Goal: Task Accomplishment & Management: Use online tool/utility

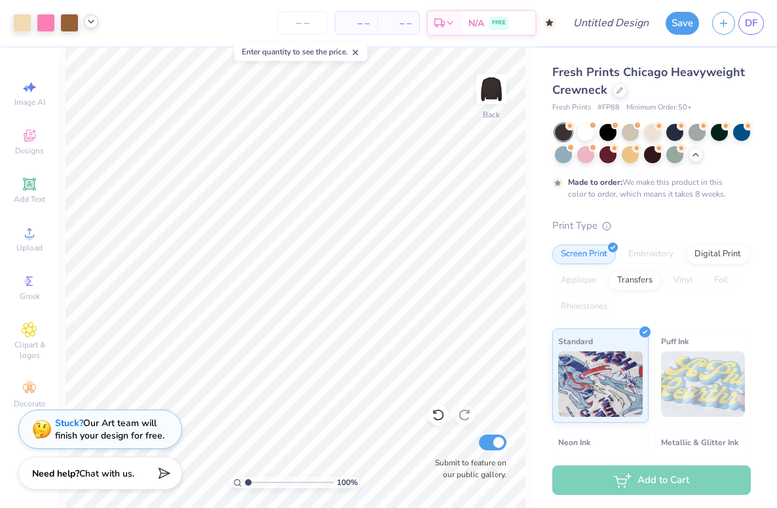
click at [86, 24] on icon at bounding box center [91, 21] width 10 height 10
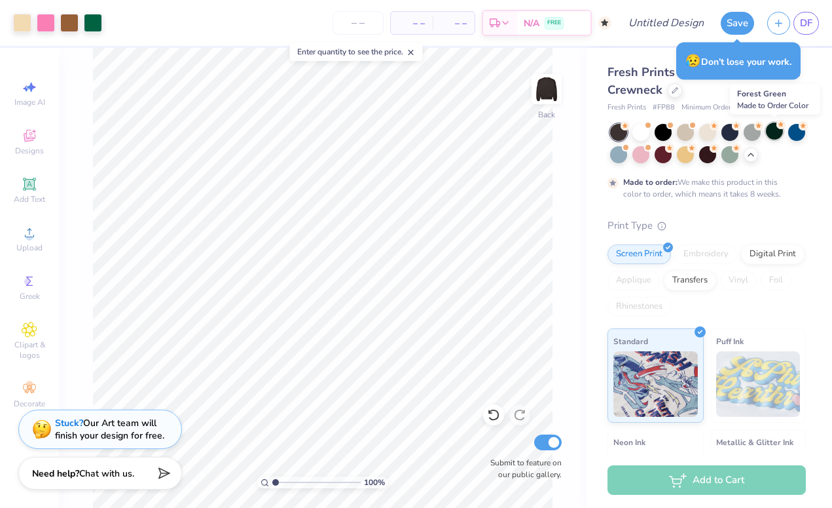
click at [593, 131] on div at bounding box center [774, 130] width 17 height 17
click at [92, 21] on div at bounding box center [93, 21] width 18 height 18
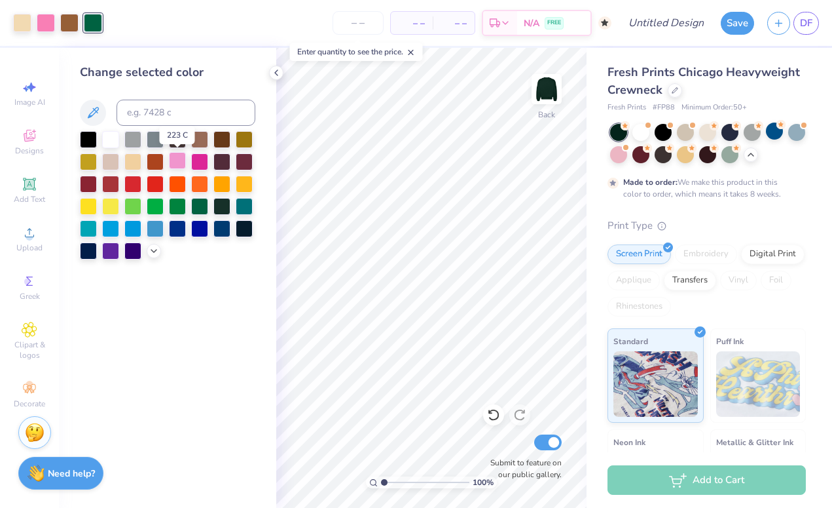
click at [179, 155] on div at bounding box center [177, 160] width 17 height 17
click at [246, 154] on div at bounding box center [244, 160] width 17 height 17
click at [84, 184] on div at bounding box center [88, 182] width 17 height 17
click at [156, 255] on div at bounding box center [154, 249] width 14 height 14
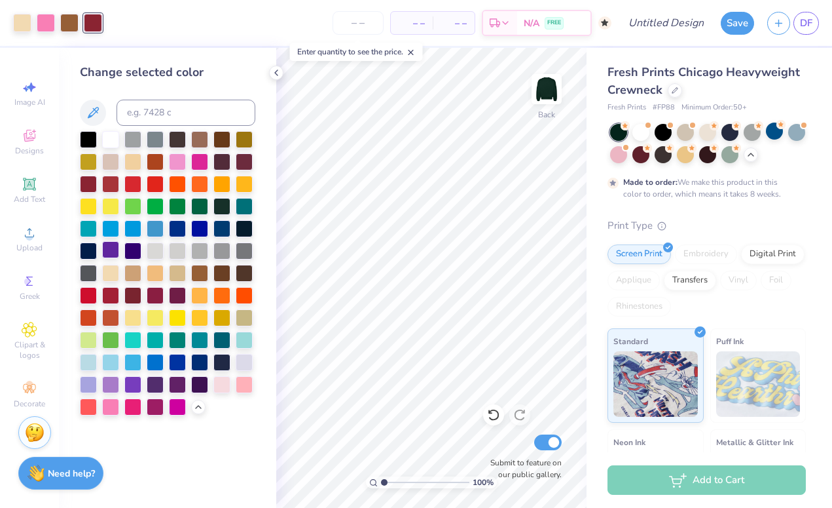
click at [114, 251] on div at bounding box center [110, 249] width 17 height 17
click at [113, 386] on div at bounding box center [110, 383] width 17 height 17
click at [130, 380] on div at bounding box center [132, 383] width 17 height 17
click at [28, 24] on div at bounding box center [22, 21] width 18 height 18
click at [40, 22] on div at bounding box center [46, 21] width 18 height 18
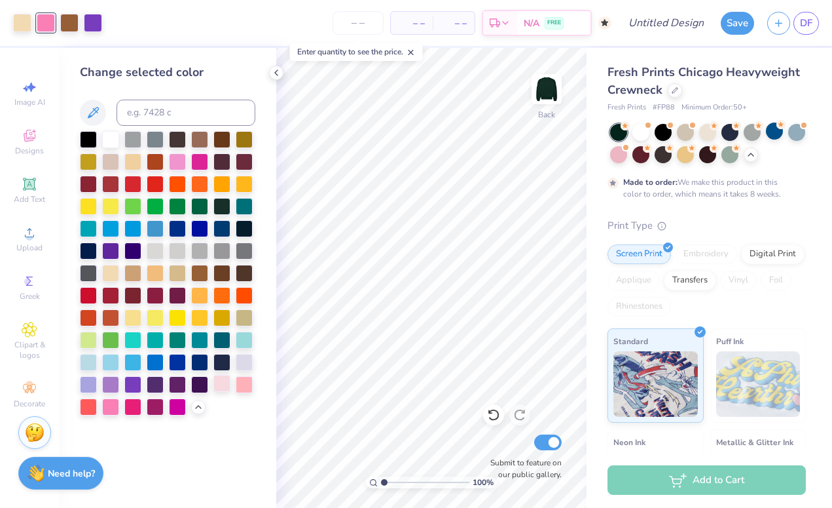
click at [227, 386] on div at bounding box center [222, 383] width 17 height 17
click at [240, 380] on div at bounding box center [244, 383] width 17 height 17
click at [109, 412] on div at bounding box center [110, 405] width 17 height 17
click at [69, 23] on div at bounding box center [69, 21] width 18 height 18
click at [88, 24] on div at bounding box center [93, 21] width 18 height 18
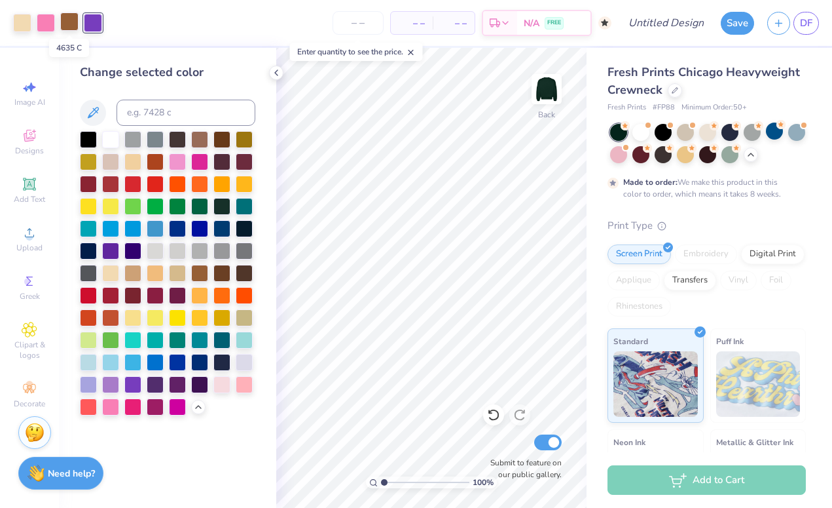
click at [70, 23] on div at bounding box center [69, 21] width 18 height 18
click at [129, 165] on div at bounding box center [132, 160] width 17 height 17
click at [113, 145] on div at bounding box center [110, 138] width 17 height 17
click at [593, 132] on div at bounding box center [707, 130] width 17 height 17
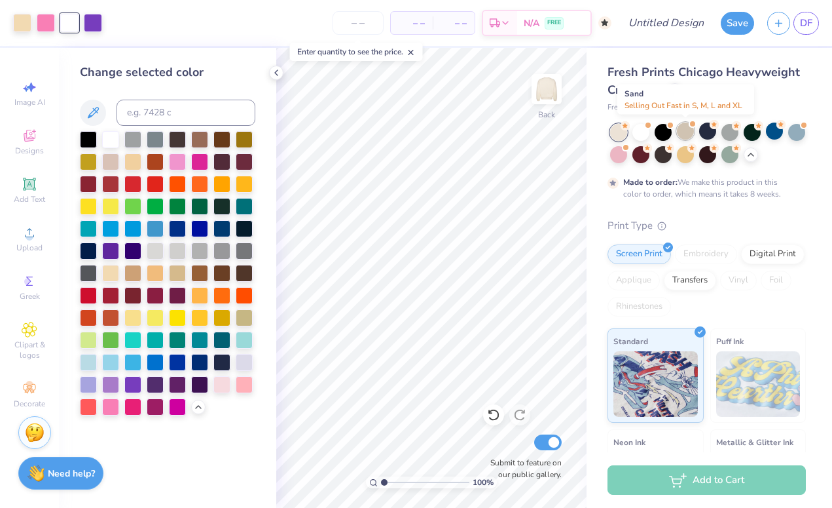
click at [593, 130] on div at bounding box center [685, 130] width 17 height 17
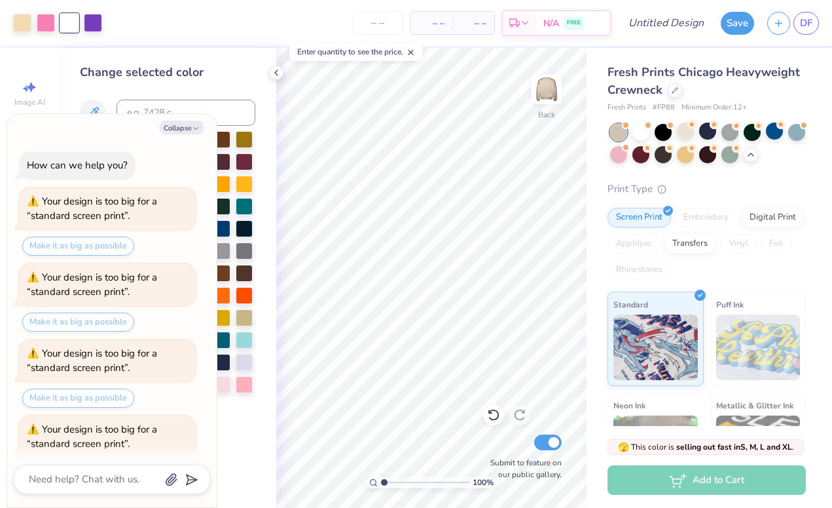
scroll to position [2435, 0]
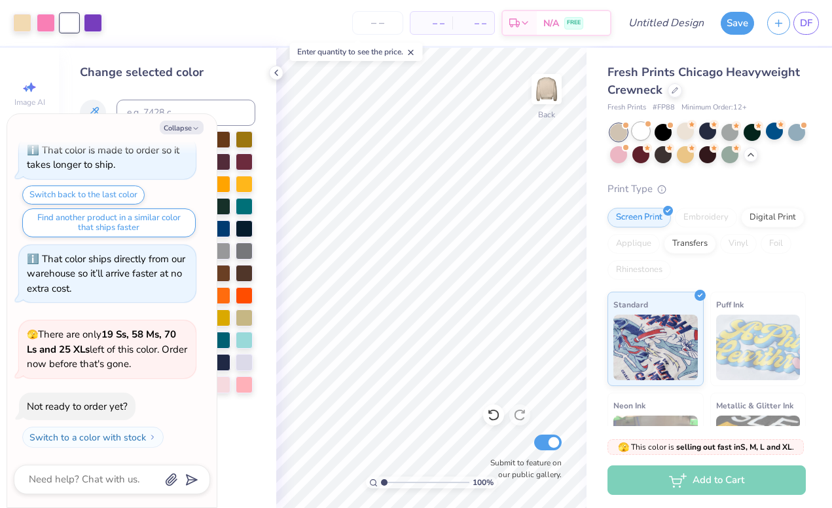
click at [593, 131] on div at bounding box center [641, 130] width 17 height 17
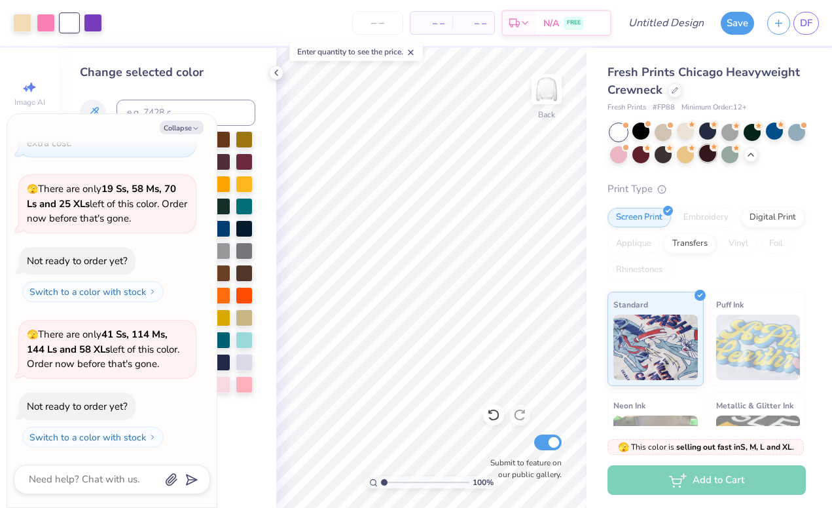
click at [593, 154] on div at bounding box center [707, 153] width 17 height 17
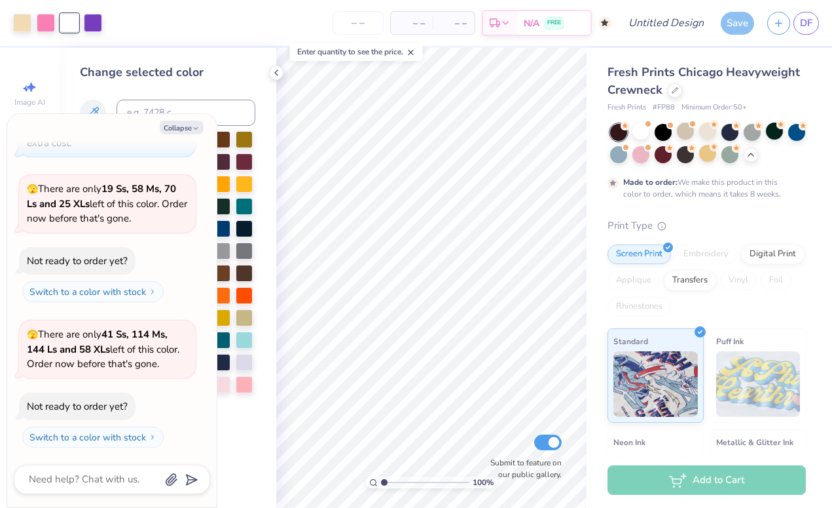
scroll to position [2689, 0]
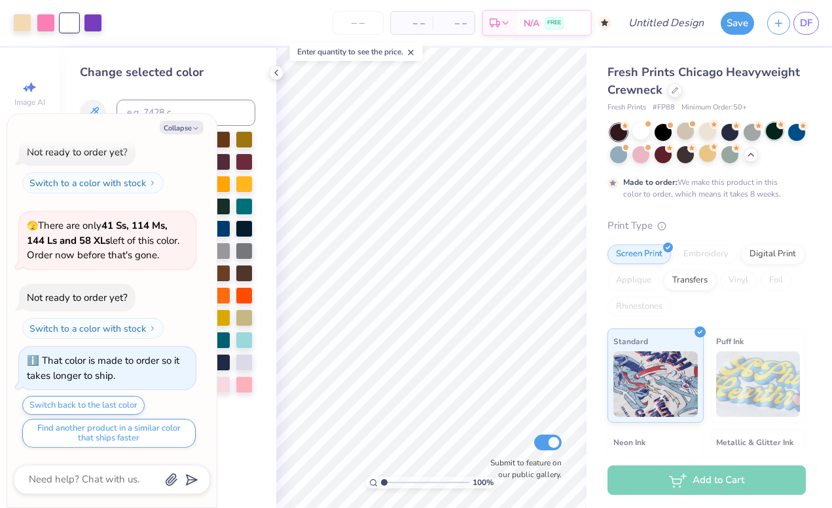
click at [593, 132] on div at bounding box center [774, 130] width 17 height 17
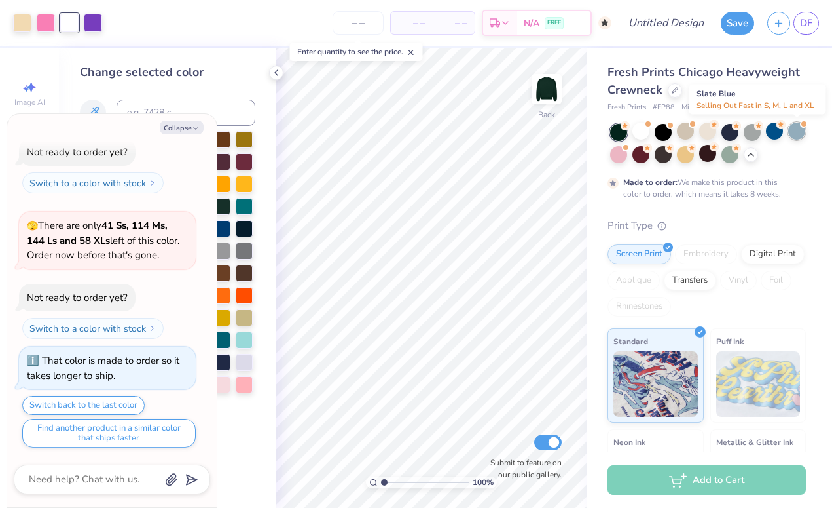
click at [593, 136] on div at bounding box center [797, 130] width 17 height 17
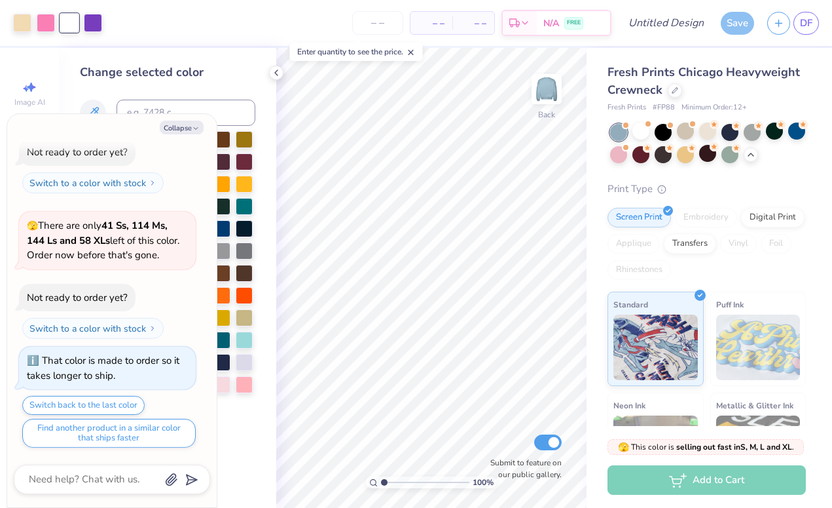
scroll to position [2899, 0]
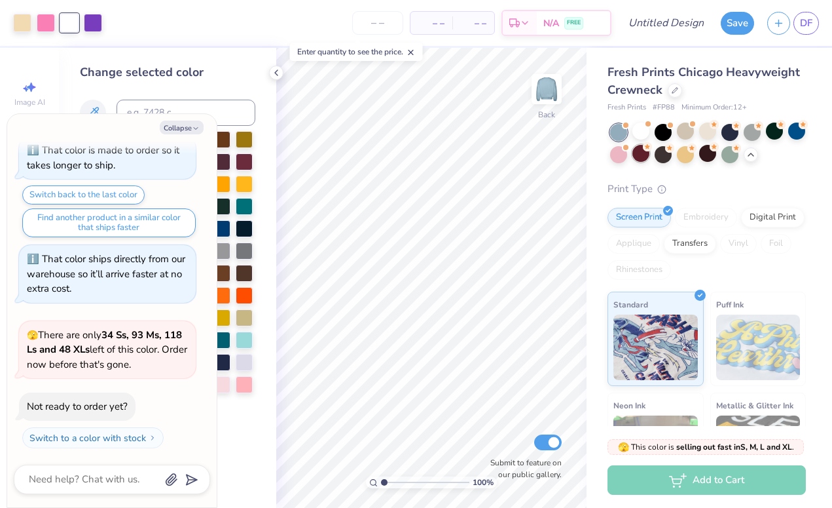
click at [593, 158] on div at bounding box center [641, 153] width 17 height 17
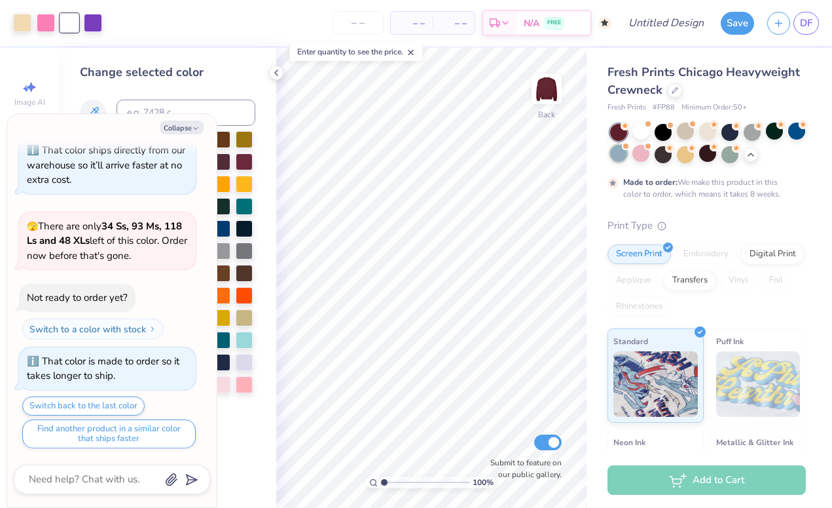
click at [593, 157] on div at bounding box center [618, 153] width 17 height 17
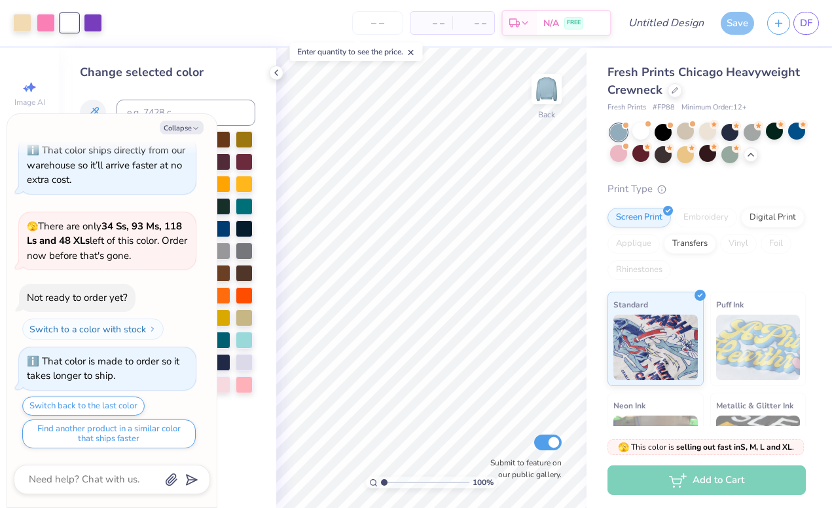
scroll to position [3219, 0]
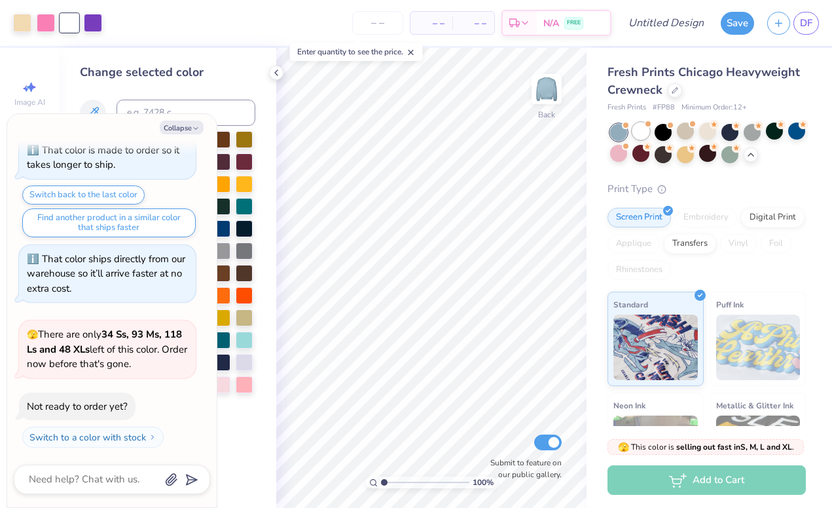
click at [593, 133] on div at bounding box center [641, 130] width 17 height 17
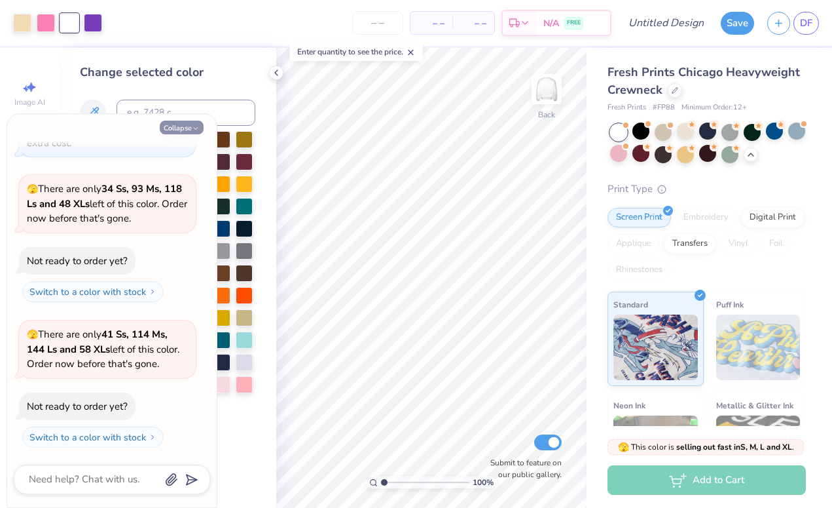
click at [182, 124] on button "Collapse" at bounding box center [182, 128] width 44 height 14
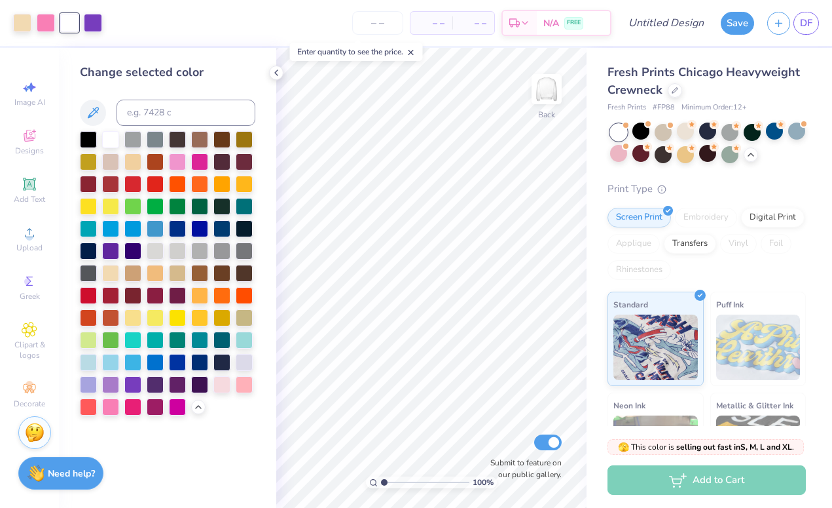
click at [268, 81] on div "Change selected color" at bounding box center [167, 278] width 217 height 460
click at [275, 78] on div at bounding box center [276, 72] width 14 height 14
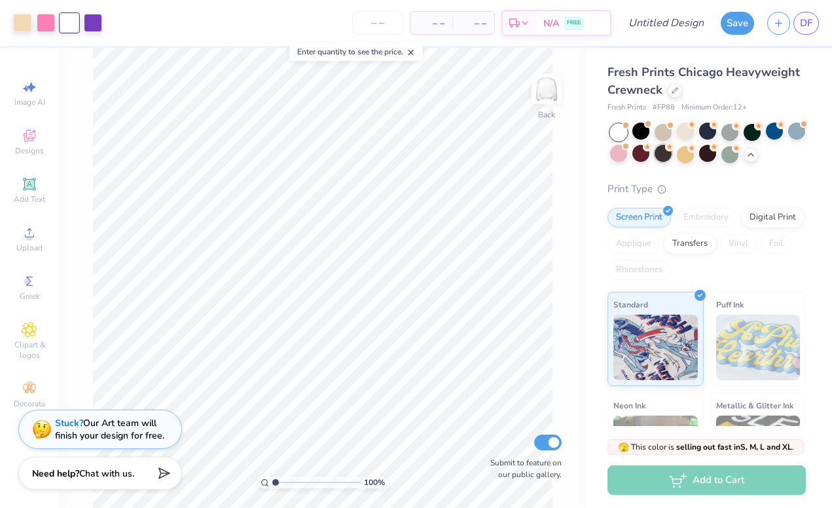
click at [593, 155] on div at bounding box center [663, 153] width 17 height 17
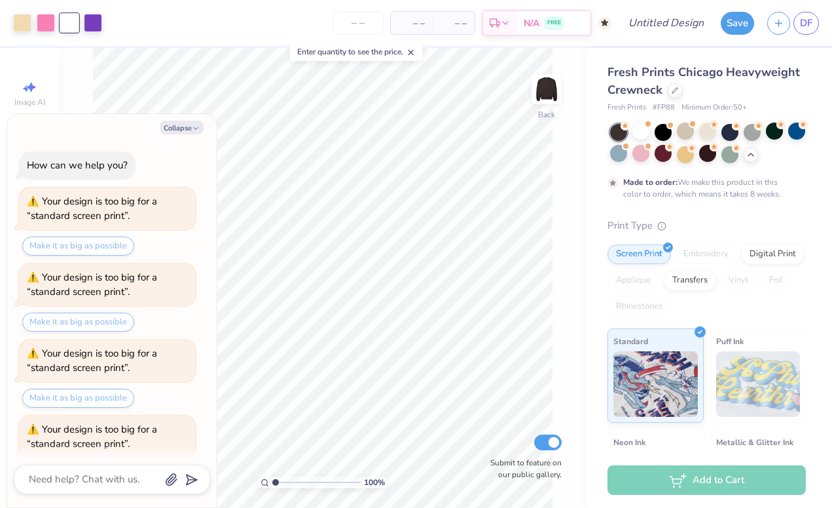
scroll to position [3473, 0]
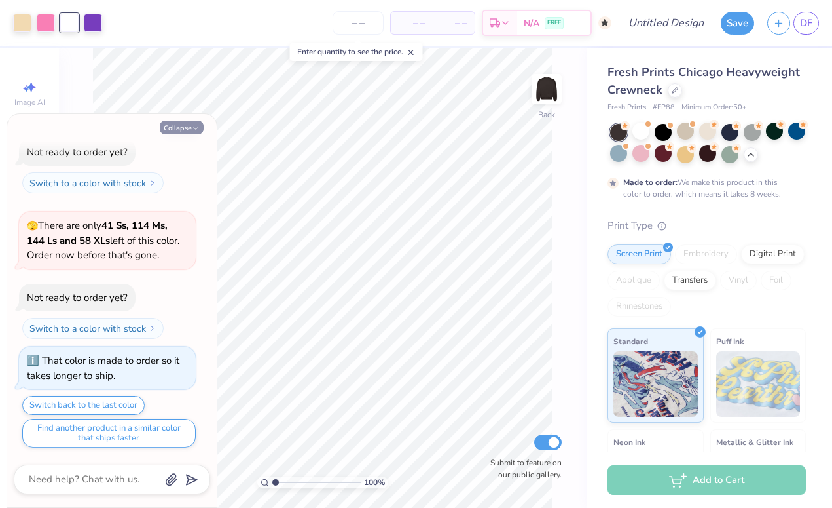
click at [193, 130] on icon "button" at bounding box center [196, 128] width 8 height 8
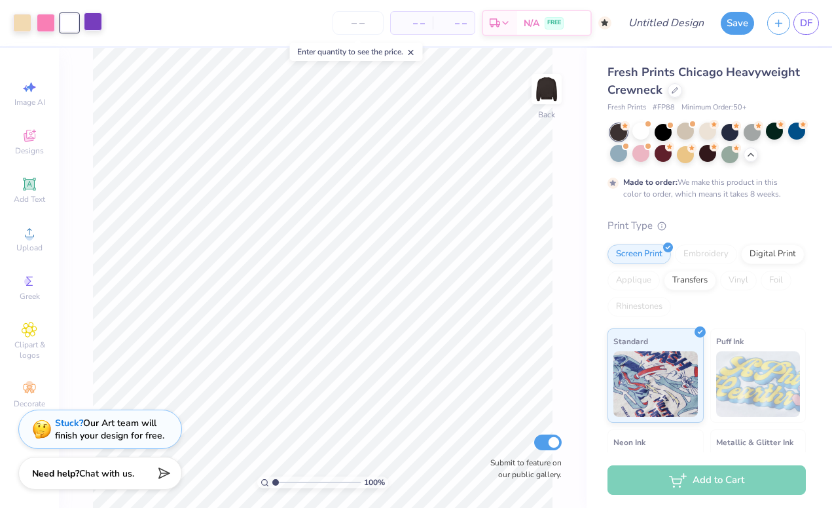
click at [91, 24] on div at bounding box center [93, 21] width 18 height 18
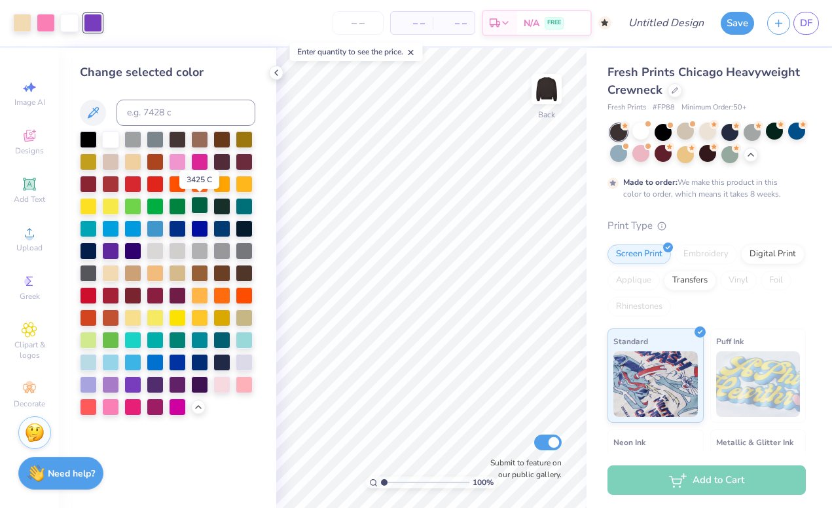
click at [202, 208] on div at bounding box center [199, 204] width 17 height 17
click at [69, 27] on div at bounding box center [69, 21] width 18 height 18
click at [112, 142] on div at bounding box center [110, 138] width 17 height 17
click at [133, 169] on div at bounding box center [132, 160] width 17 height 17
click at [110, 269] on div at bounding box center [110, 271] width 17 height 17
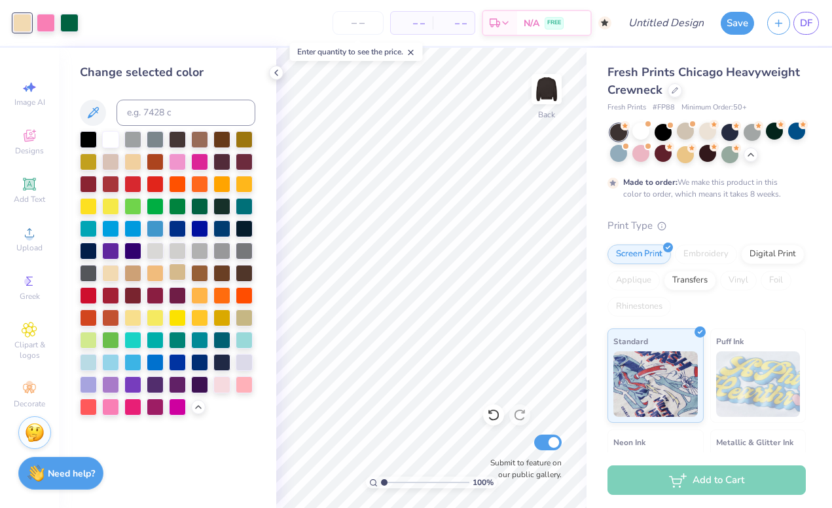
click at [172, 274] on div at bounding box center [177, 271] width 17 height 17
click at [172, 246] on div at bounding box center [177, 250] width 17 height 17
click at [246, 364] on div at bounding box center [244, 360] width 17 height 17
click at [243, 367] on div at bounding box center [244, 360] width 17 height 17
click at [242, 388] on div at bounding box center [244, 383] width 17 height 17
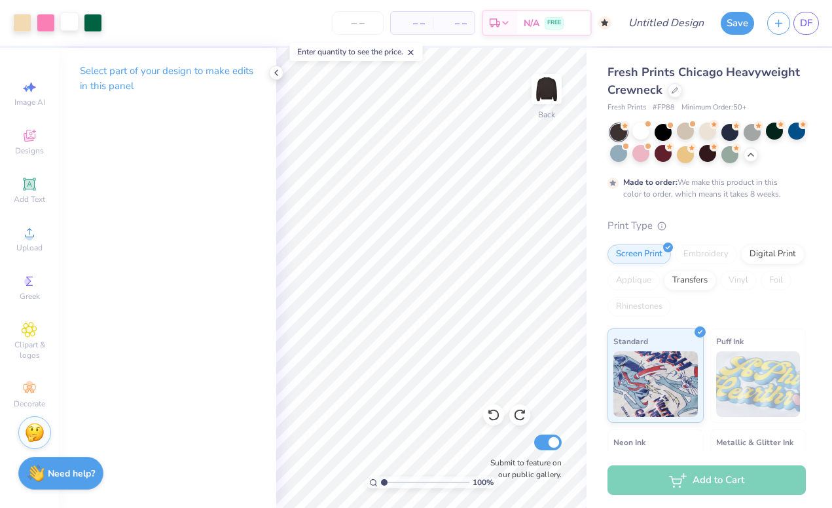
click at [69, 24] on div at bounding box center [69, 21] width 18 height 18
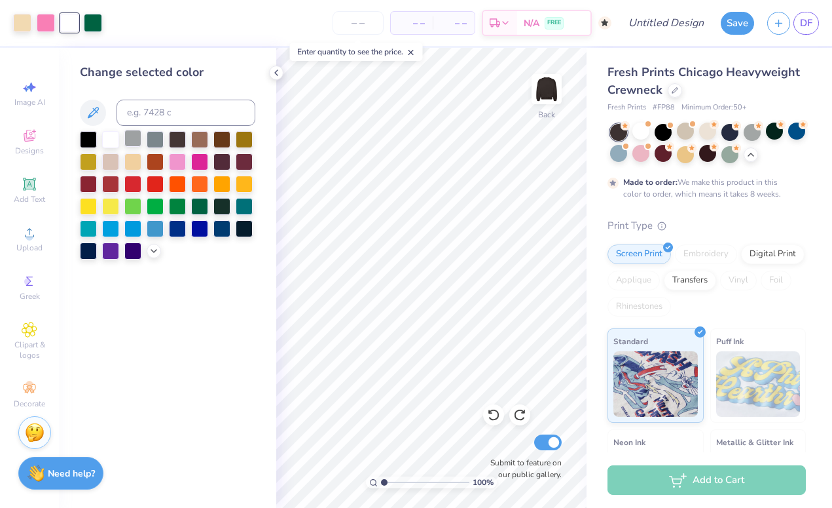
click at [130, 141] on div at bounding box center [132, 138] width 17 height 17
click at [111, 136] on div at bounding box center [110, 138] width 17 height 17
click at [151, 252] on icon at bounding box center [154, 249] width 10 height 10
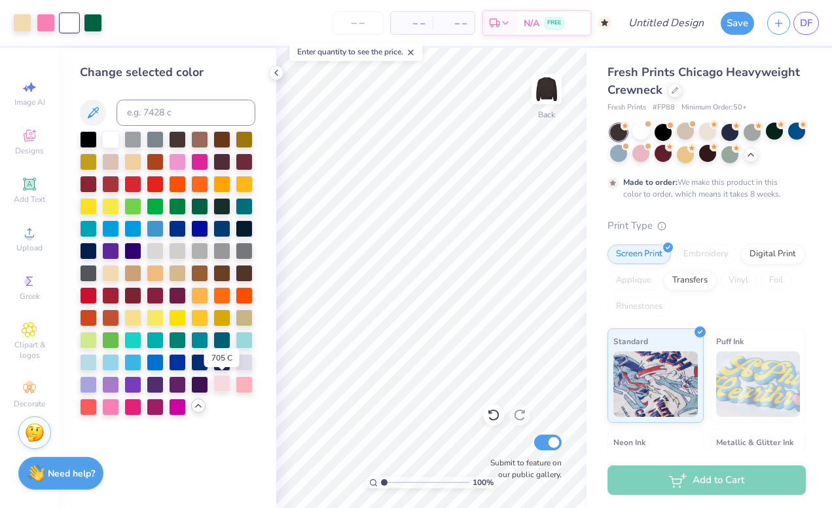
click at [223, 389] on div at bounding box center [222, 383] width 17 height 17
click at [173, 367] on div at bounding box center [177, 360] width 17 height 17
click at [108, 139] on div at bounding box center [110, 138] width 17 height 17
click at [110, 181] on div at bounding box center [110, 182] width 17 height 17
click at [151, 164] on div at bounding box center [155, 160] width 17 height 17
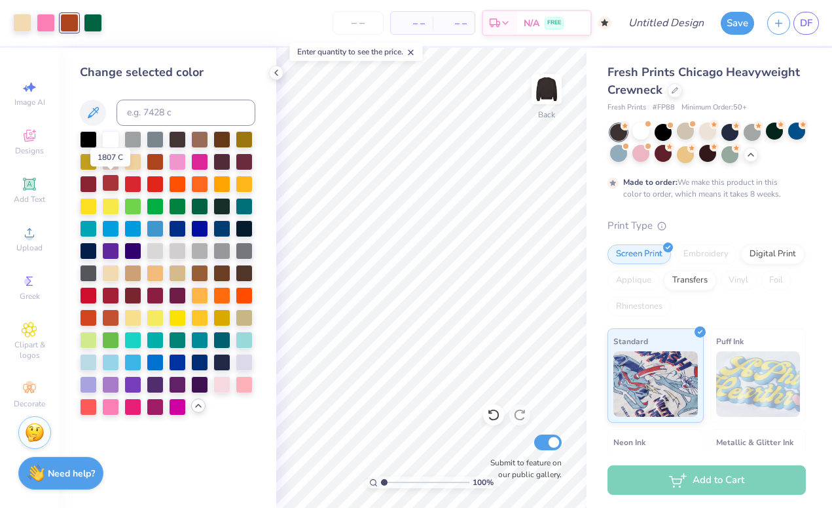
click at [112, 183] on div at bounding box center [110, 182] width 17 height 17
click at [593, 130] on div at bounding box center [641, 130] width 17 height 17
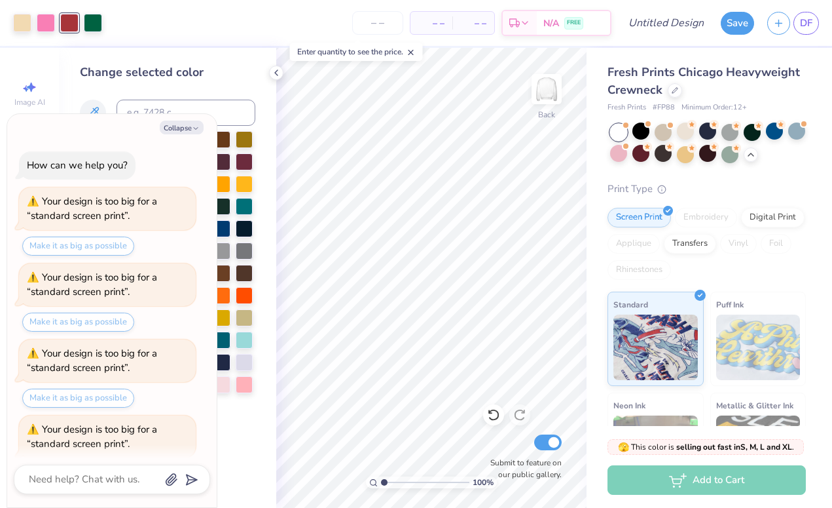
scroll to position [3683, 0]
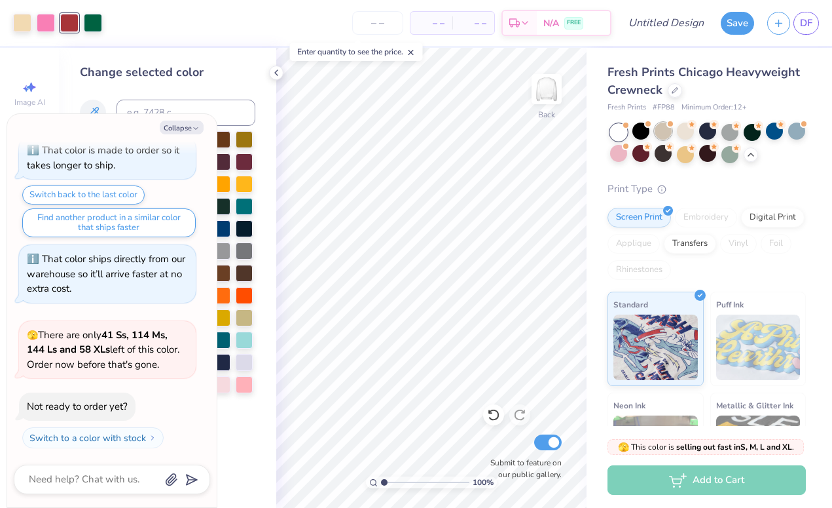
click at [593, 131] on div at bounding box center [663, 130] width 17 height 17
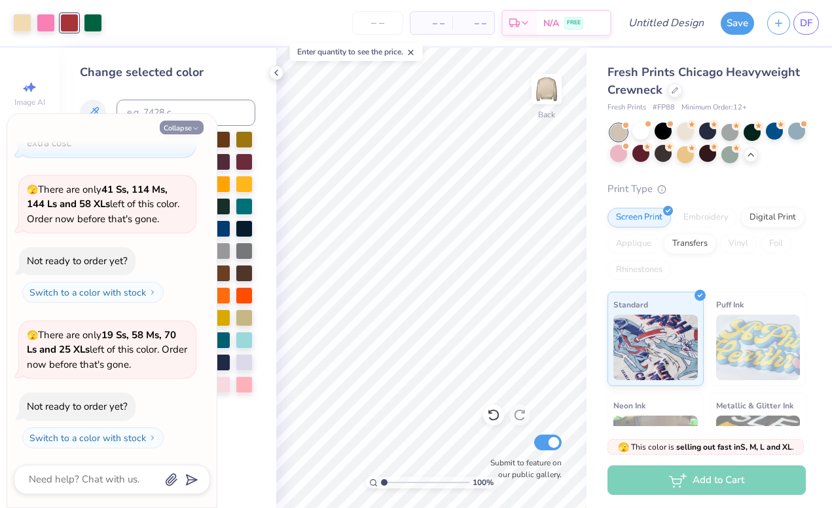
click at [174, 132] on button "Collapse" at bounding box center [182, 128] width 44 height 14
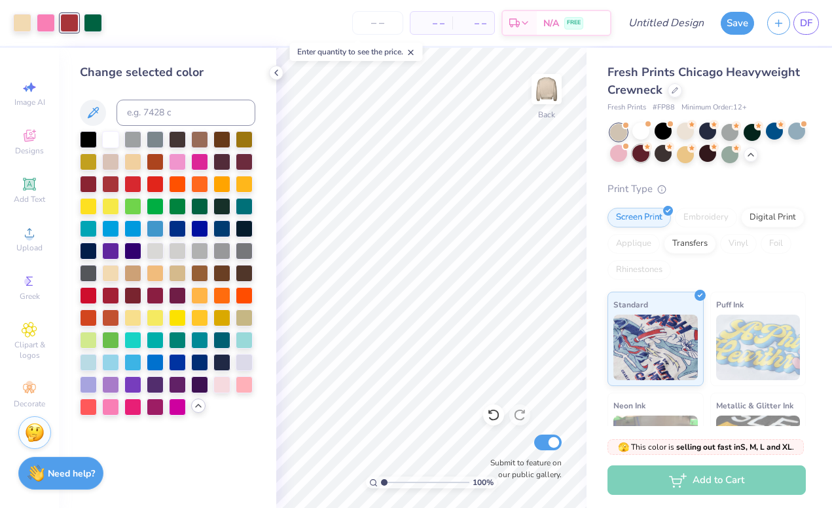
click at [593, 156] on div at bounding box center [641, 153] width 17 height 17
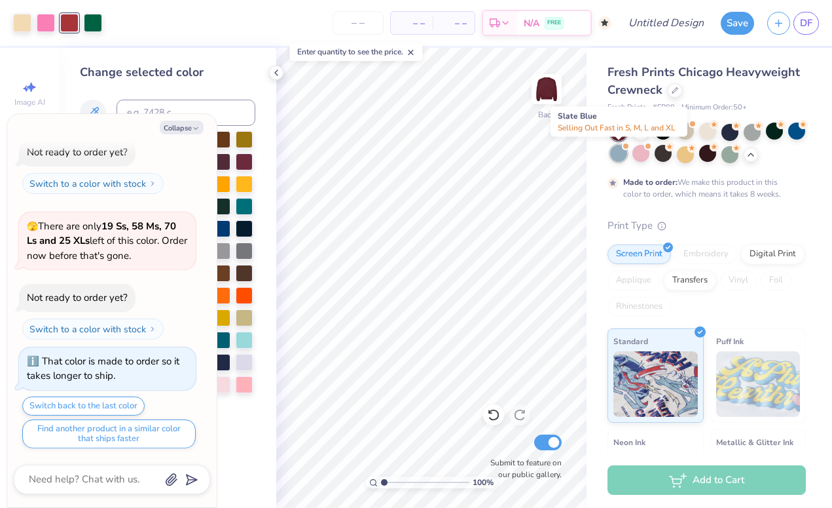
click at [593, 157] on div at bounding box center [618, 153] width 17 height 17
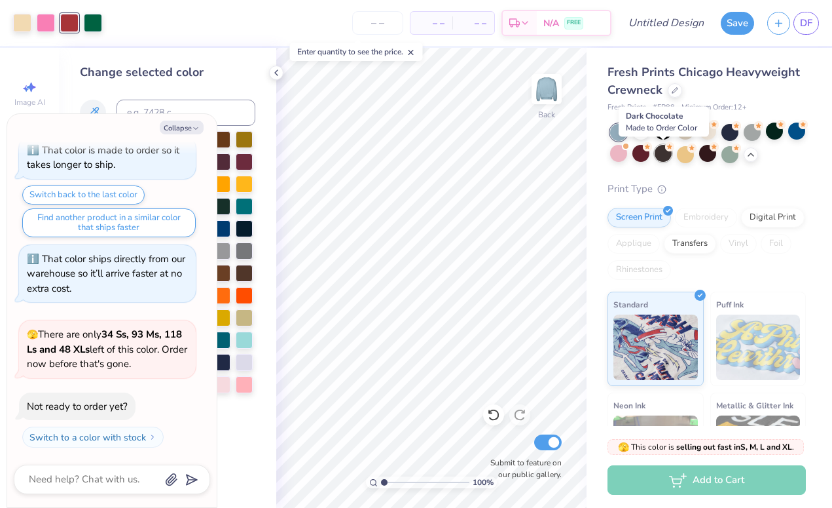
click at [593, 157] on div at bounding box center [663, 153] width 17 height 17
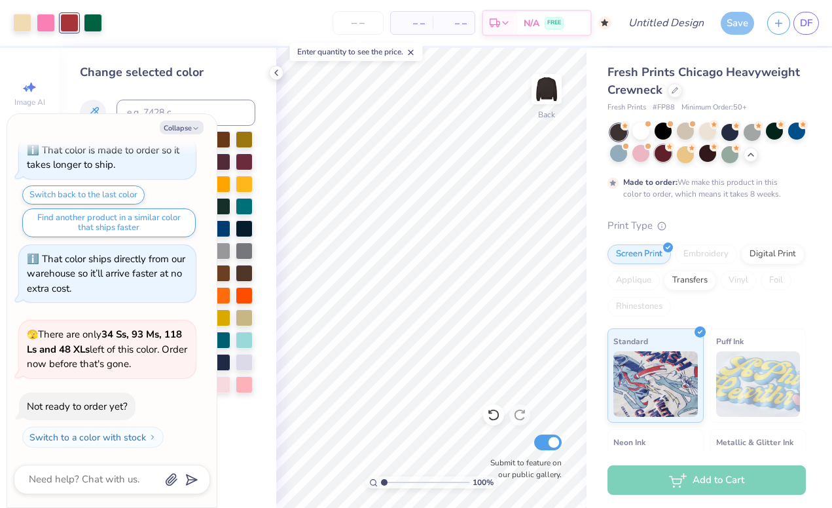
scroll to position [4257, 0]
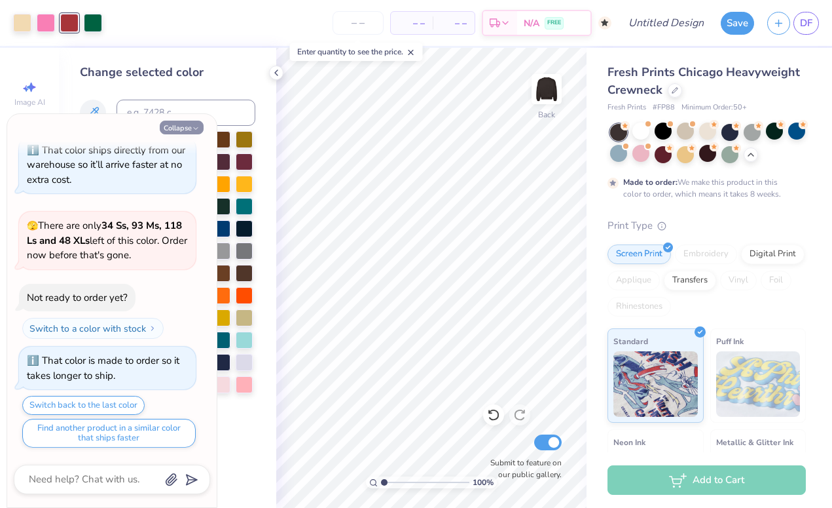
click at [196, 128] on icon "button" at bounding box center [196, 128] width 8 height 8
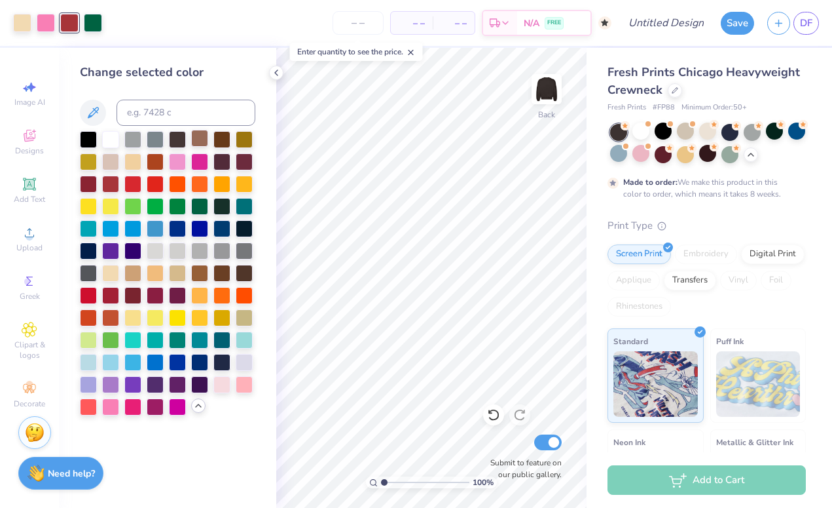
click at [208, 138] on div at bounding box center [199, 138] width 17 height 17
click at [593, 26] on button "Save" at bounding box center [737, 21] width 33 height 23
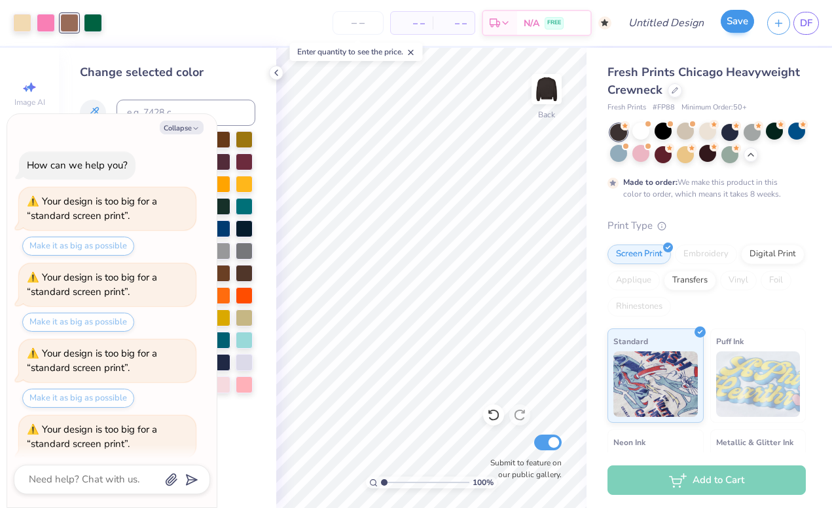
scroll to position [4292, 0]
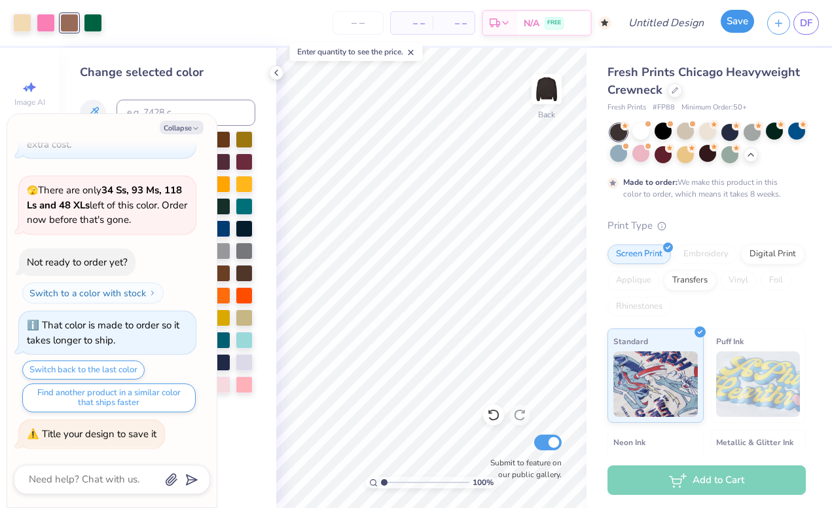
click at [593, 22] on button "Save" at bounding box center [737, 21] width 33 height 23
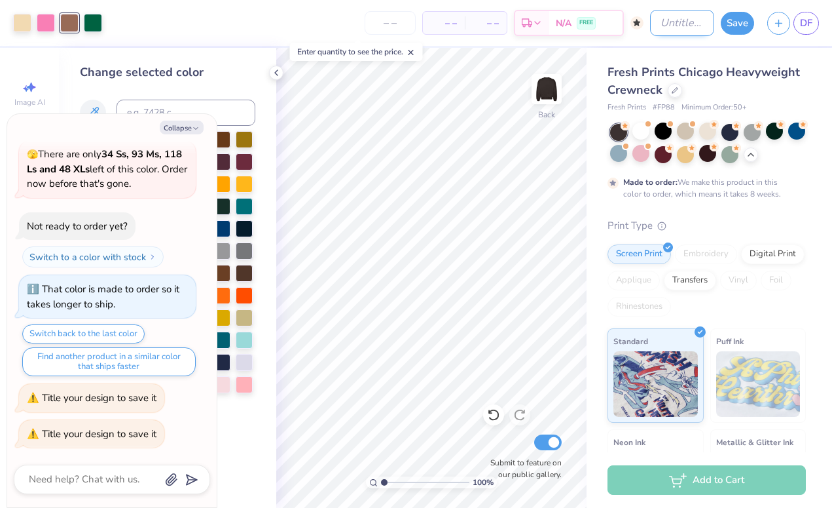
click at [593, 16] on input "Design Title" at bounding box center [682, 23] width 64 height 26
type textarea "x"
type input "p"
type textarea "x"
type input "pat"
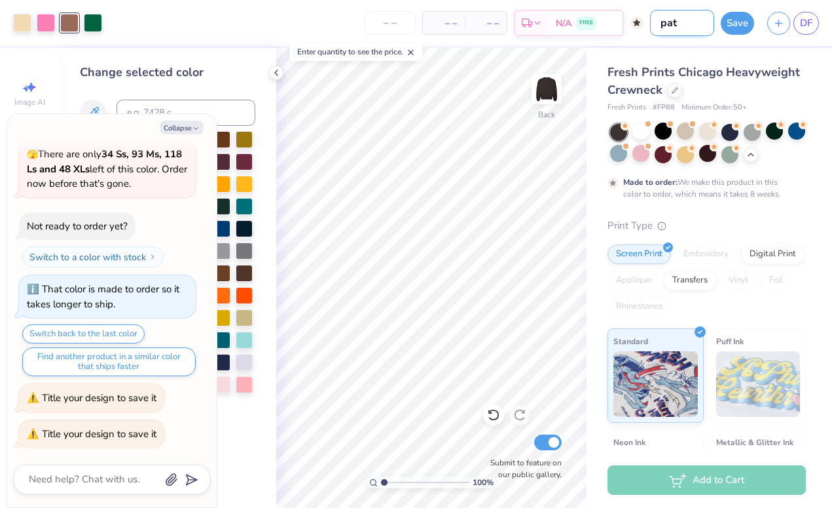
type textarea "x"
type input "patc"
type textarea "x"
type input "patch"
type textarea "x"
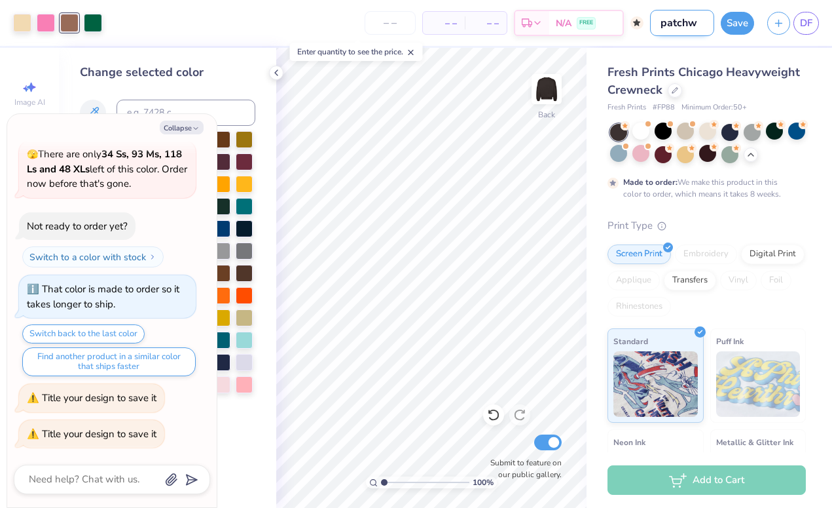
type input "patchwo"
type textarea "x"
type input "patchwor"
type textarea "x"
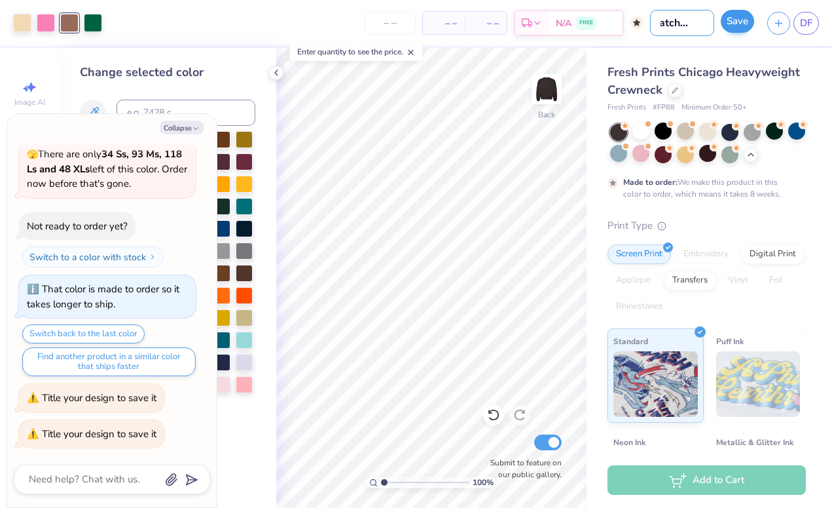
type input "patchwork"
click at [593, 17] on button "Save" at bounding box center [737, 21] width 33 height 23
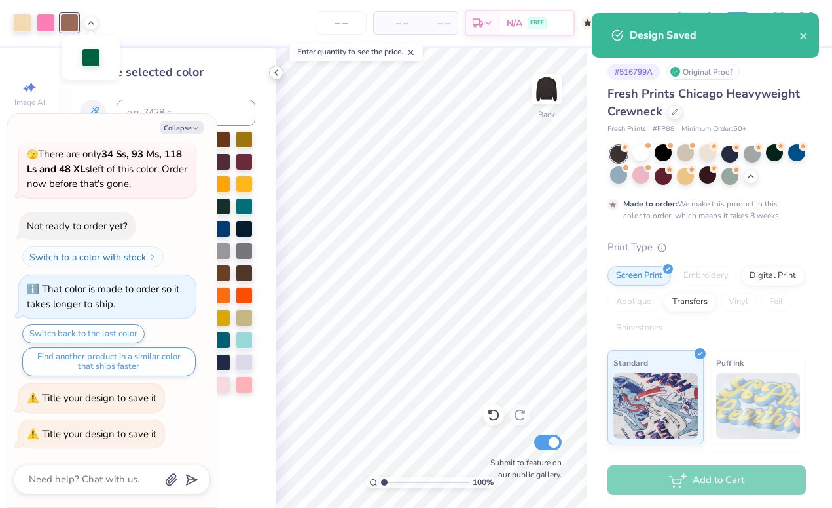
click at [281, 73] on icon at bounding box center [276, 72] width 10 height 10
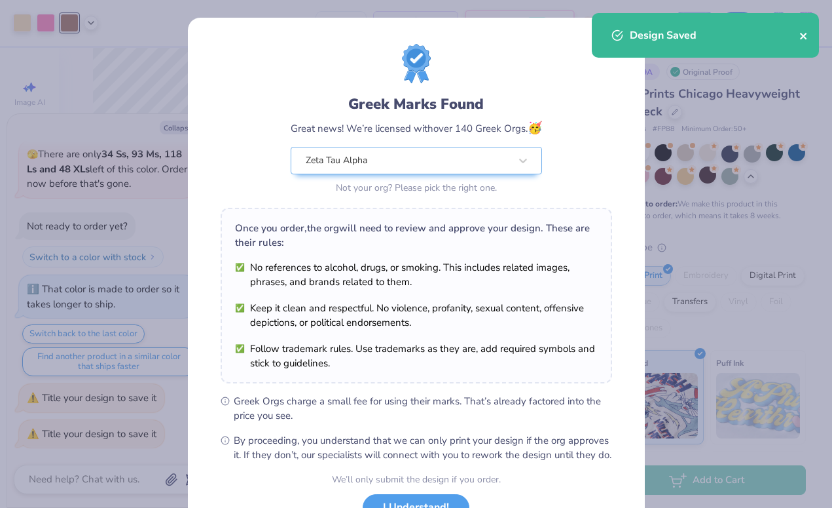
click at [593, 38] on icon "close" at bounding box center [804, 36] width 9 height 10
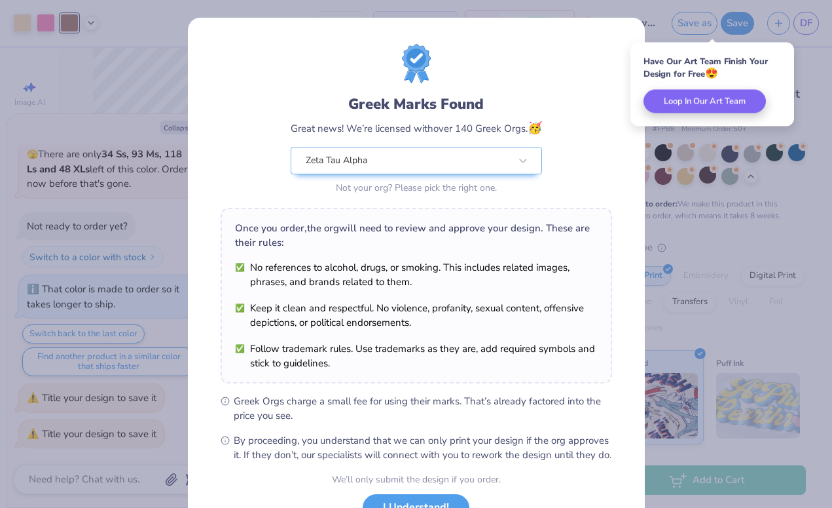
scroll to position [105, 0]
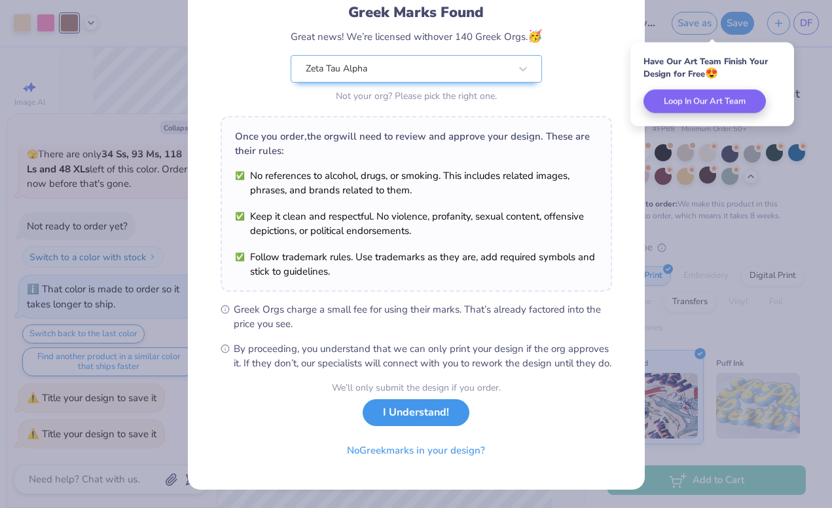
click at [434, 409] on button "I Understand!" at bounding box center [416, 412] width 107 height 27
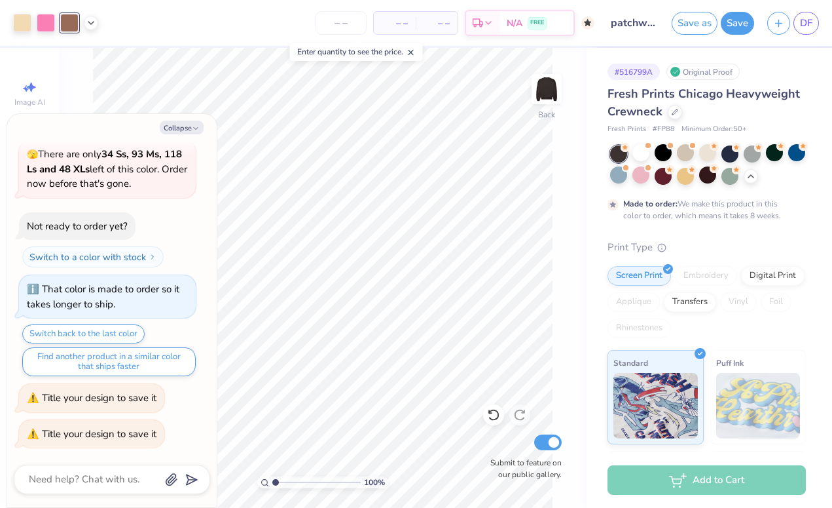
type textarea "x"
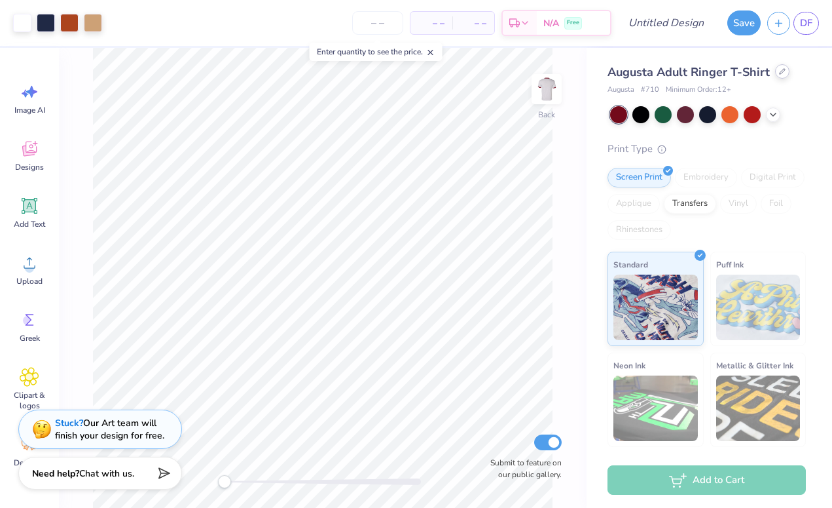
click at [781, 73] on icon at bounding box center [782, 71] width 7 height 7
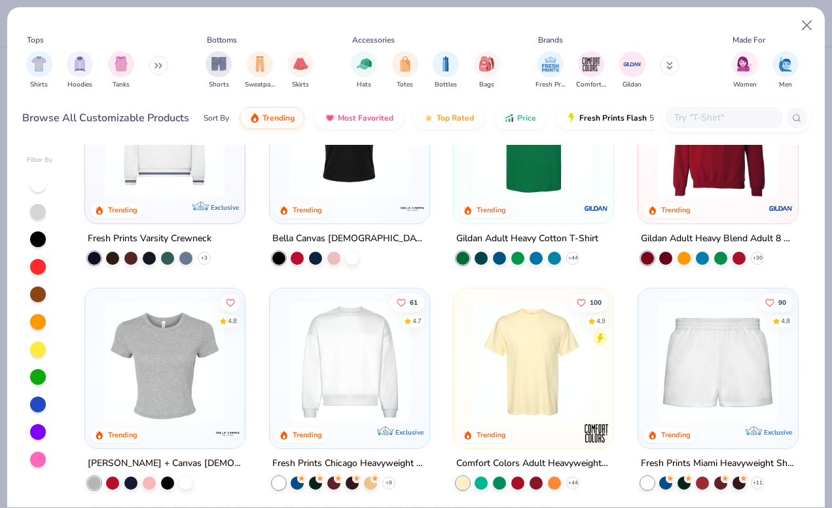
scroll to position [540, 0]
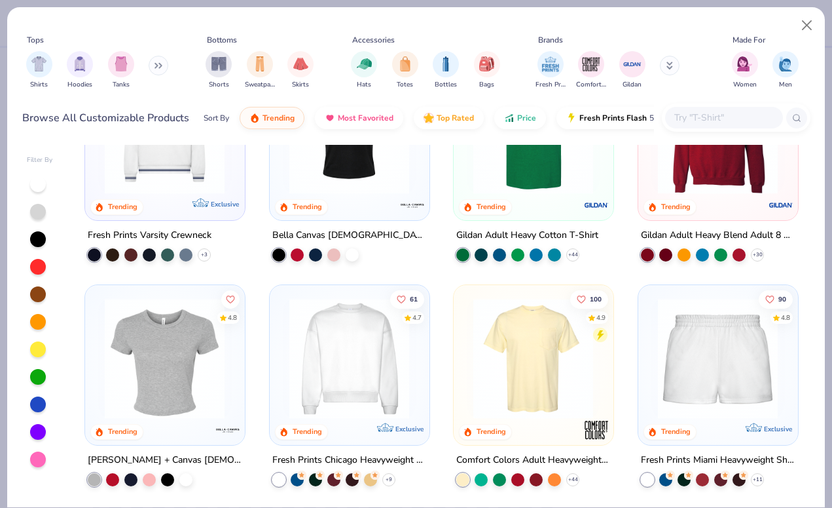
click at [363, 375] on img at bounding box center [349, 357] width 133 height 121
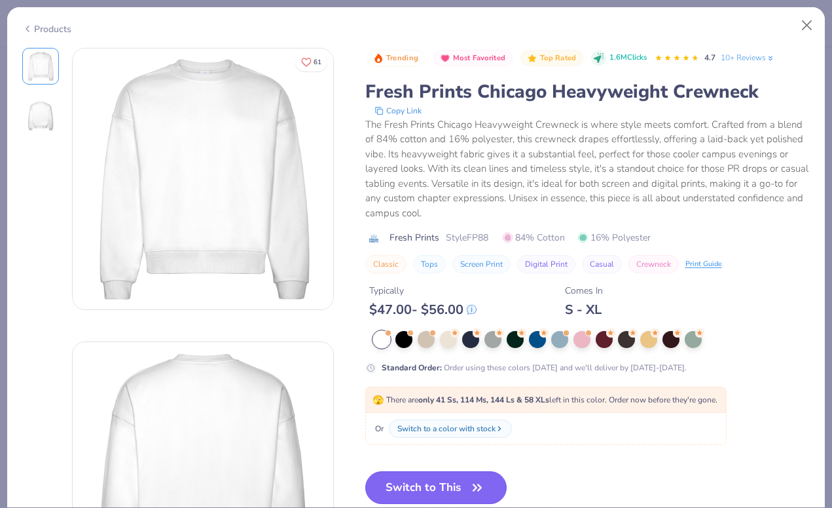
click at [459, 487] on button "Switch to This" at bounding box center [436, 487] width 142 height 33
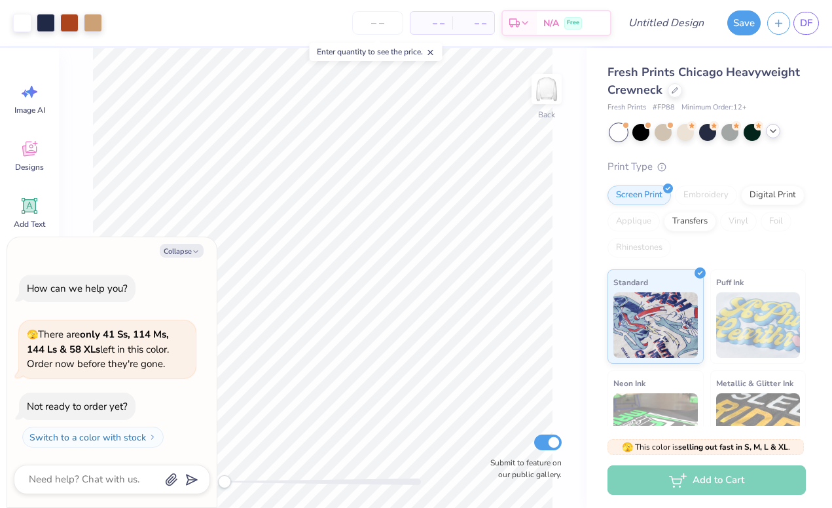
click at [778, 135] on icon at bounding box center [773, 131] width 10 height 10
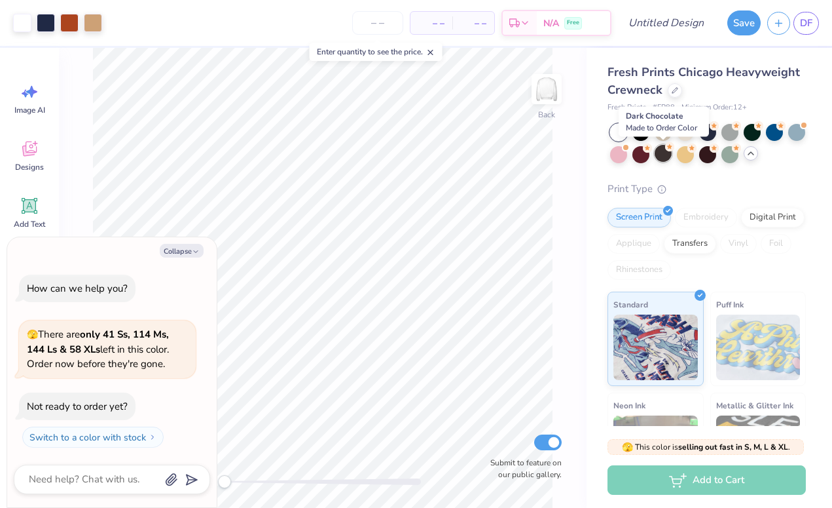
click at [665, 153] on div at bounding box center [663, 153] width 17 height 17
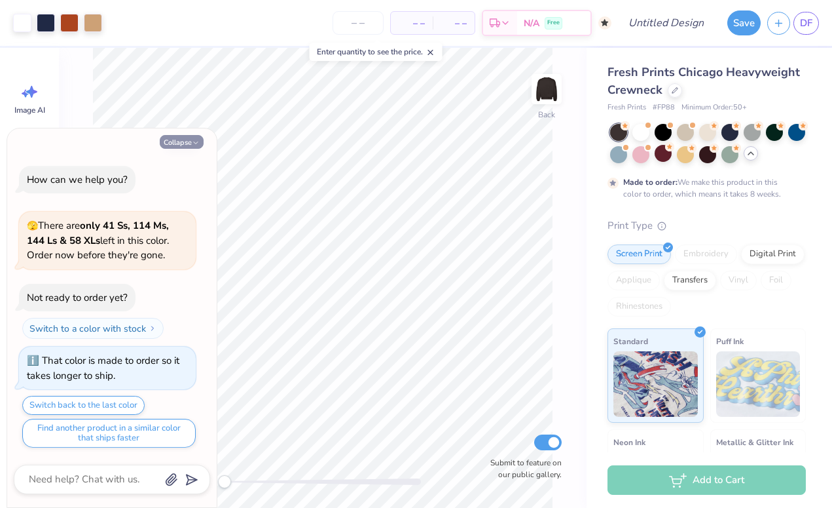
click at [198, 142] on icon "button" at bounding box center [196, 143] width 8 height 8
type textarea "x"
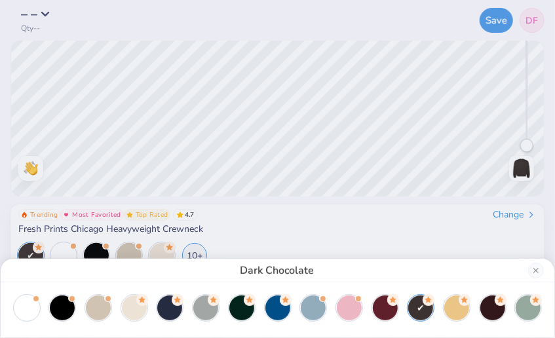
click at [259, 147] on div "Dark Chocolate" at bounding box center [277, 169] width 555 height 338
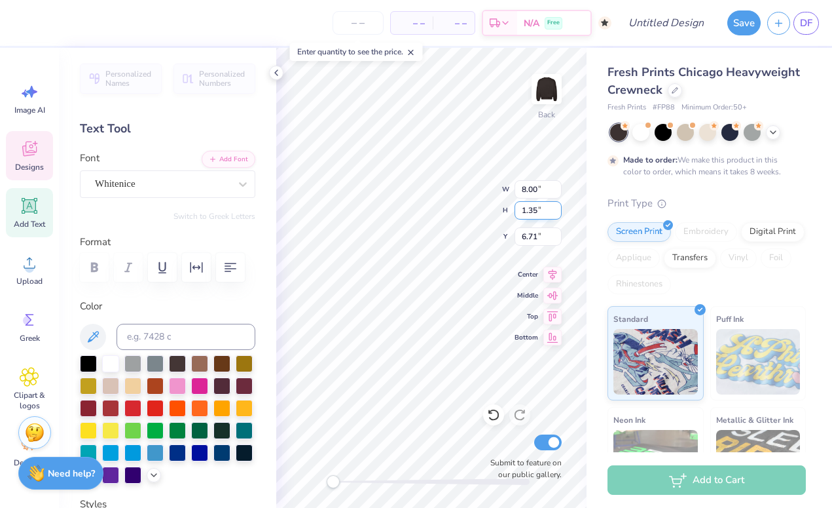
click at [521, 218] on div "Back W 8.00 8.00 " H 1.35 1.35 " Y 6.71 6.71 " Center Middle Top Bottom Submit …" at bounding box center [431, 278] width 310 height 460
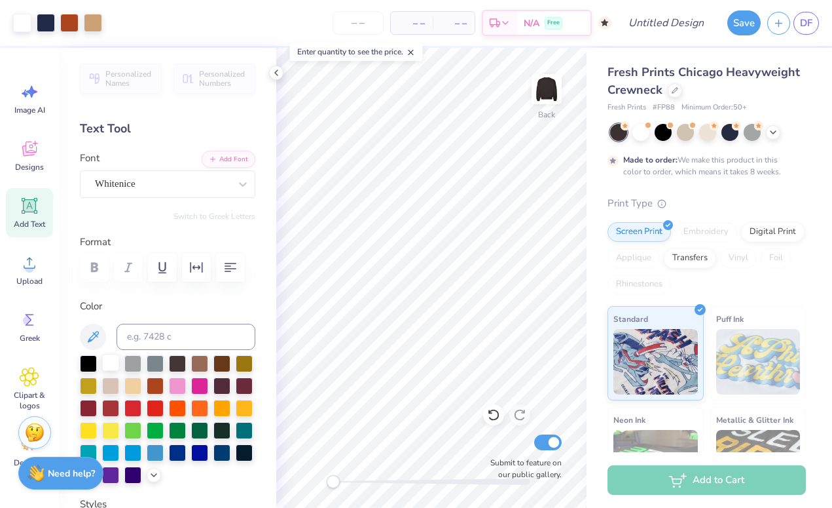
click at [108, 365] on div at bounding box center [110, 362] width 17 height 17
click at [276, 68] on icon at bounding box center [276, 72] width 10 height 10
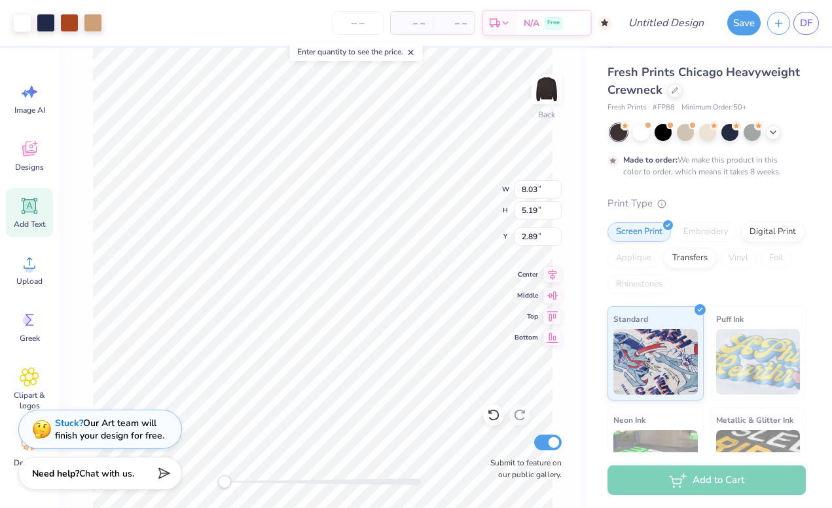
type input "13.39"
type input "7.64"
type input "4.71"
click at [470, 180] on div "Back W 13.39 13.39 " H 7.64 7.64 " Y 4.71 4.71 " Center Middle Top Bottom Submi…" at bounding box center [323, 278] width 528 height 460
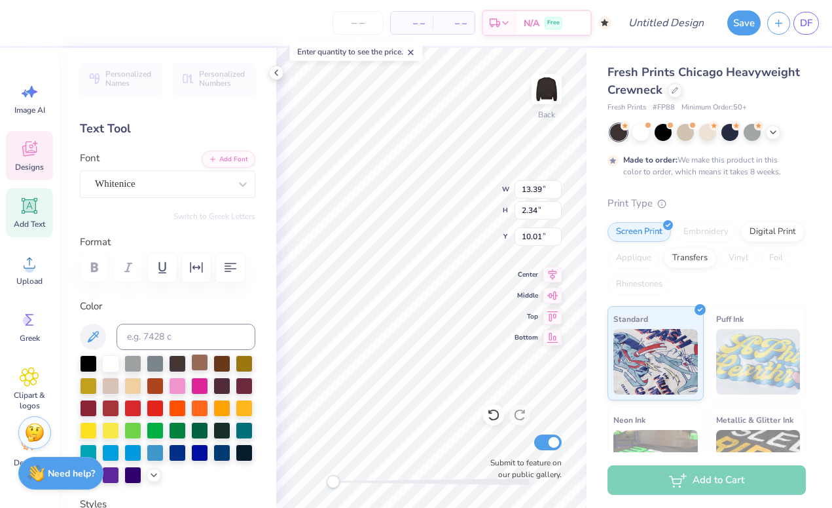
click at [201, 362] on div at bounding box center [199, 362] width 17 height 17
click at [92, 408] on div at bounding box center [88, 406] width 17 height 17
click at [100, 324] on div at bounding box center [168, 337] width 176 height 26
type input "3.63"
type input "2.72"
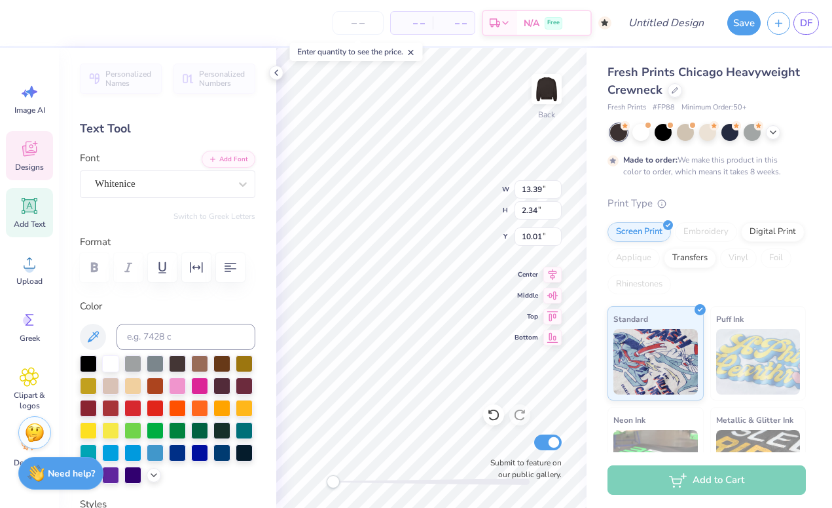
type input "6.20"
type input "10.37"
type input "1.81"
type input "10.27"
click at [151, 385] on div at bounding box center [155, 384] width 17 height 17
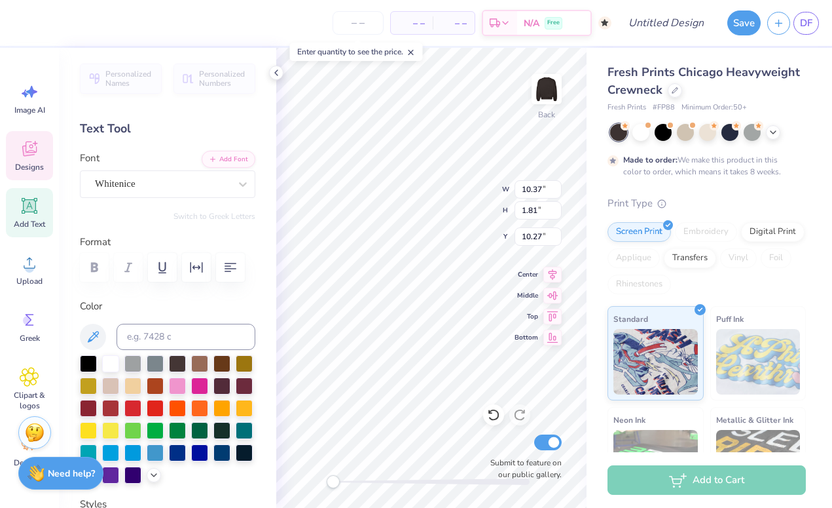
type input "13.39"
type input "2.34"
type input "12.08"
click at [111, 371] on div at bounding box center [110, 362] width 17 height 17
type input "10.37"
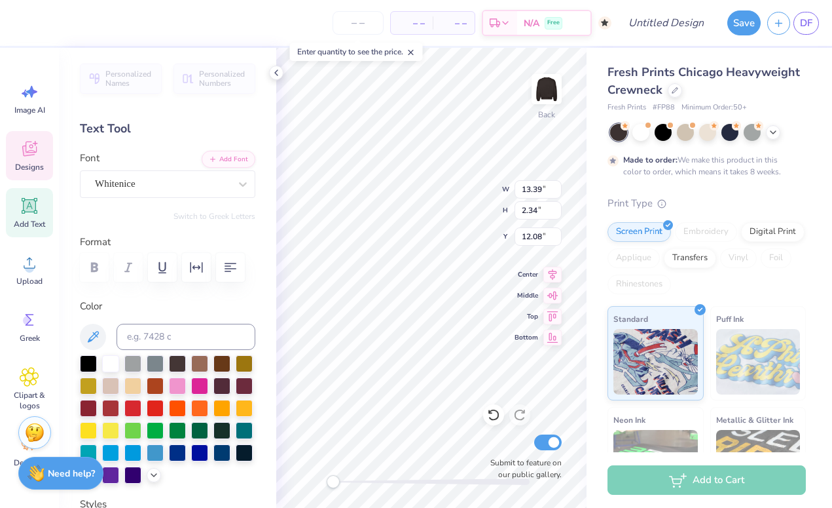
type input "1.81"
type input "10.27"
type input "11.91"
type input "2.08"
type input "12.08"
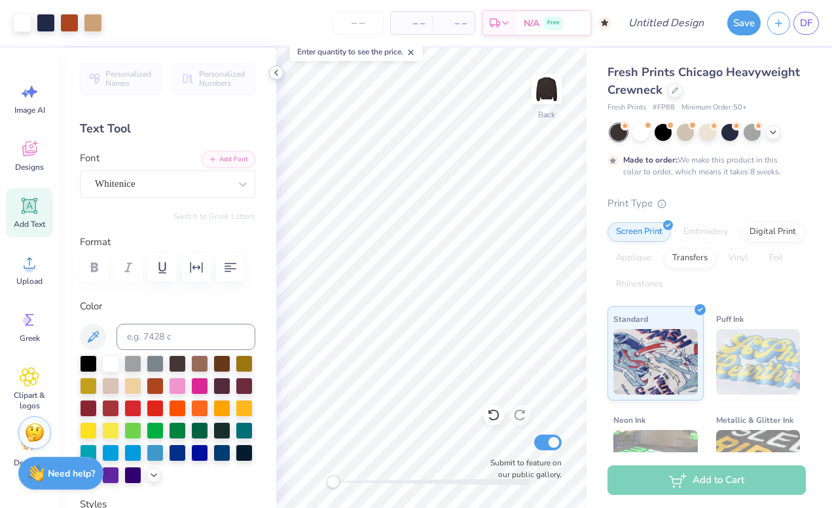
click at [276, 70] on icon at bounding box center [276, 72] width 10 height 10
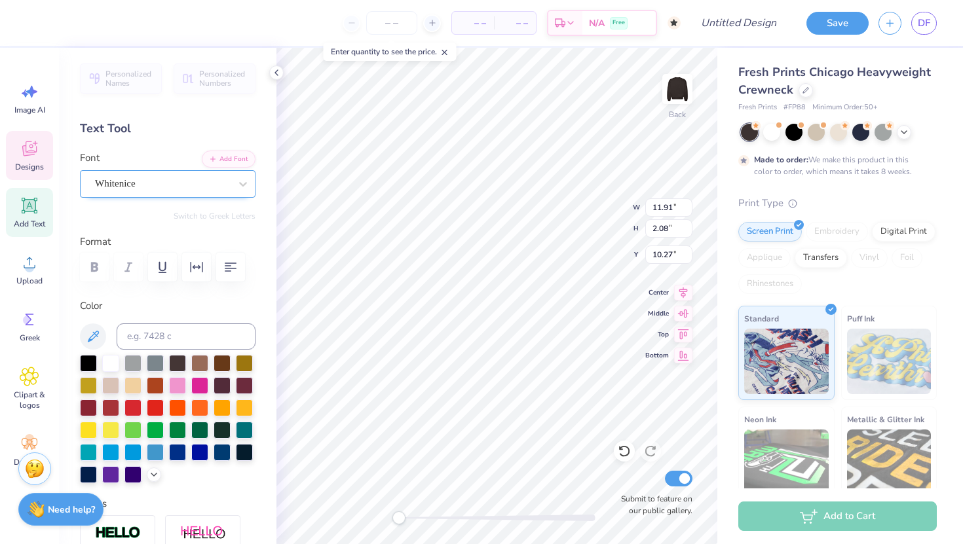
click at [161, 185] on div "Whitenice" at bounding box center [163, 184] width 138 height 20
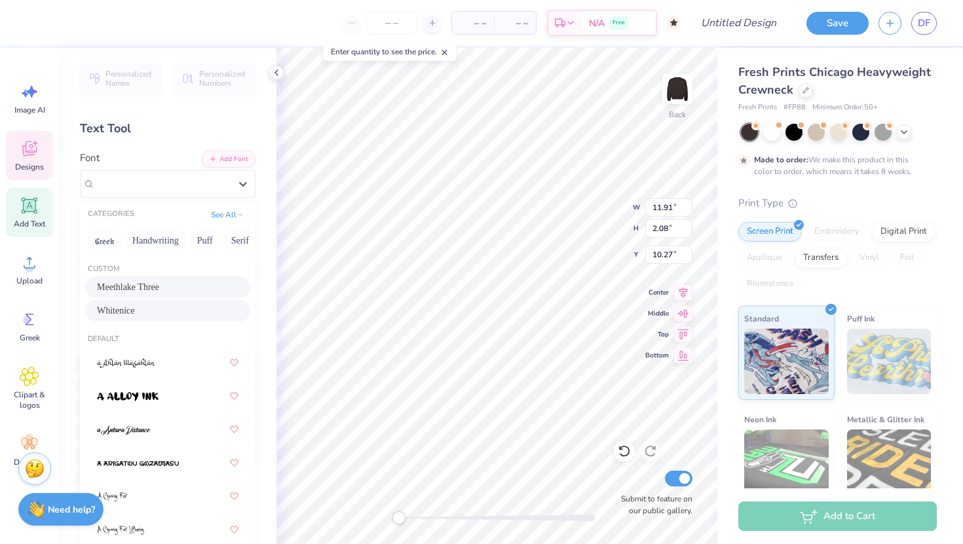
click at [159, 292] on span "Meethlake Three" at bounding box center [128, 287] width 62 height 14
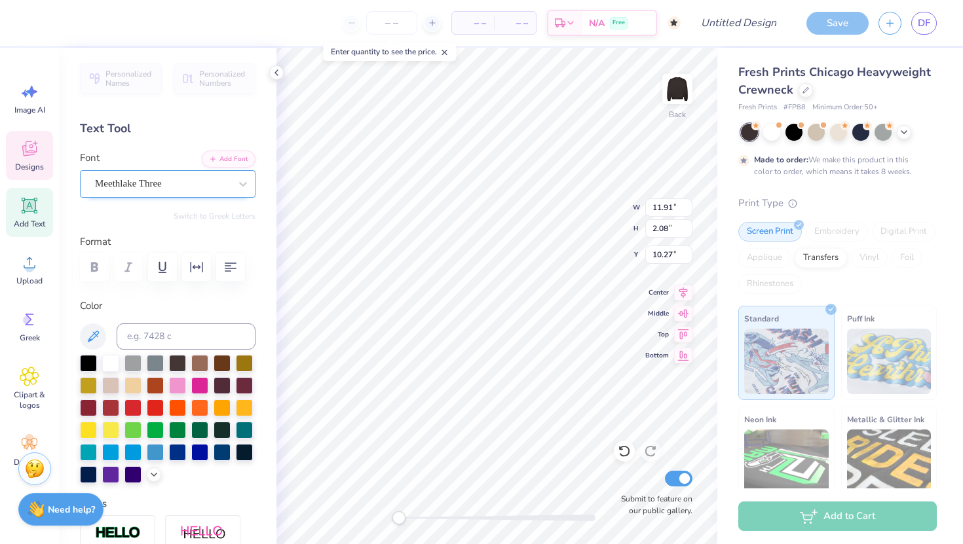
click at [195, 179] on div "Meethlake Three" at bounding box center [163, 184] width 138 height 20
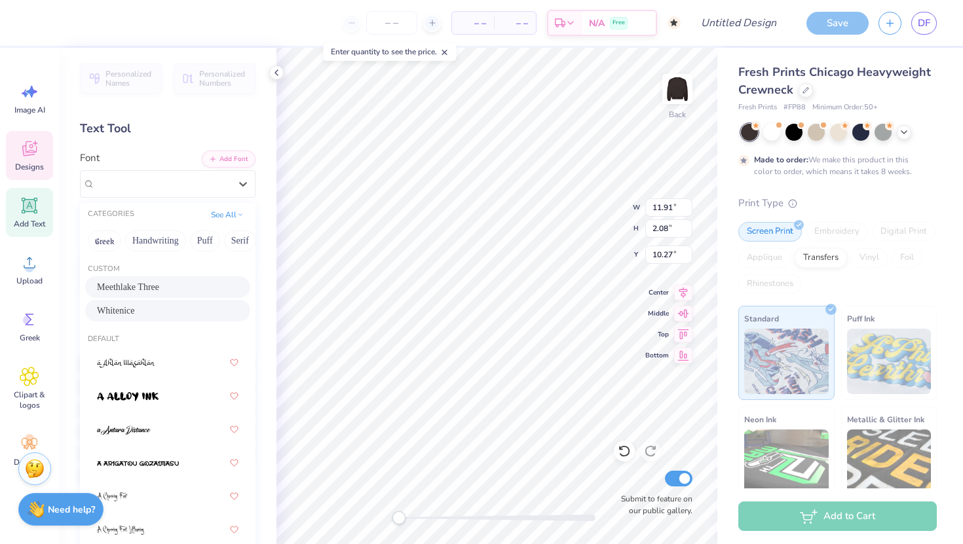
click at [173, 318] on div "Whitenice" at bounding box center [167, 311] width 165 height 22
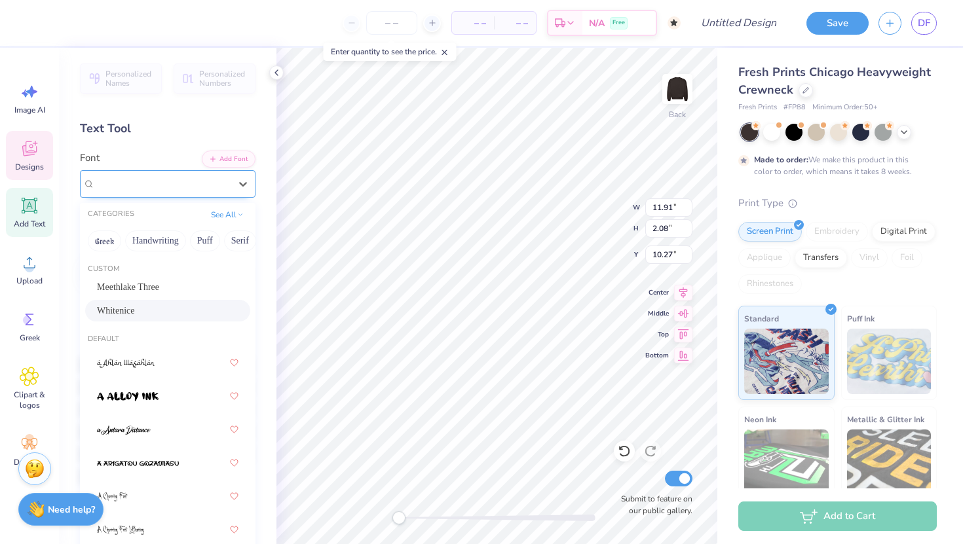
click at [201, 181] on div "Whitenice" at bounding box center [163, 184] width 138 height 20
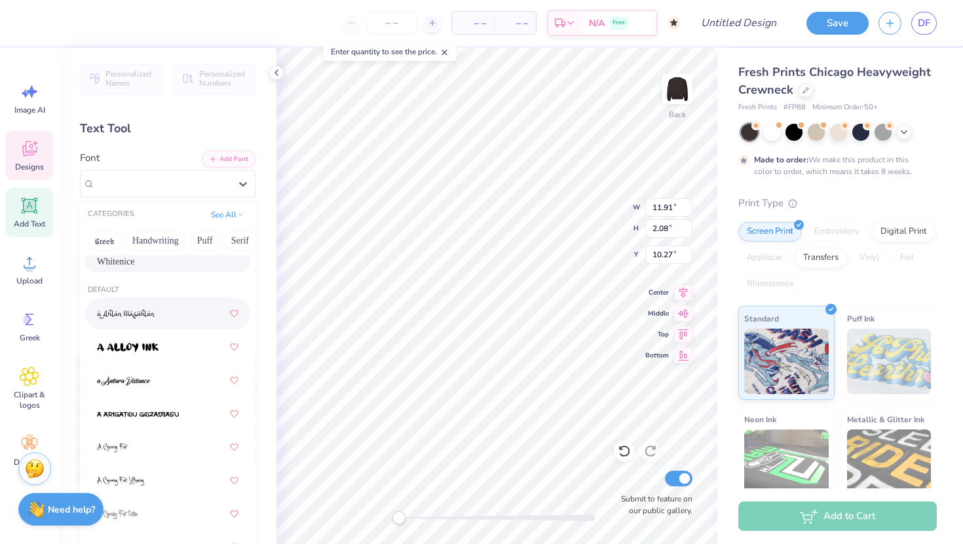
scroll to position [50, 0]
click at [195, 379] on div at bounding box center [167, 379] width 141 height 24
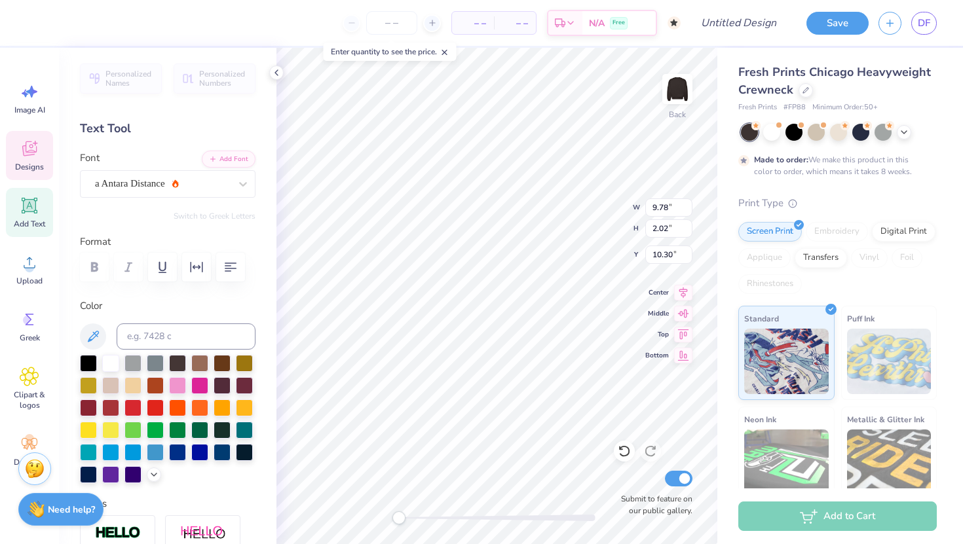
type input "11.35"
type input "1.98"
type input "10.27"
click at [198, 192] on div at bounding box center [162, 184] width 135 height 18
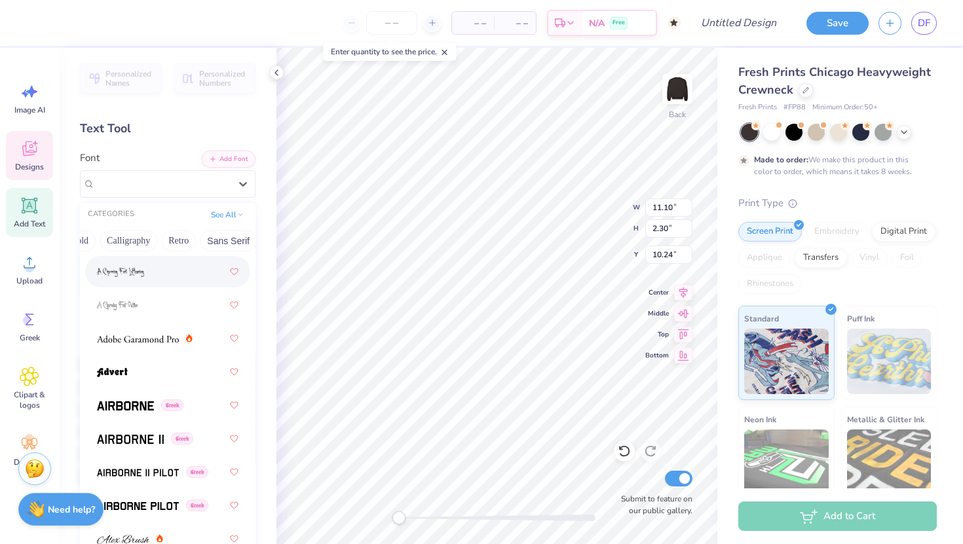
scroll to position [0, 203]
click at [131, 244] on button "Calligraphy" at bounding box center [122, 241] width 58 height 21
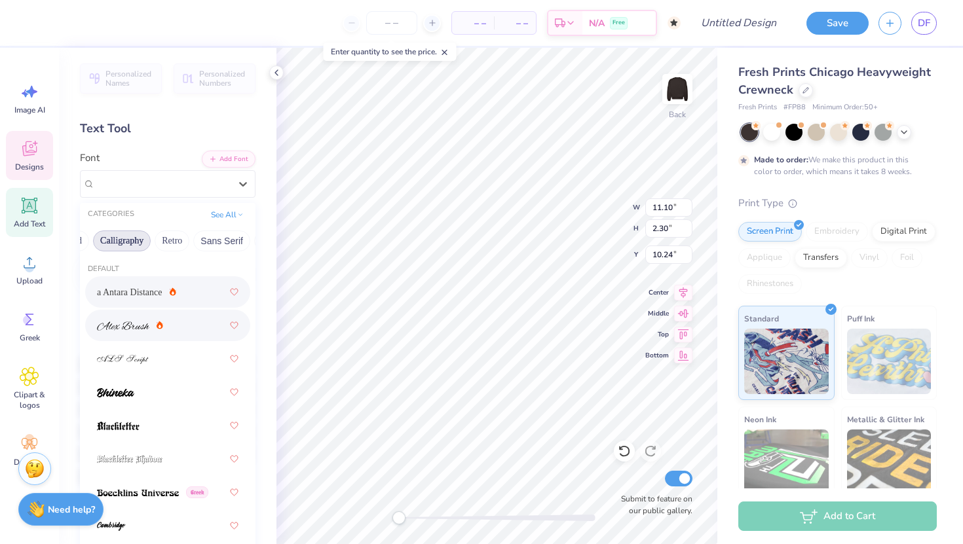
click at [170, 324] on div at bounding box center [167, 326] width 141 height 24
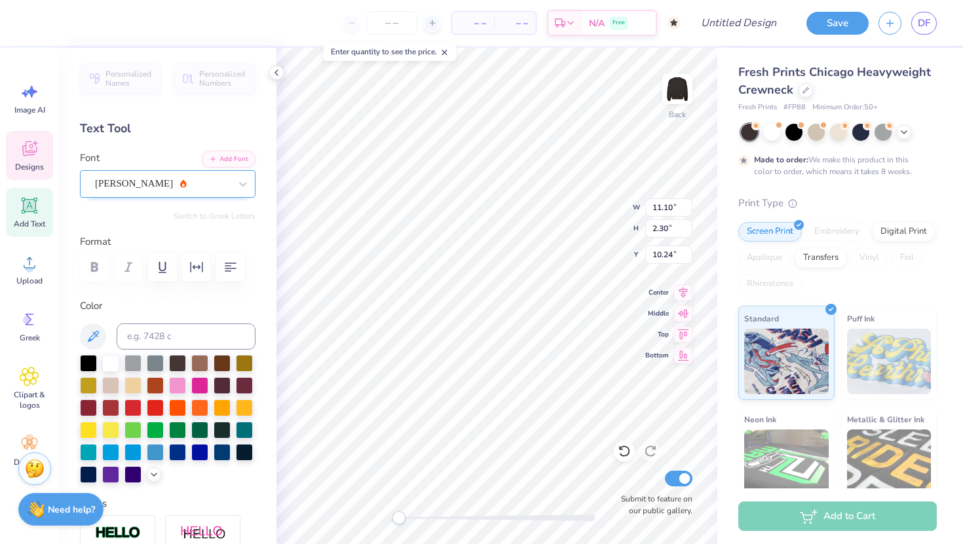
click at [190, 184] on div "[PERSON_NAME]" at bounding box center [163, 184] width 138 height 20
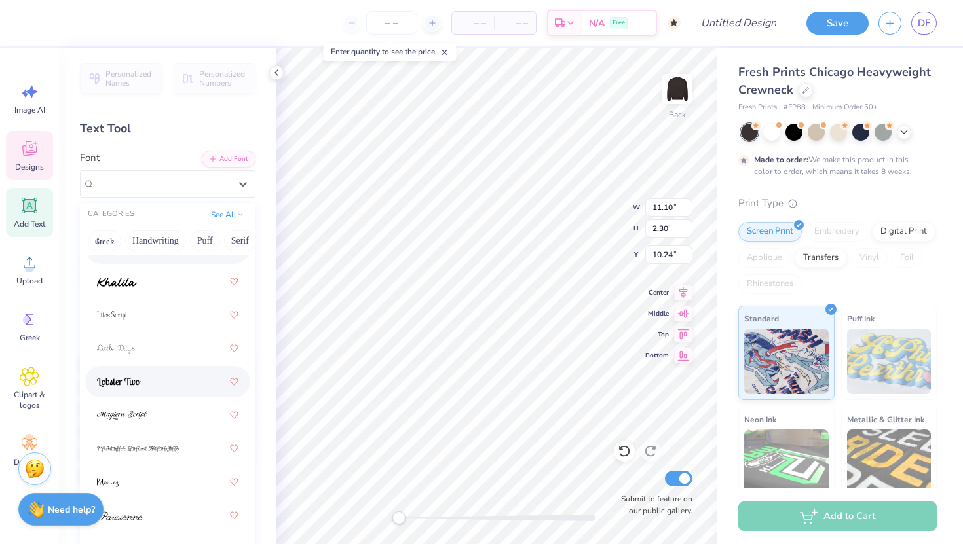
scroll to position [523, 0]
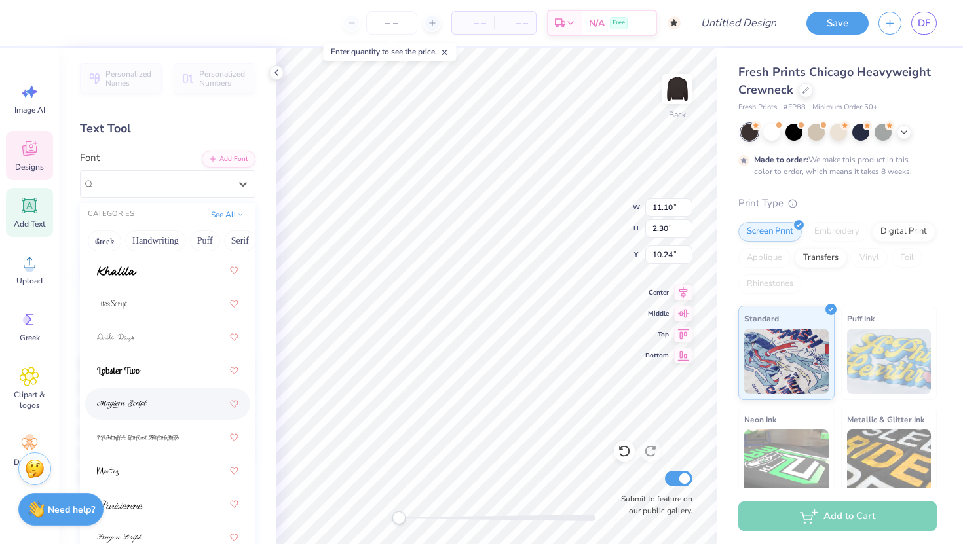
click at [158, 408] on div at bounding box center [167, 404] width 141 height 24
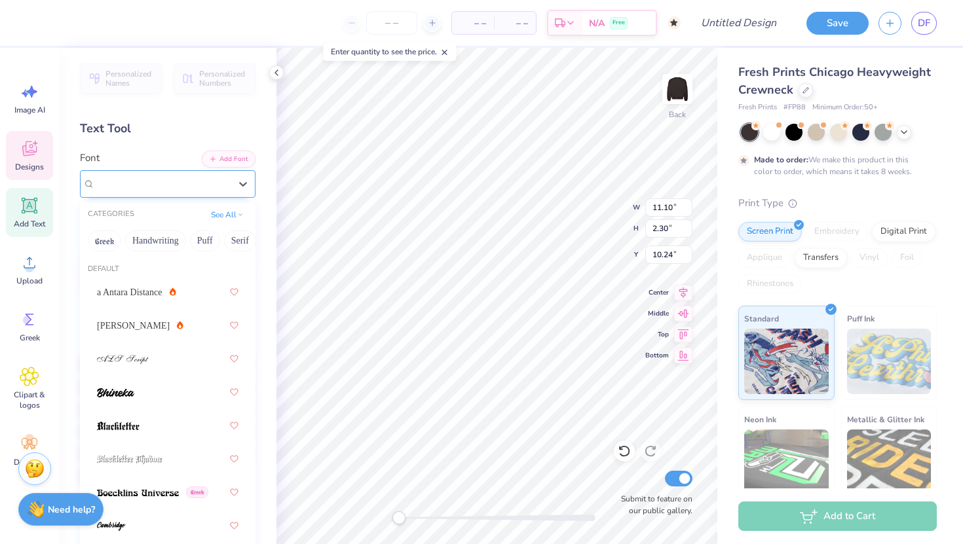
click at [183, 196] on div "[PERSON_NAME] Script" at bounding box center [168, 184] width 176 height 28
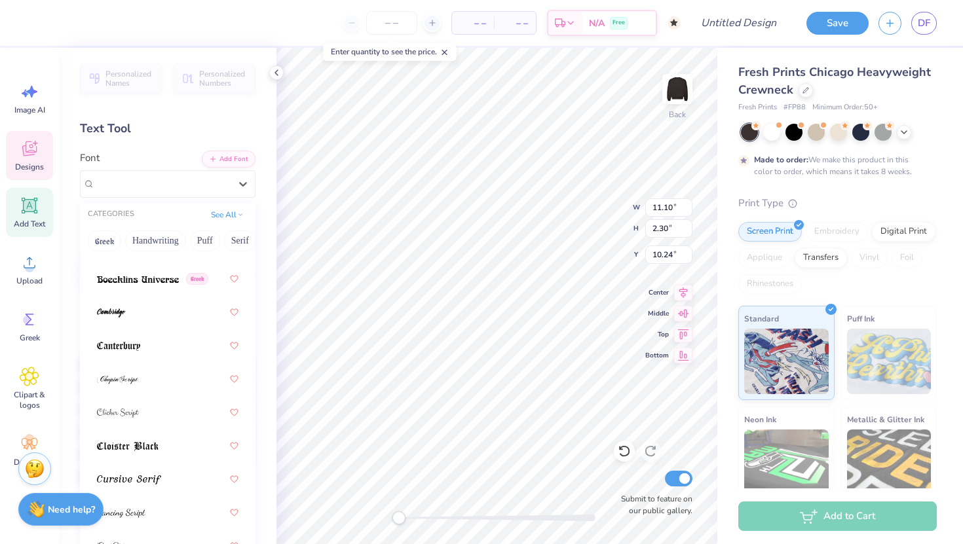
scroll to position [217, 0]
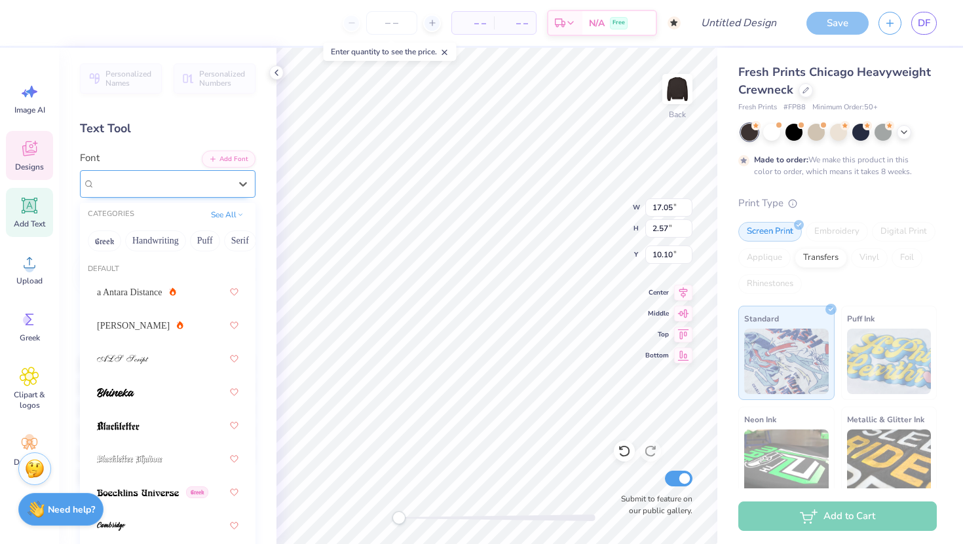
click at [227, 193] on div "[PERSON_NAME] Script" at bounding box center [163, 184] width 138 height 20
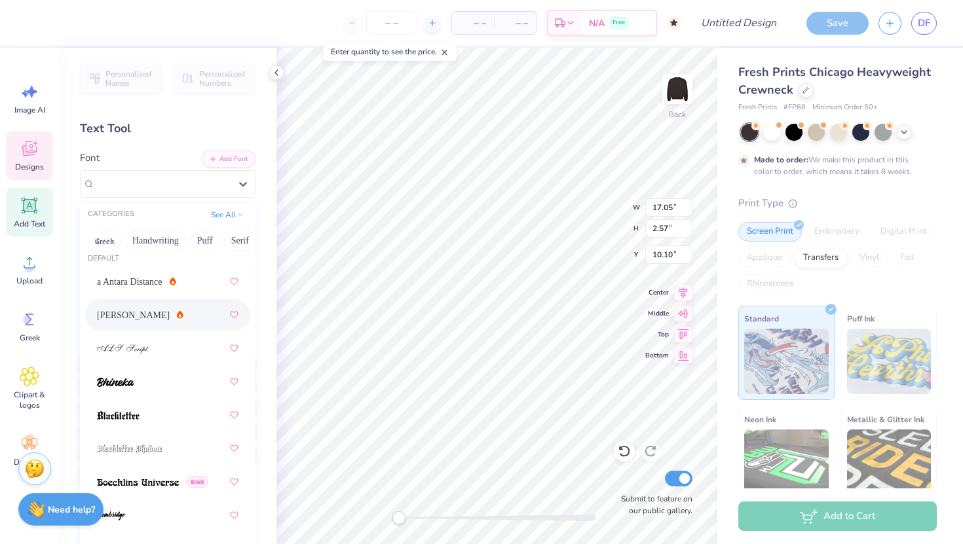
scroll to position [8, 0]
click at [206, 316] on div "[PERSON_NAME]" at bounding box center [167, 318] width 141 height 24
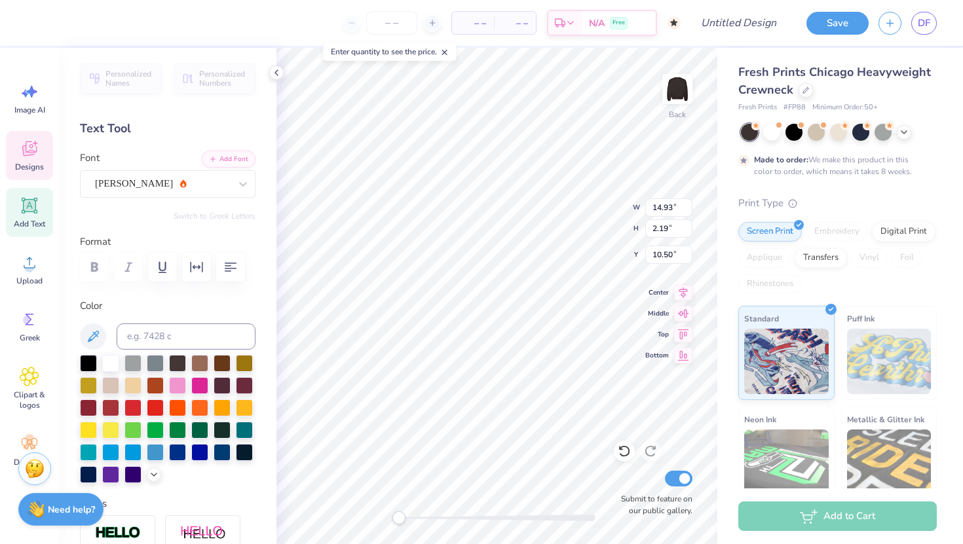
scroll to position [0, 0]
click at [164, 181] on div "[PERSON_NAME]" at bounding box center [163, 184] width 138 height 20
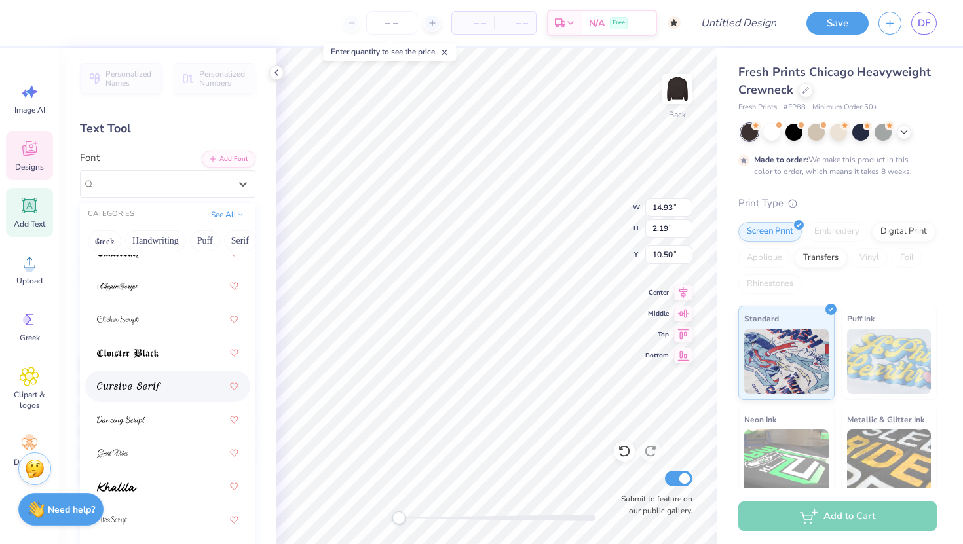
scroll to position [606, 0]
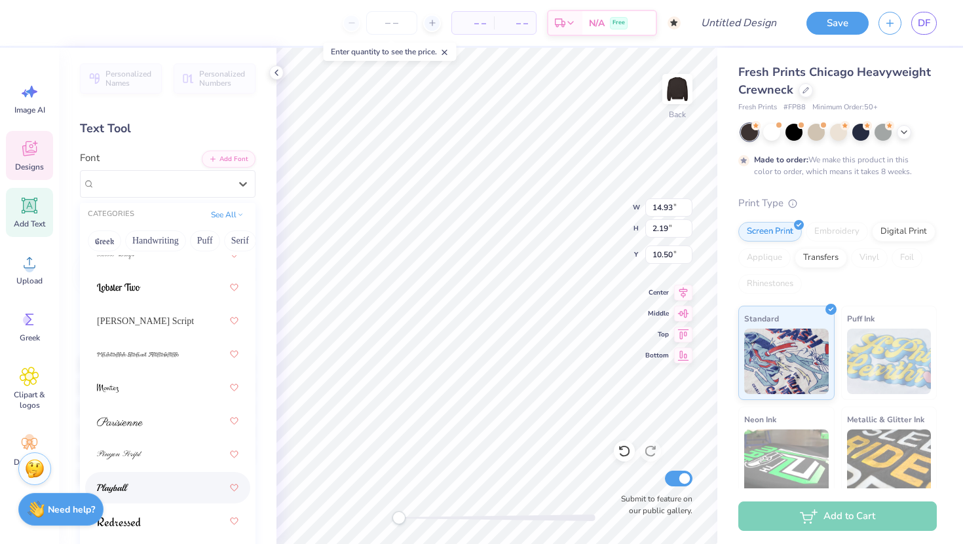
click at [155, 484] on div at bounding box center [167, 488] width 141 height 24
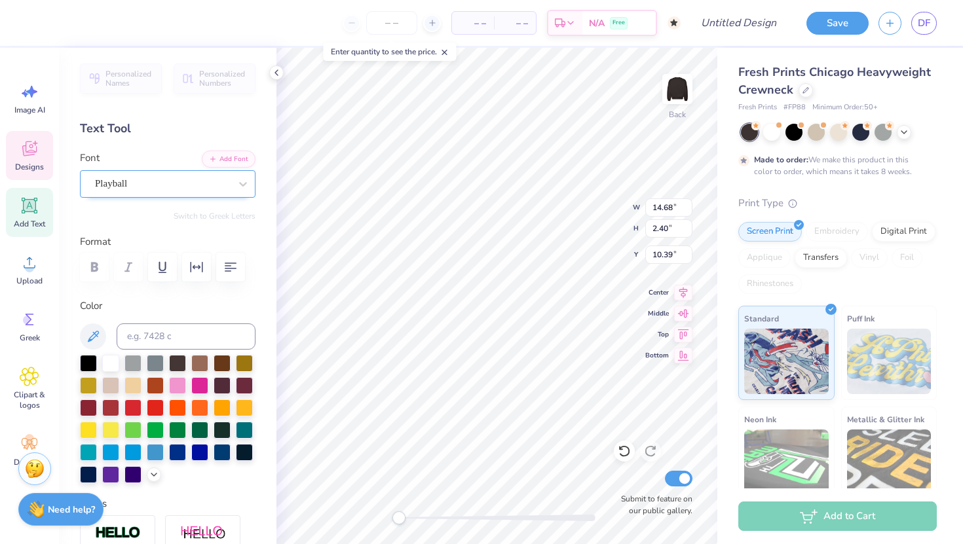
click at [129, 187] on div "Playball" at bounding box center [163, 184] width 138 height 20
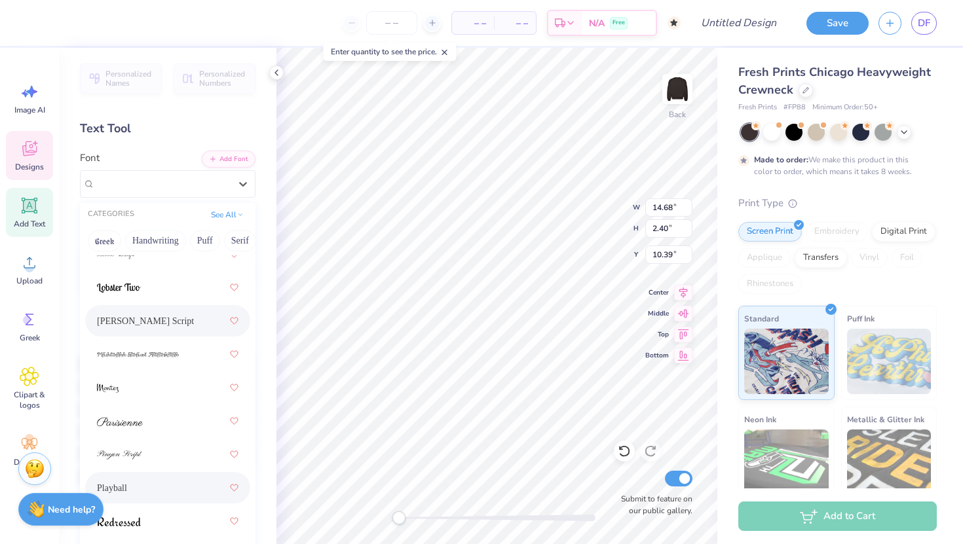
click at [180, 315] on div "[PERSON_NAME] Script" at bounding box center [167, 321] width 141 height 24
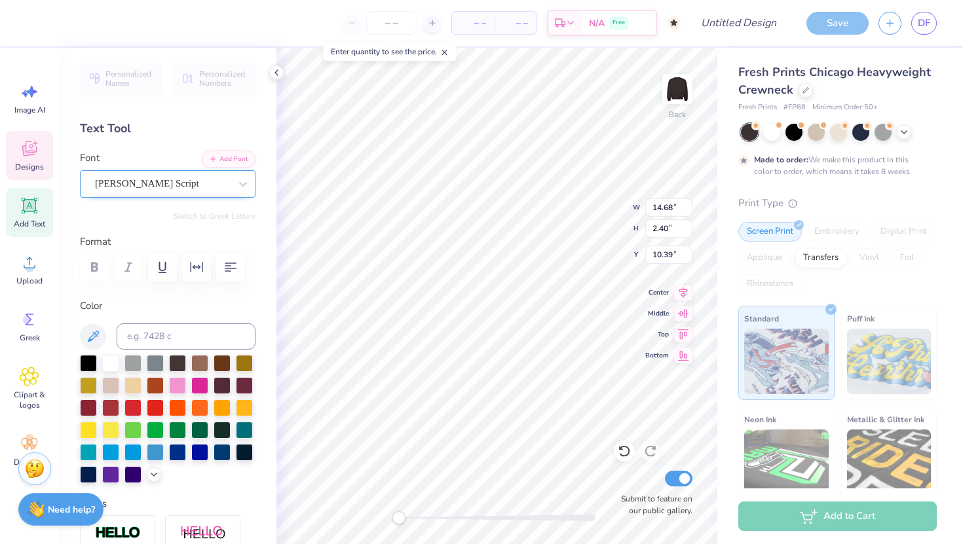
click at [200, 190] on div "[PERSON_NAME] Script" at bounding box center [163, 184] width 138 height 20
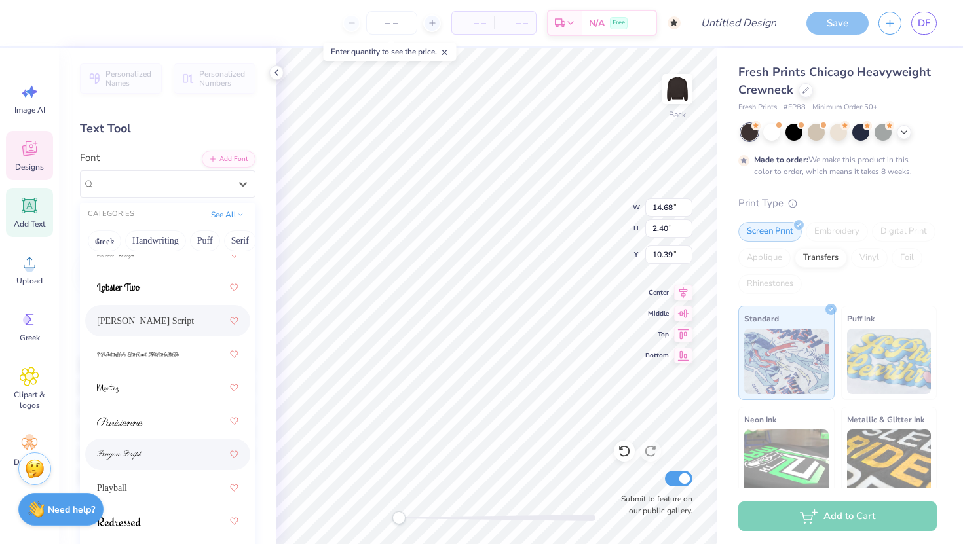
click at [170, 440] on div at bounding box center [167, 454] width 165 height 31
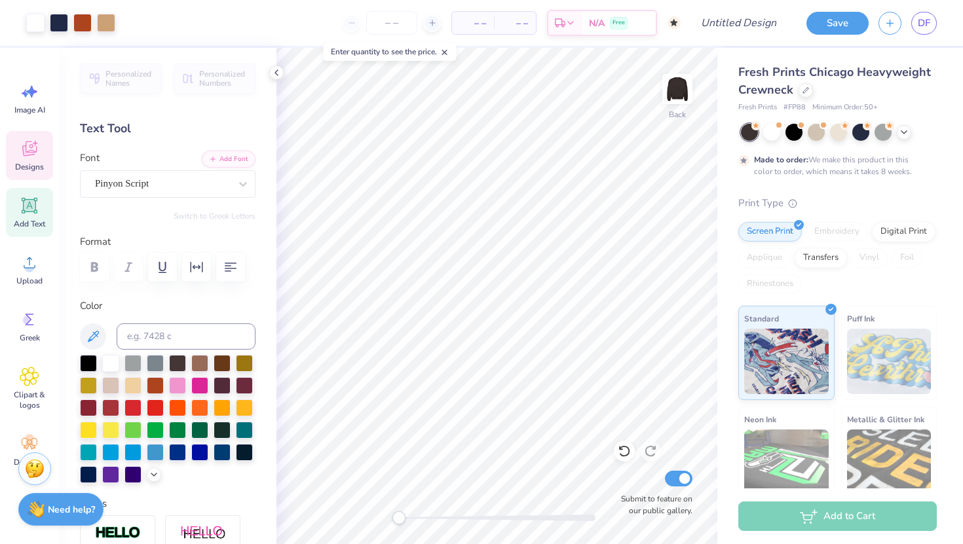
click at [39, 145] on icon at bounding box center [30, 149] width 20 height 20
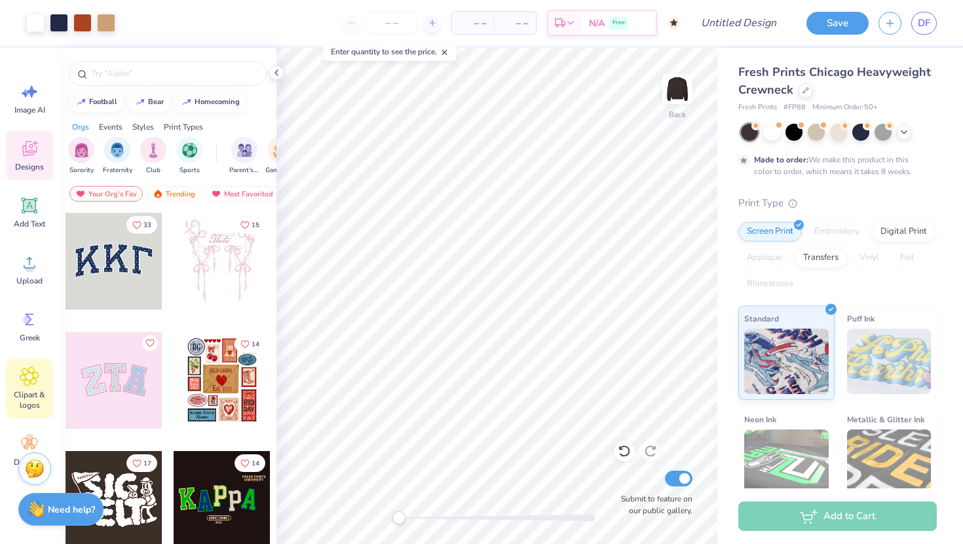
click at [28, 368] on icon at bounding box center [29, 377] width 19 height 20
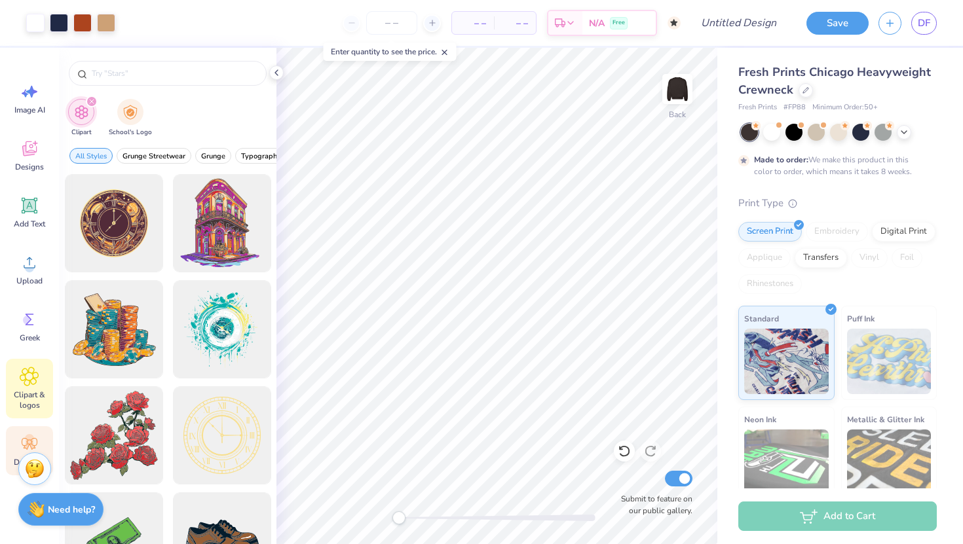
click at [17, 446] on div "Decorate" at bounding box center [29, 450] width 47 height 49
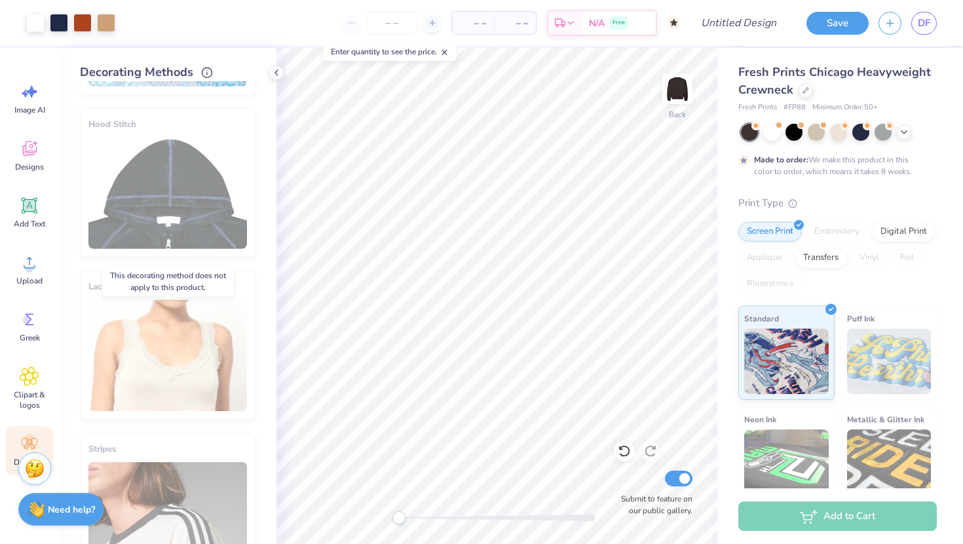
scroll to position [17, 0]
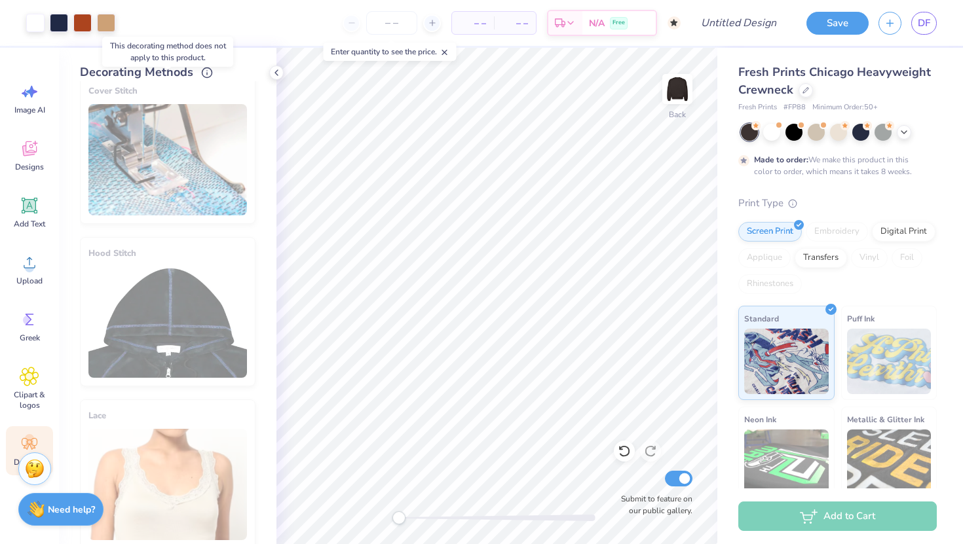
click at [147, 162] on div "Cover Stitch" at bounding box center [168, 149] width 176 height 149
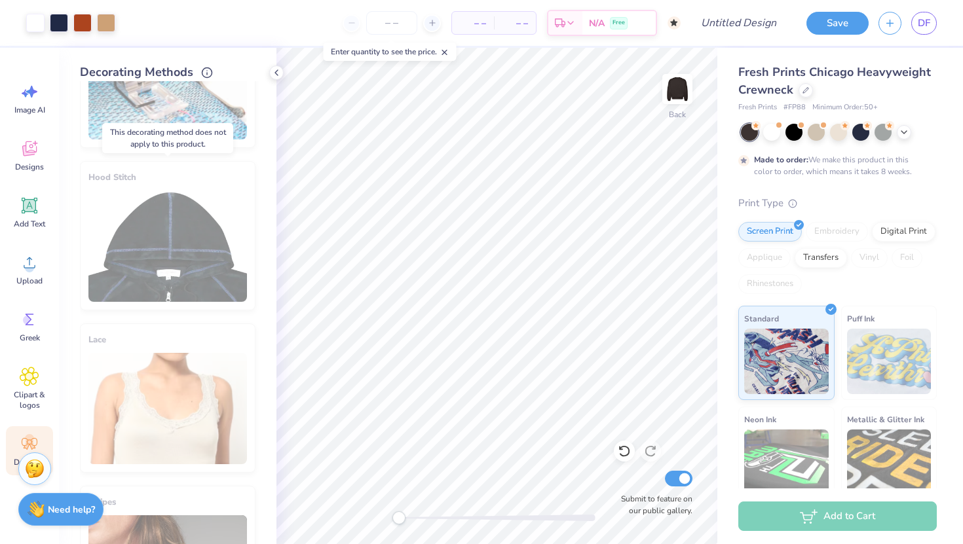
scroll to position [0, 0]
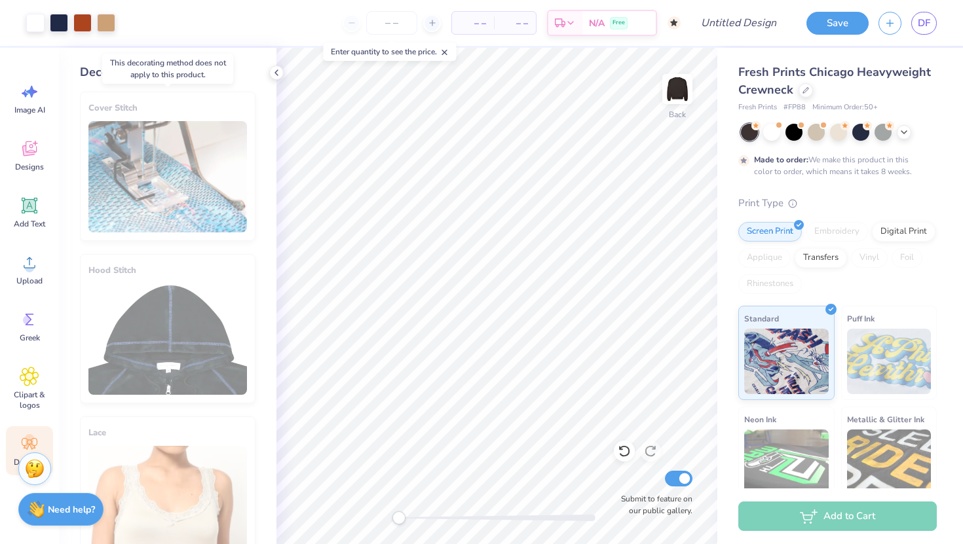
click at [166, 172] on div "Cover Stitch" at bounding box center [168, 166] width 176 height 149
click at [35, 153] on icon at bounding box center [30, 149] width 20 height 20
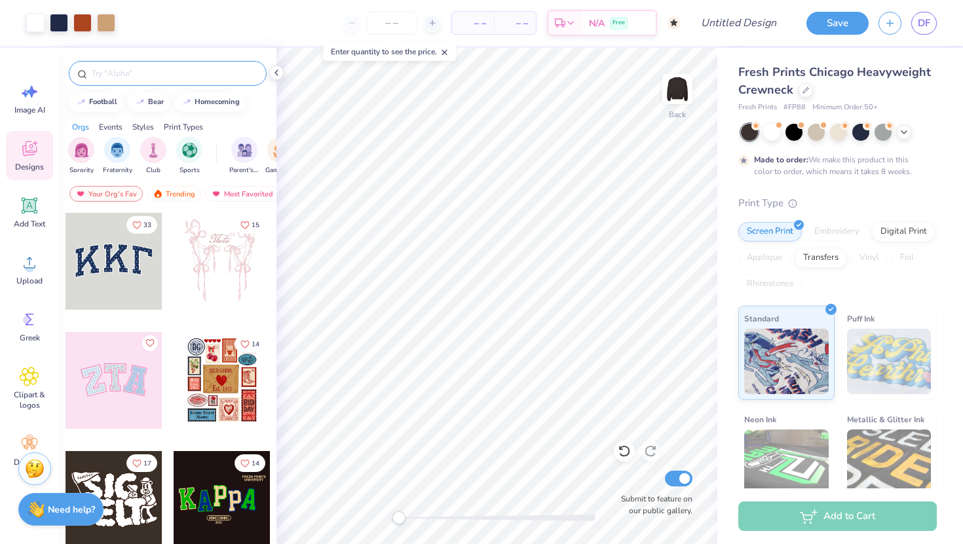
click at [150, 73] on input "text" at bounding box center [174, 73] width 168 height 13
type input "[PERSON_NAME]"
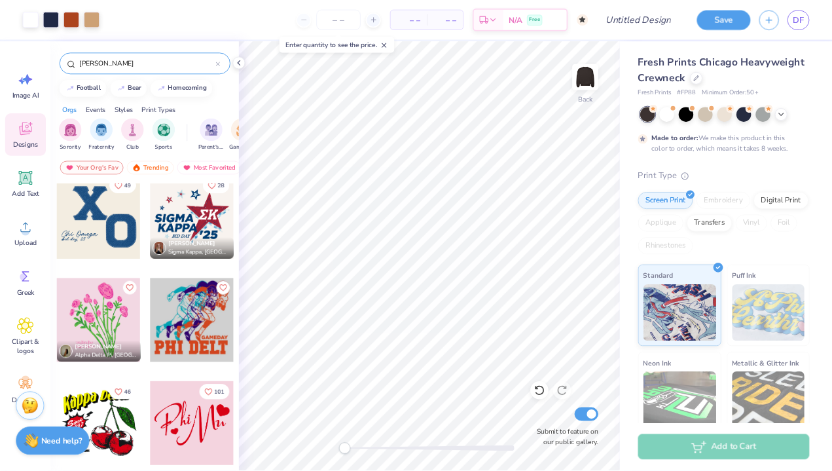
scroll to position [896, 0]
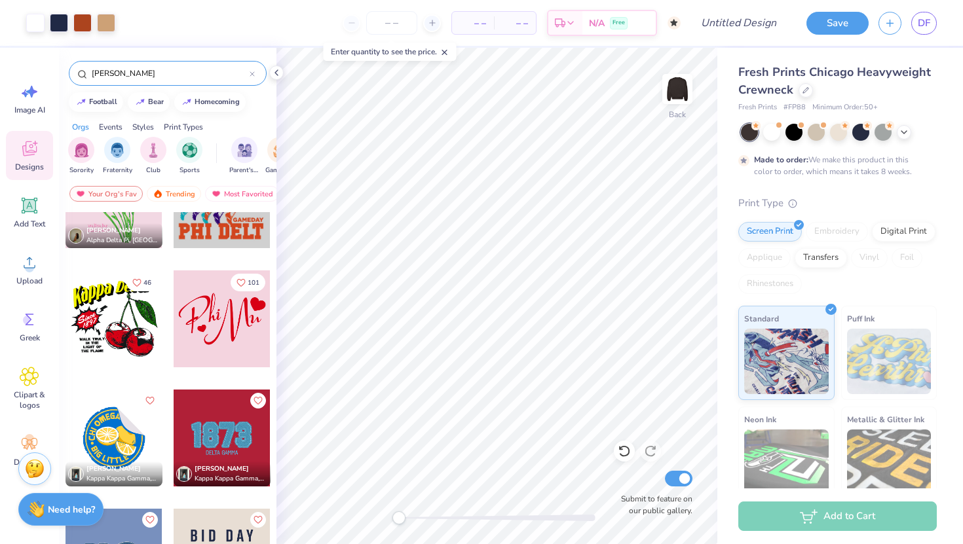
click at [270, 79] on div "[PERSON_NAME]" at bounding box center [167, 70] width 217 height 45
click at [278, 71] on icon at bounding box center [276, 72] width 10 height 10
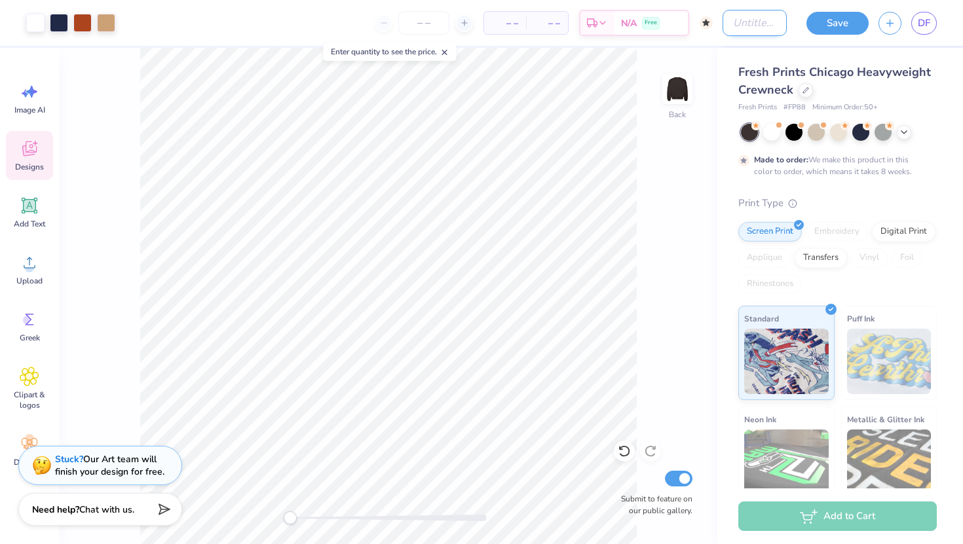
click at [739, 17] on input "Design Title" at bounding box center [754, 23] width 64 height 26
type input "bears"
click at [832, 26] on button "Save" at bounding box center [837, 21] width 62 height 23
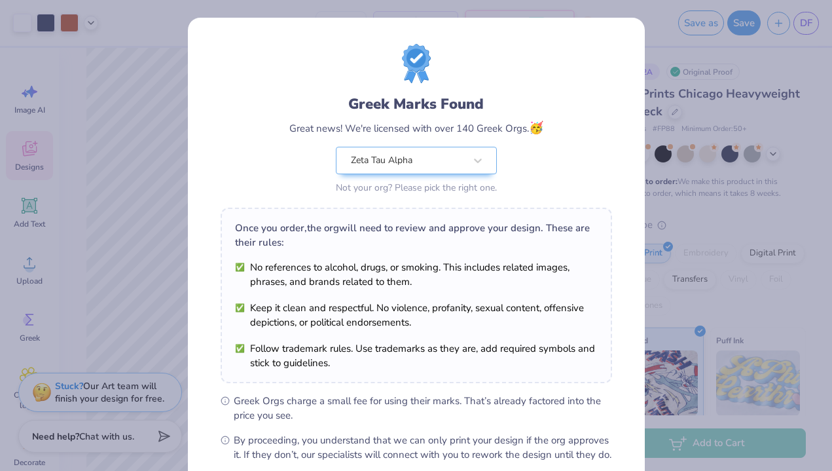
click at [549, 73] on div "Greek Marks Found Great news! We're licensed with over 140 Greek Orgs. 🥳 Zeta T…" at bounding box center [417, 120] width 392 height 153
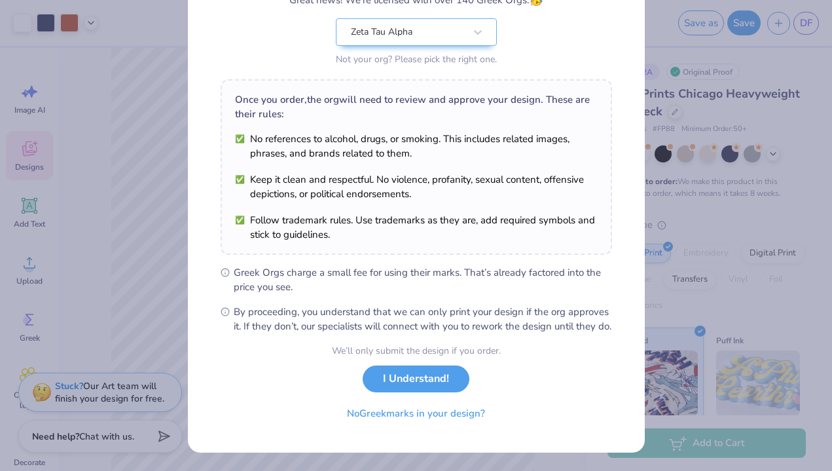
scroll to position [142, 0]
click at [443, 371] on button "I Understand!" at bounding box center [416, 375] width 107 height 27
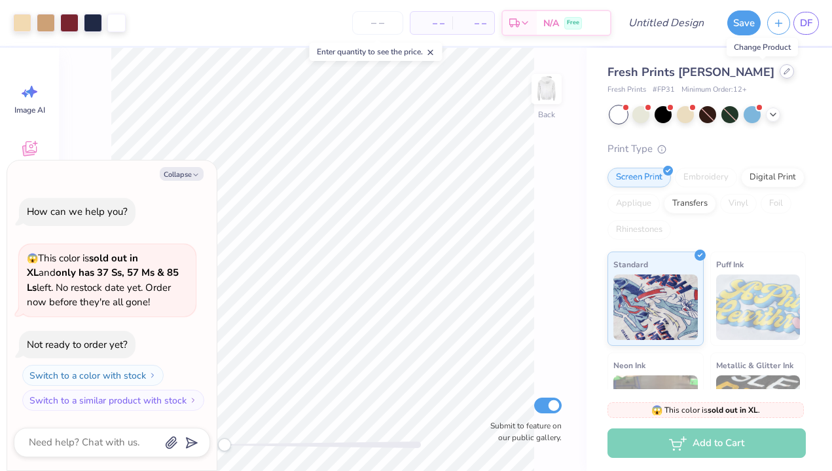
click at [780, 75] on div at bounding box center [787, 71] width 14 height 14
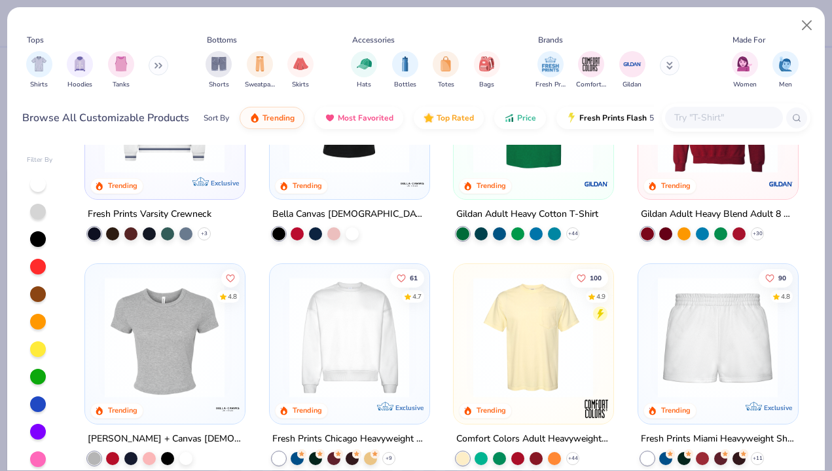
scroll to position [628, 0]
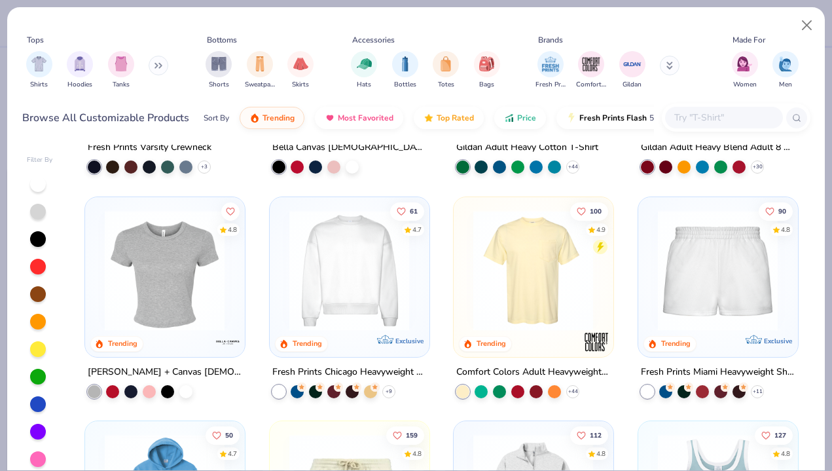
click at [362, 301] on img at bounding box center [349, 270] width 133 height 121
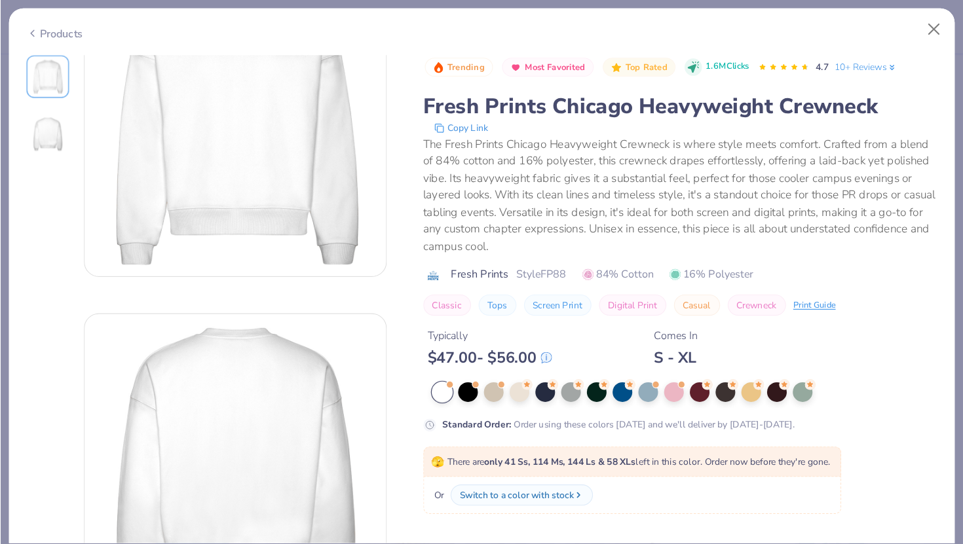
scroll to position [145, 0]
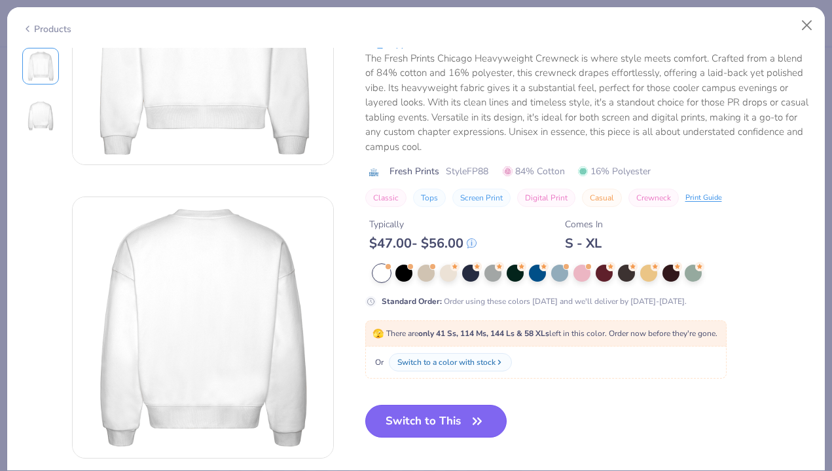
click at [460, 415] on button "Switch to This" at bounding box center [436, 421] width 142 height 33
click at [436, 424] on button "Switch to This" at bounding box center [436, 421] width 142 height 33
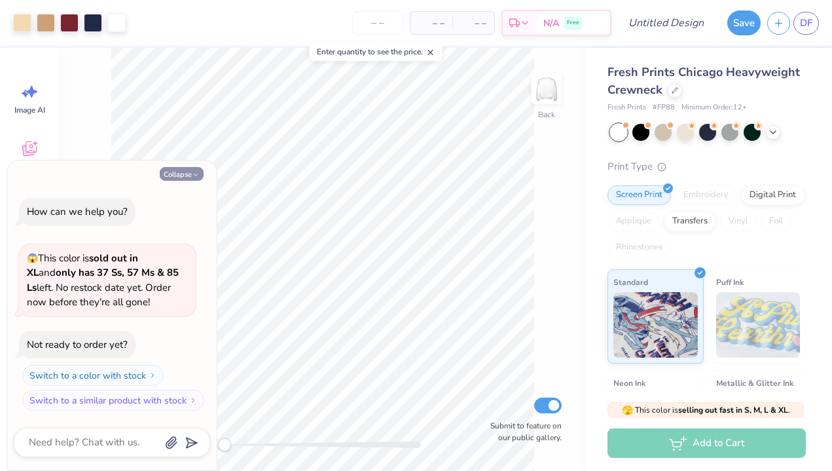
click at [187, 170] on button "Collapse" at bounding box center [182, 174] width 44 height 14
type textarea "x"
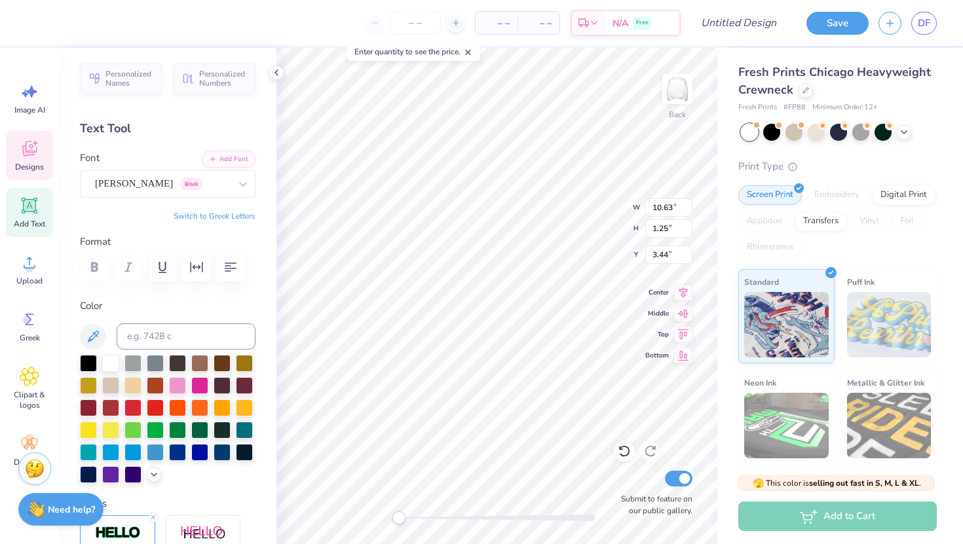
type textarea "S"
type textarea "ZETA TAU ALPHA"
type textarea "UNIVERSITY OF MARYLAND 2025"
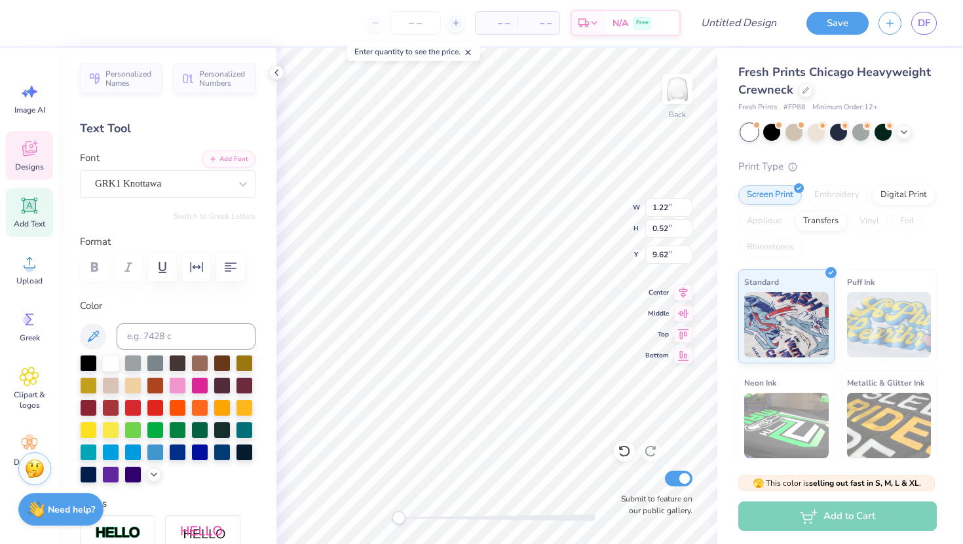
type textarea "S"
type textarea "ZTA"
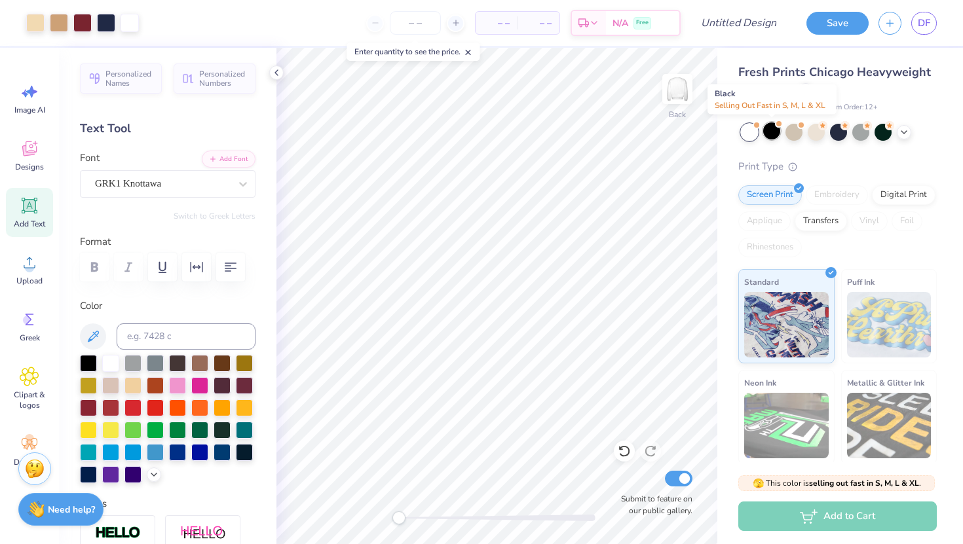
click at [772, 130] on div at bounding box center [771, 130] width 17 height 17
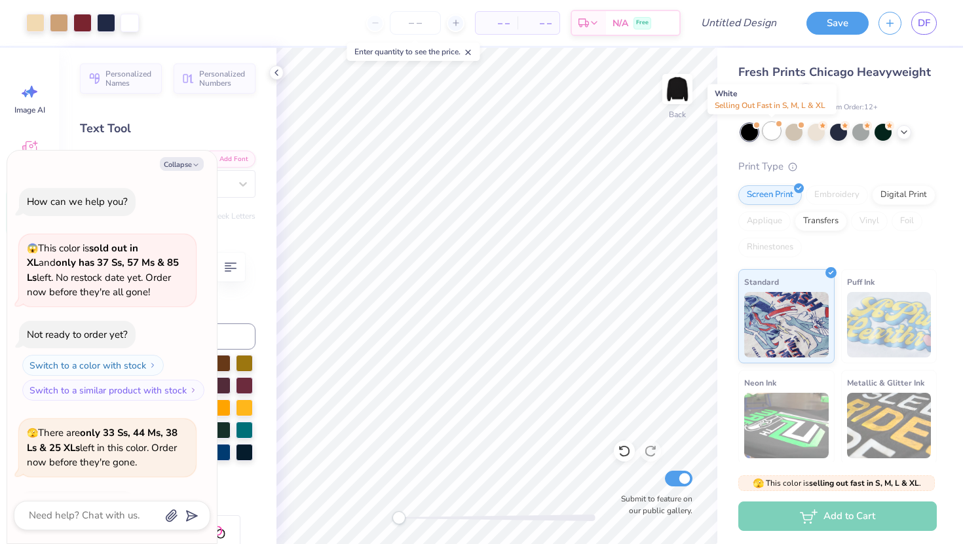
scroll to position [62, 0]
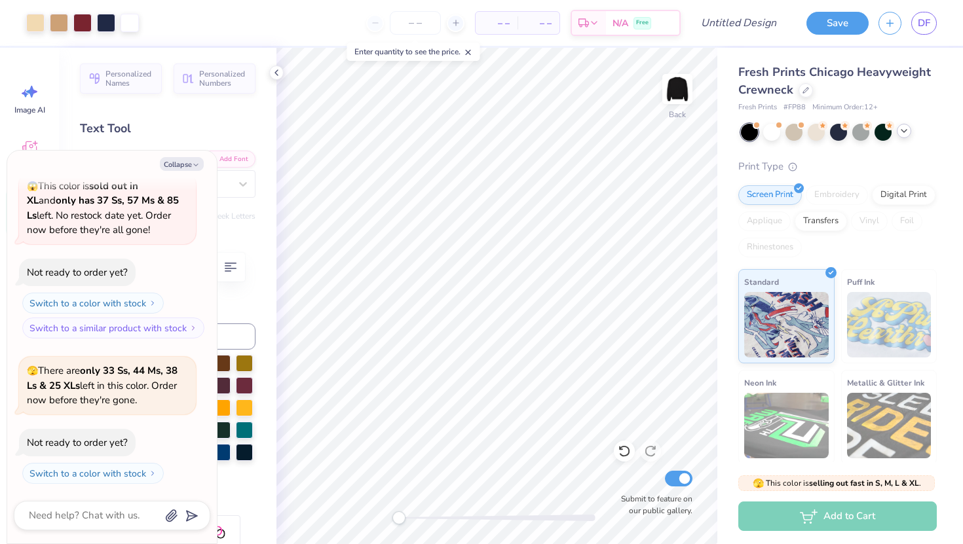
click at [832, 130] on icon at bounding box center [904, 131] width 10 height 10
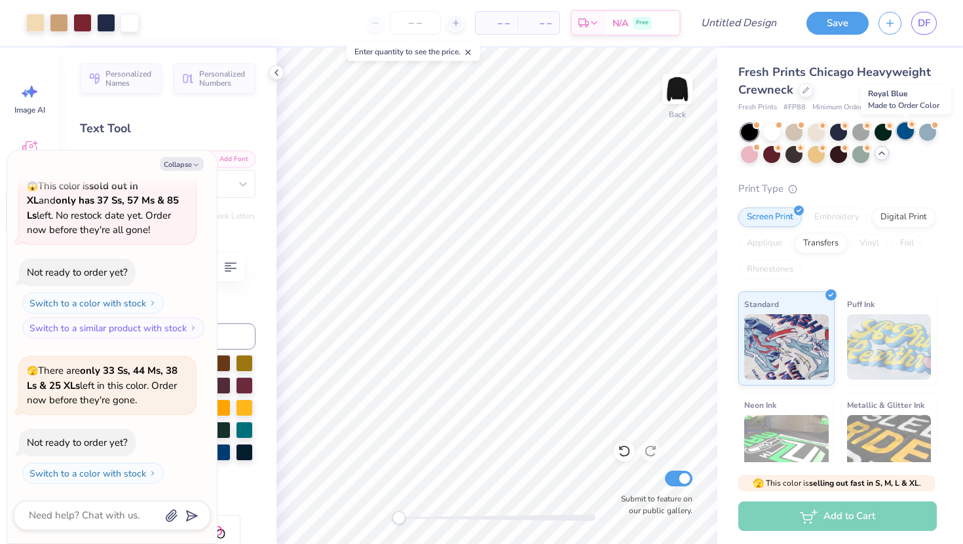
click at [832, 128] on div at bounding box center [905, 130] width 17 height 17
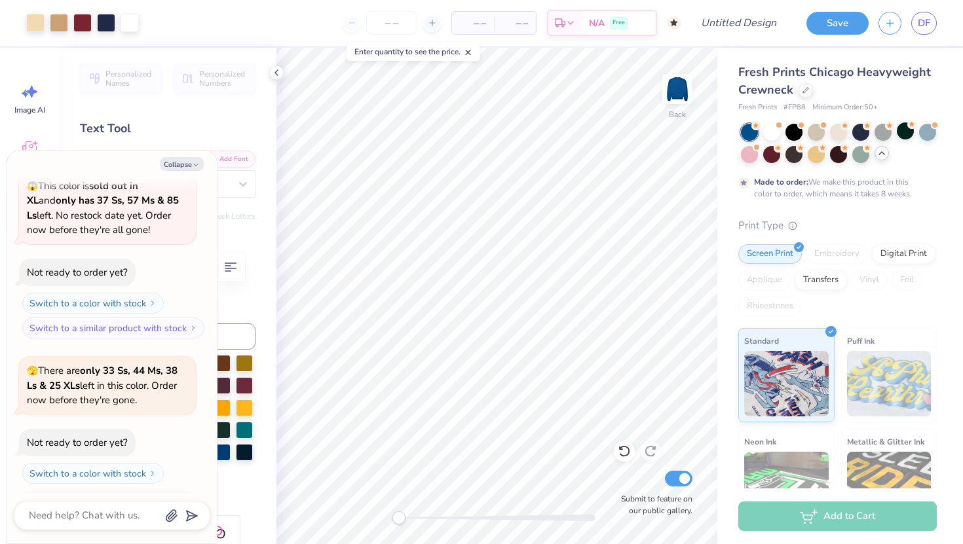
scroll to position [171, 0]
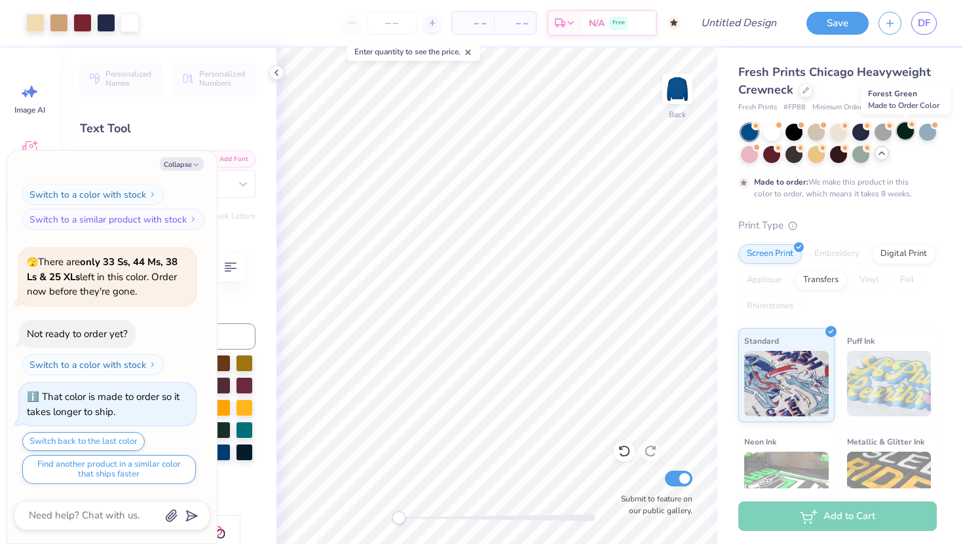
click at [832, 130] on div at bounding box center [905, 130] width 17 height 17
click at [770, 158] on div at bounding box center [771, 153] width 17 height 17
click at [832, 157] on div at bounding box center [838, 153] width 17 height 17
click at [832, 102] on span "Minimum Order: 50 +" at bounding box center [844, 107] width 65 height 11
click at [751, 157] on div at bounding box center [749, 154] width 17 height 17
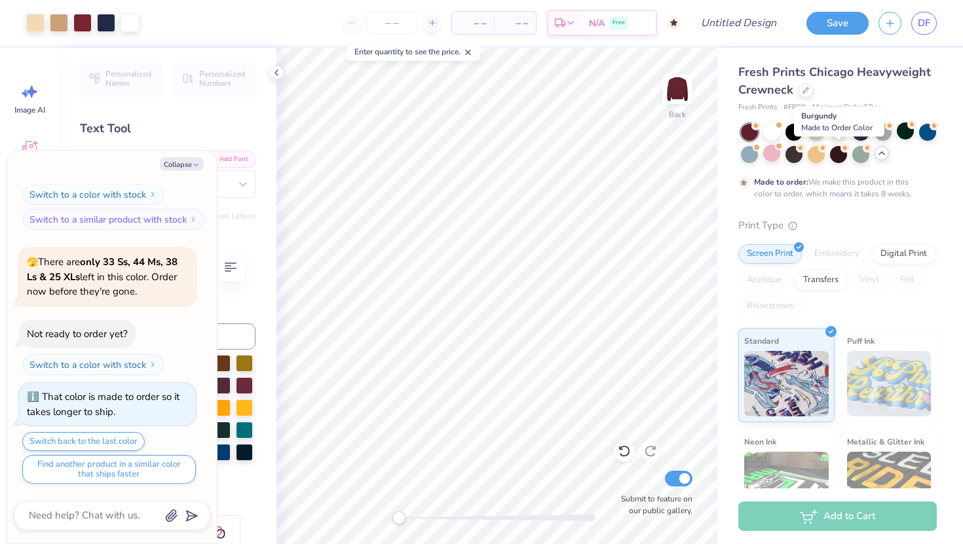
click at [278, 75] on icon at bounding box center [276, 72] width 10 height 10
click at [275, 72] on div "Personalized Names Personalized Numbers Text Tool Add Font Font GRK1 Knottawa S…" at bounding box center [167, 296] width 217 height 496
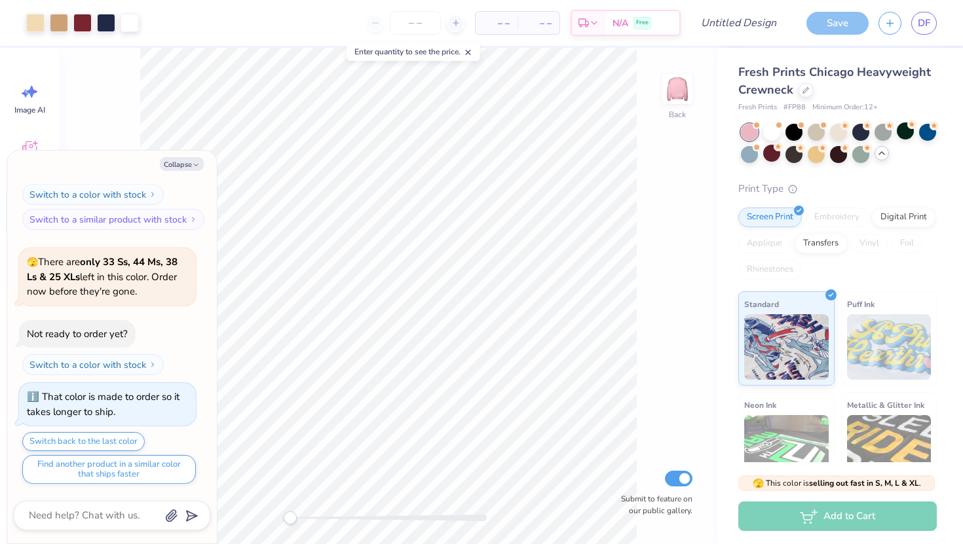
scroll to position [527, 0]
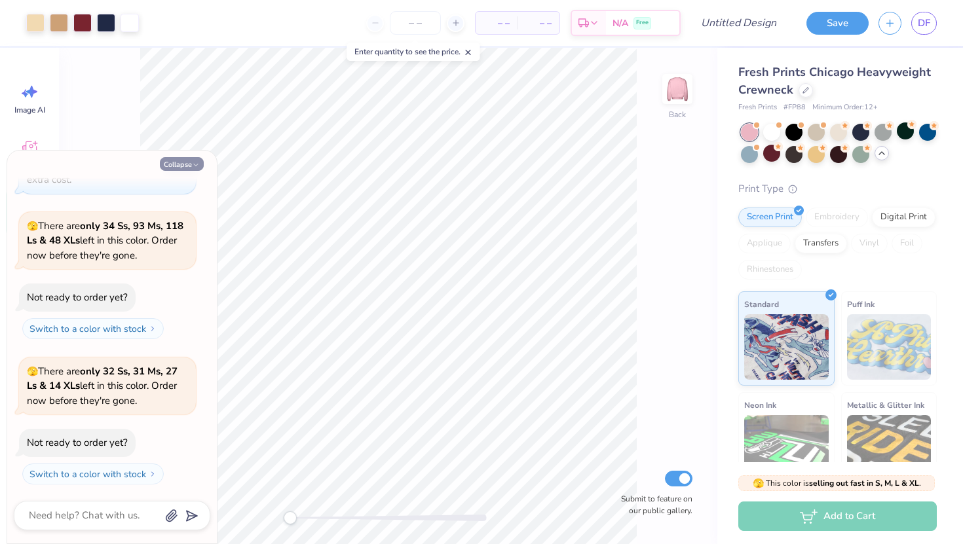
click at [192, 165] on icon "button" at bounding box center [196, 165] width 8 height 8
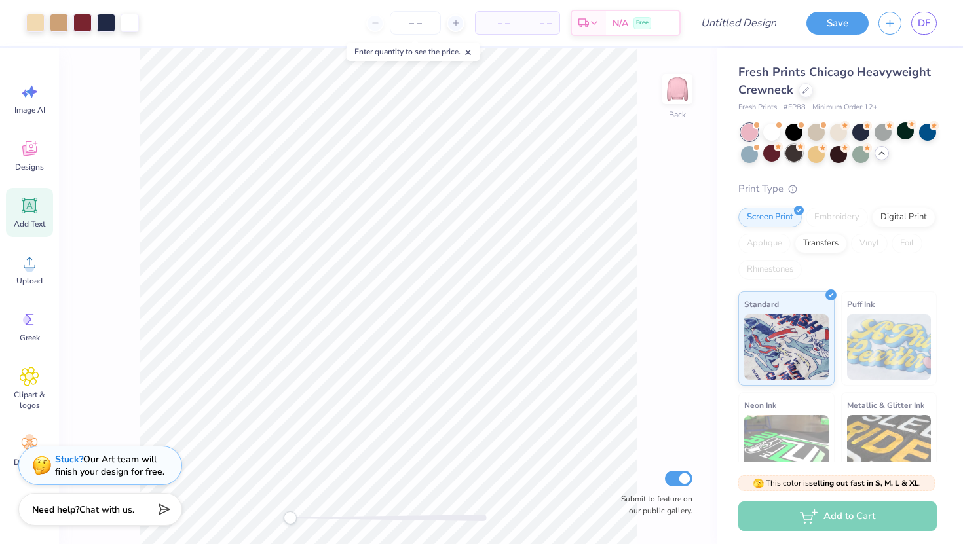
click at [794, 154] on div at bounding box center [793, 153] width 17 height 17
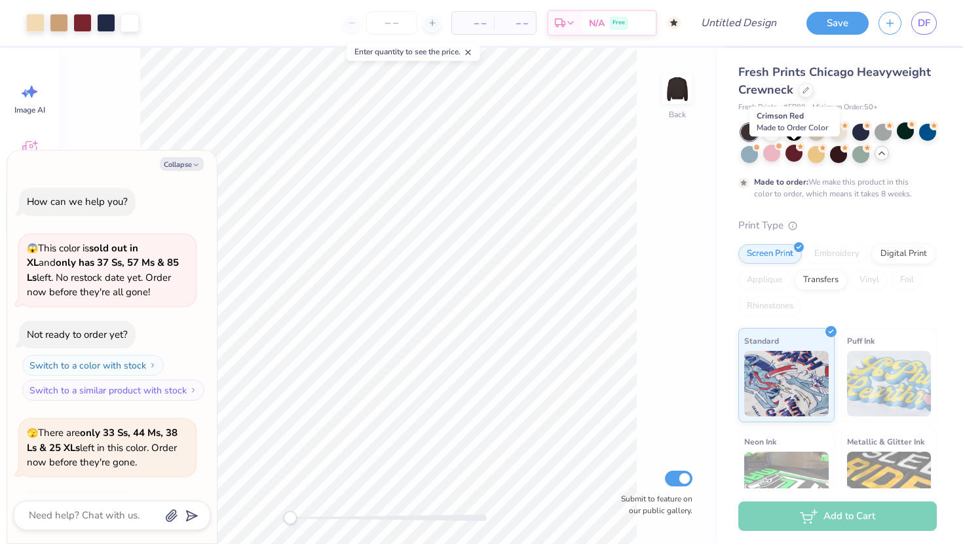
scroll to position [635, 0]
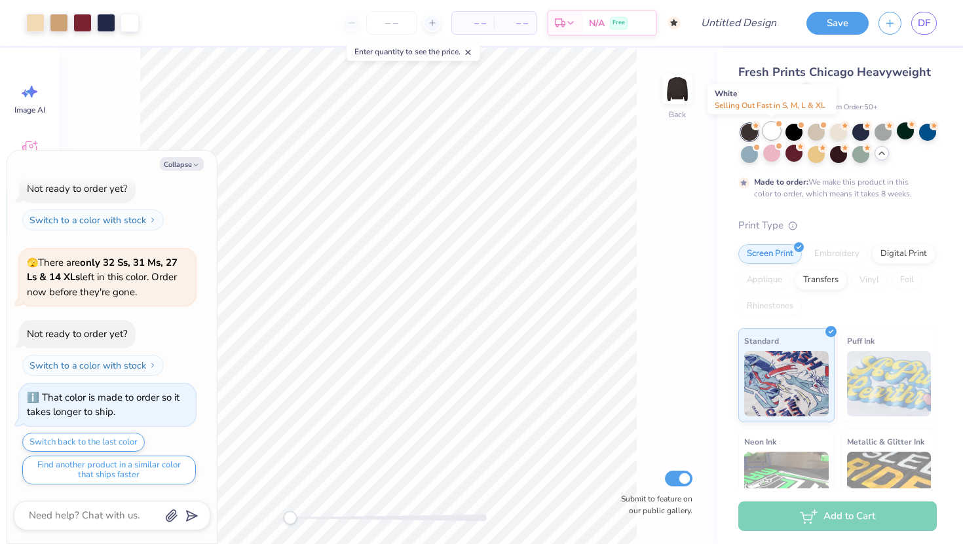
click at [775, 136] on div at bounding box center [771, 130] width 17 height 17
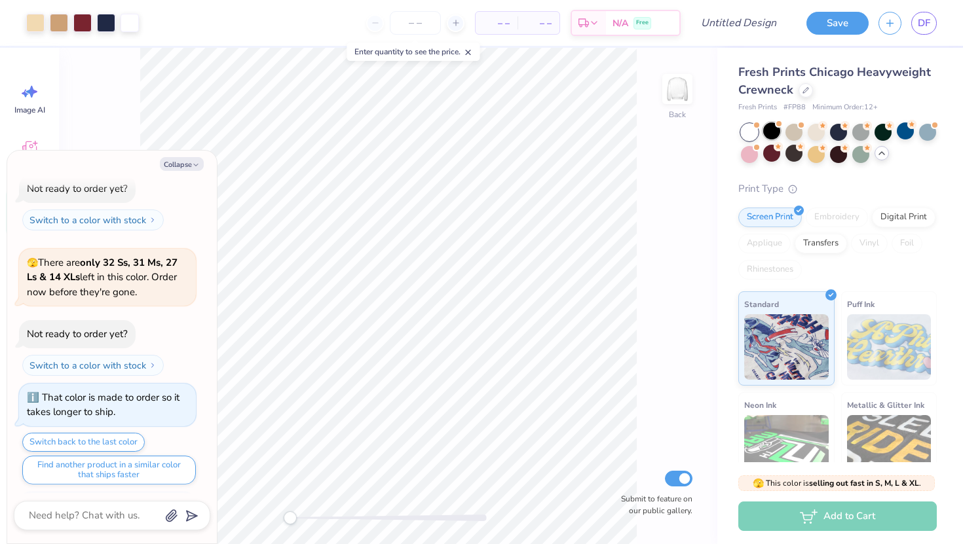
scroll to position [846, 0]
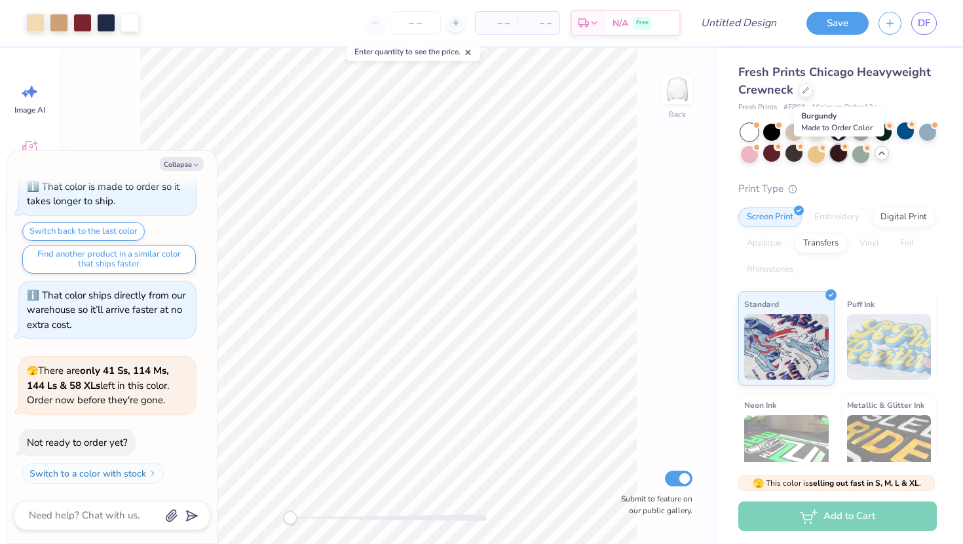
click at [832, 156] on div at bounding box center [838, 153] width 17 height 17
click at [172, 165] on button "Collapse" at bounding box center [182, 164] width 44 height 14
click at [180, 160] on button "Collapse" at bounding box center [182, 164] width 44 height 14
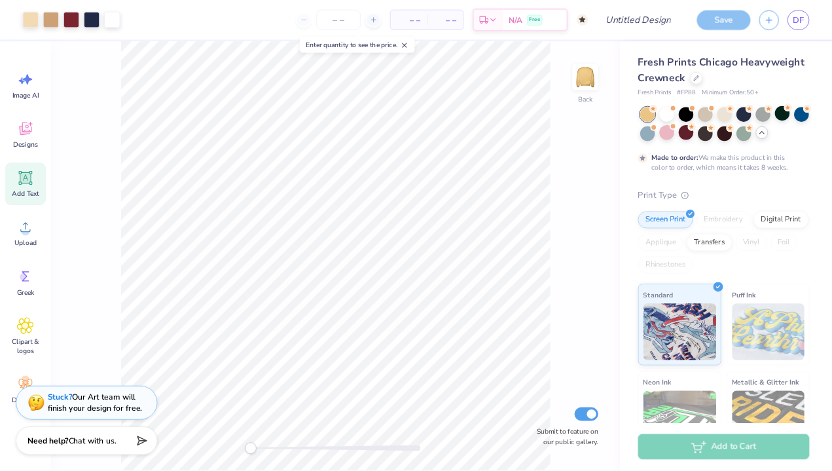
scroll to position [955, 0]
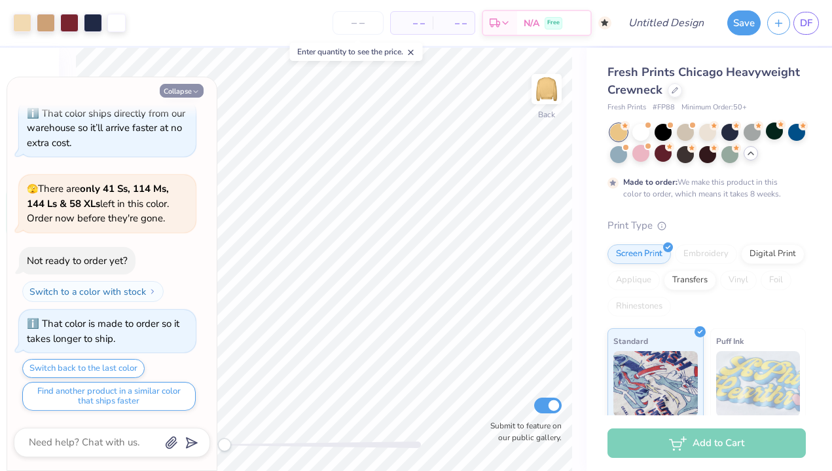
click at [181, 92] on button "Collapse" at bounding box center [182, 91] width 44 height 14
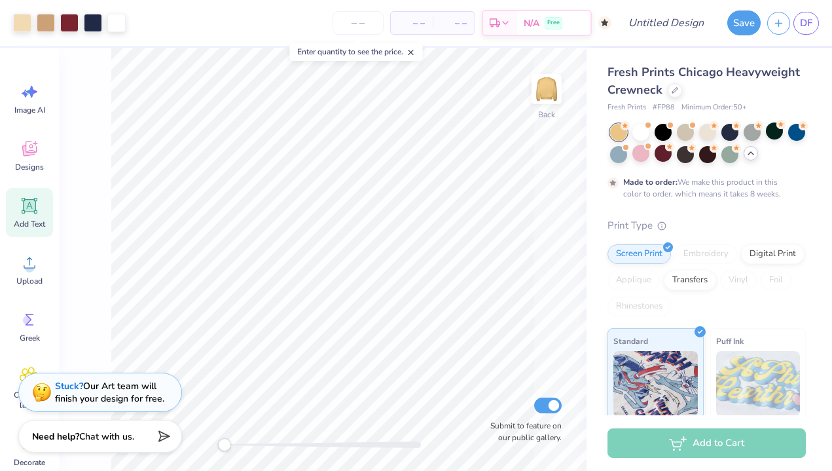
type textarea "x"
click at [664, 158] on div at bounding box center [663, 153] width 17 height 17
drag, startPoint x: 706, startPoint y: 159, endPoint x: 8, endPoint y: 225, distance: 701.2
click at [706, 159] on div at bounding box center [707, 154] width 17 height 17
click at [728, 130] on div at bounding box center [730, 130] width 17 height 17
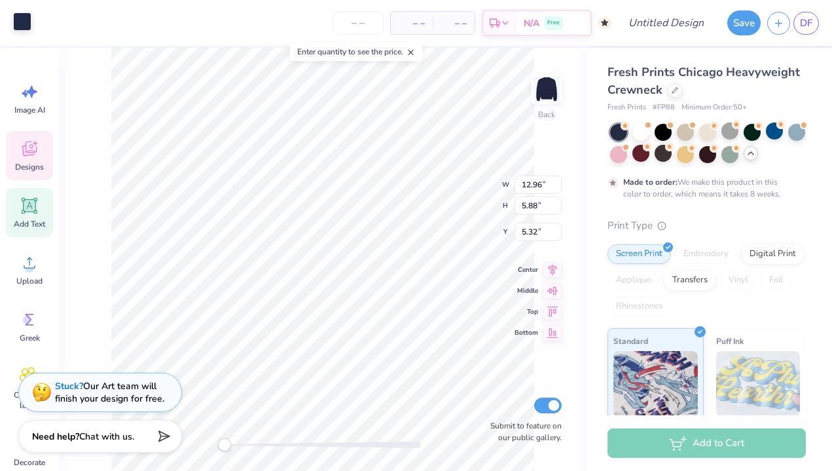
click at [19, 22] on div at bounding box center [22, 21] width 18 height 18
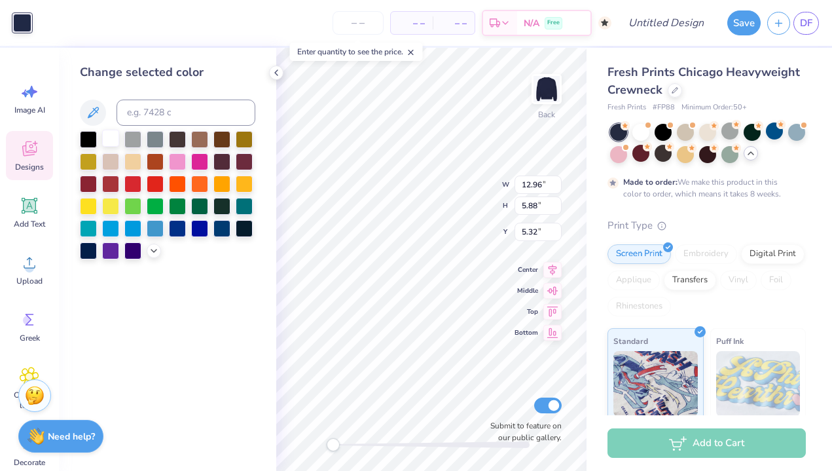
click at [109, 141] on div at bounding box center [110, 138] width 17 height 17
click at [110, 141] on div at bounding box center [110, 138] width 17 height 17
click at [165, 321] on div "Change selected color" at bounding box center [167, 259] width 217 height 423
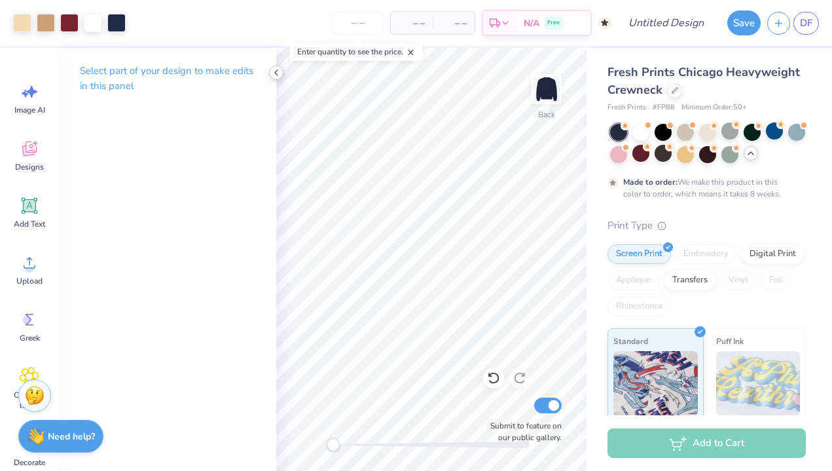
click at [274, 75] on icon at bounding box center [276, 72] width 10 height 10
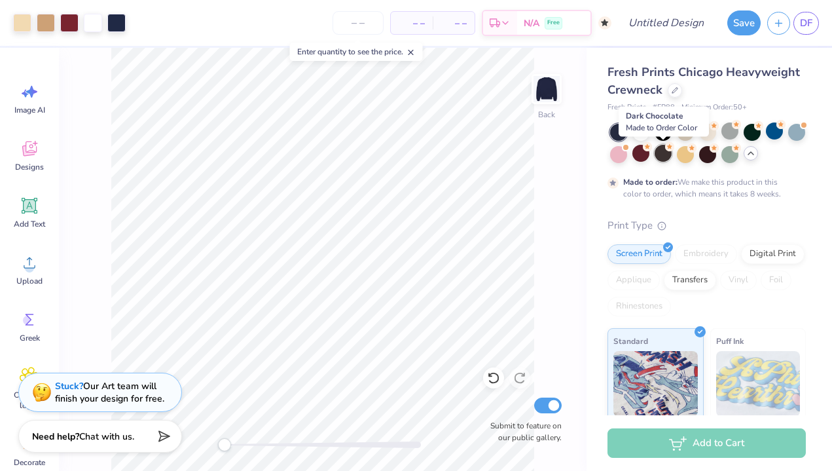
click at [666, 159] on div at bounding box center [663, 153] width 17 height 17
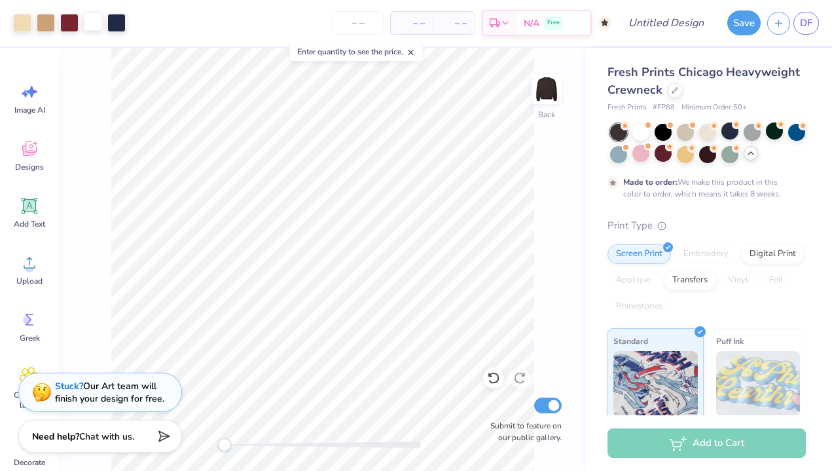
click at [94, 22] on div at bounding box center [93, 21] width 18 height 18
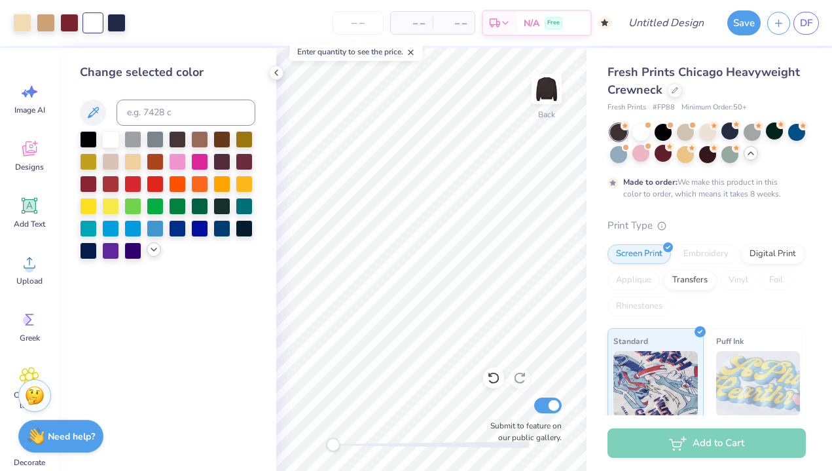
click at [148, 251] on div at bounding box center [154, 249] width 14 height 14
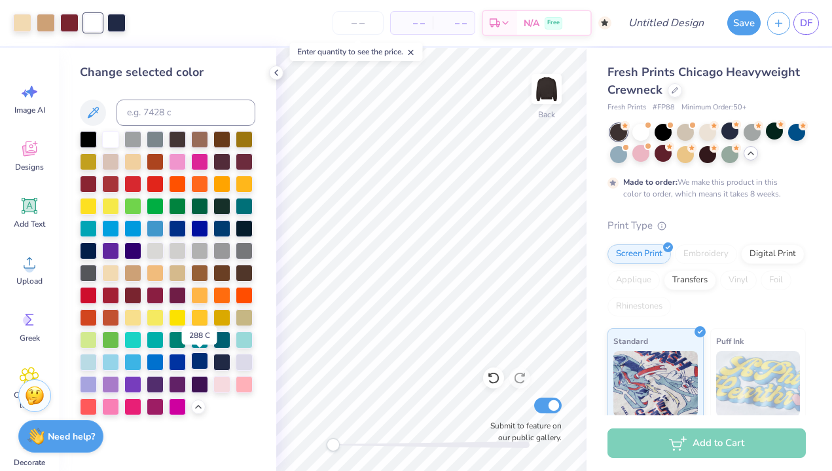
click at [194, 362] on div at bounding box center [199, 360] width 17 height 17
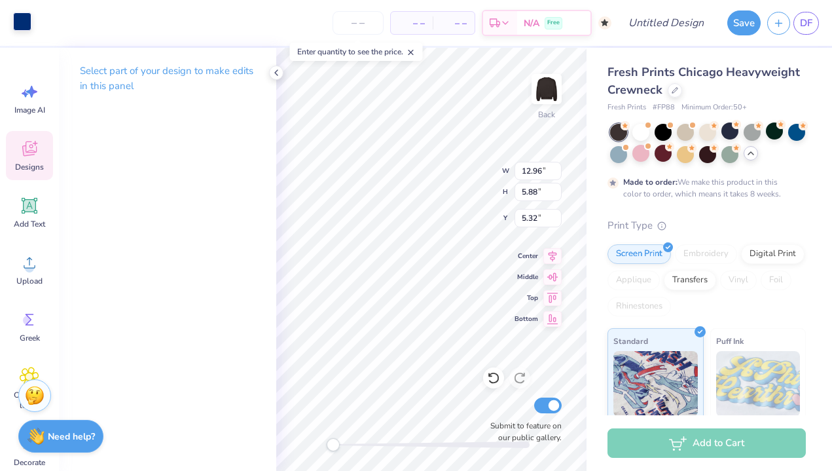
click at [20, 28] on div at bounding box center [22, 21] width 18 height 18
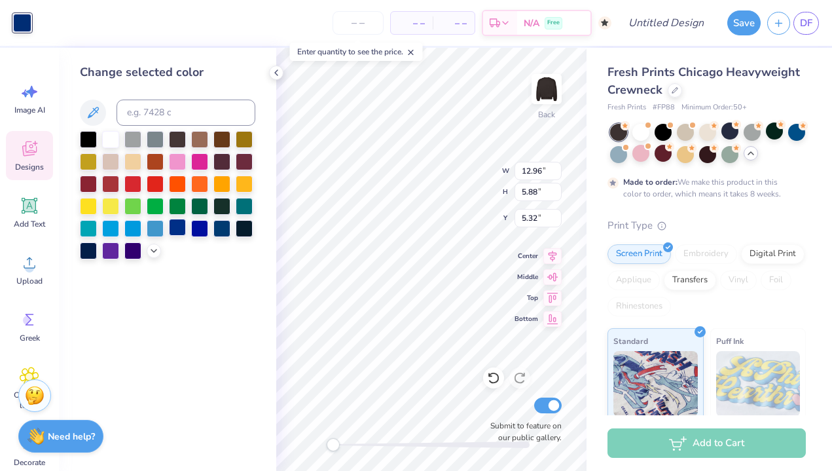
click at [179, 235] on div at bounding box center [177, 227] width 17 height 17
click at [176, 231] on div at bounding box center [177, 227] width 17 height 17
click at [276, 74] on polyline at bounding box center [276, 72] width 3 height 5
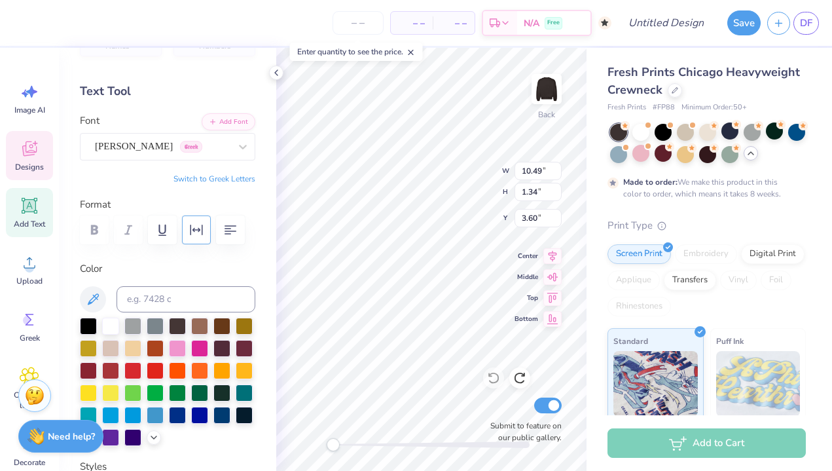
scroll to position [86, 0]
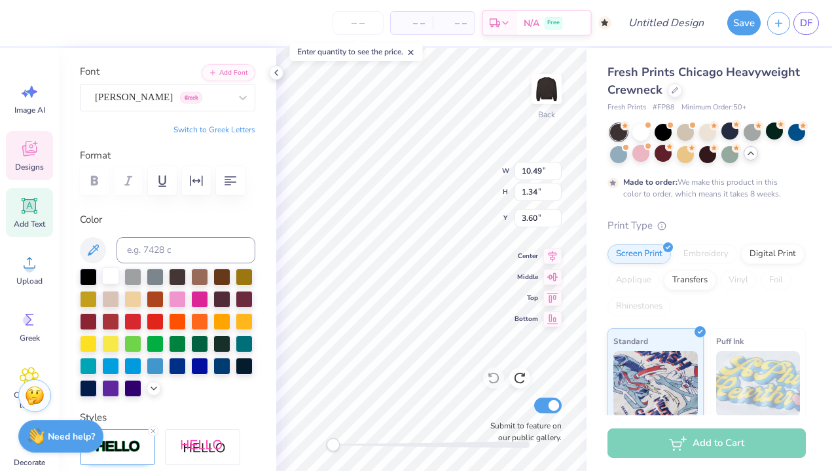
click at [109, 273] on div at bounding box center [110, 275] width 17 height 17
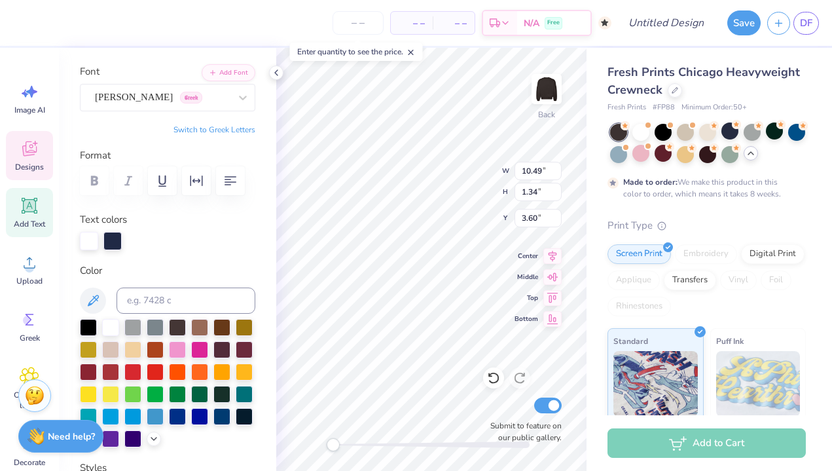
type input "9.46"
type input "0.44"
type input "14.15"
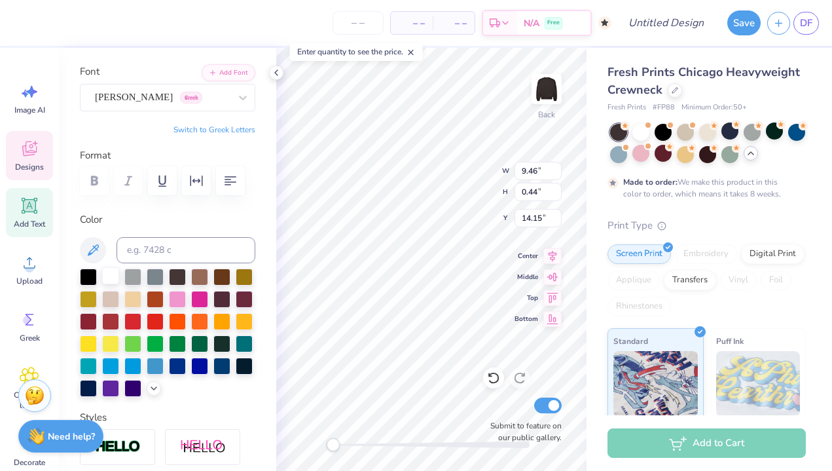
click at [107, 280] on div at bounding box center [110, 275] width 17 height 17
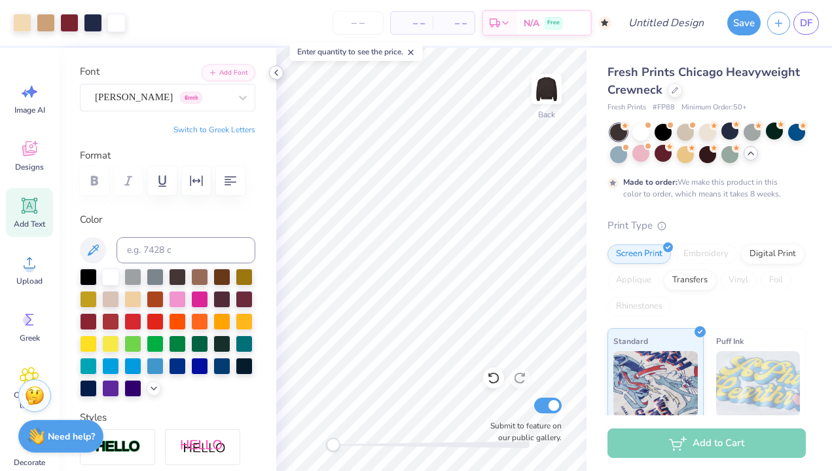
click at [280, 76] on icon at bounding box center [276, 72] width 10 height 10
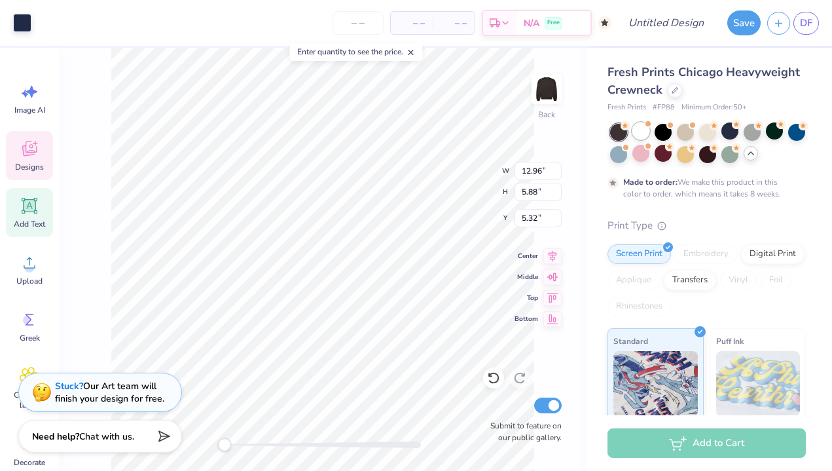
click at [641, 132] on div at bounding box center [641, 130] width 17 height 17
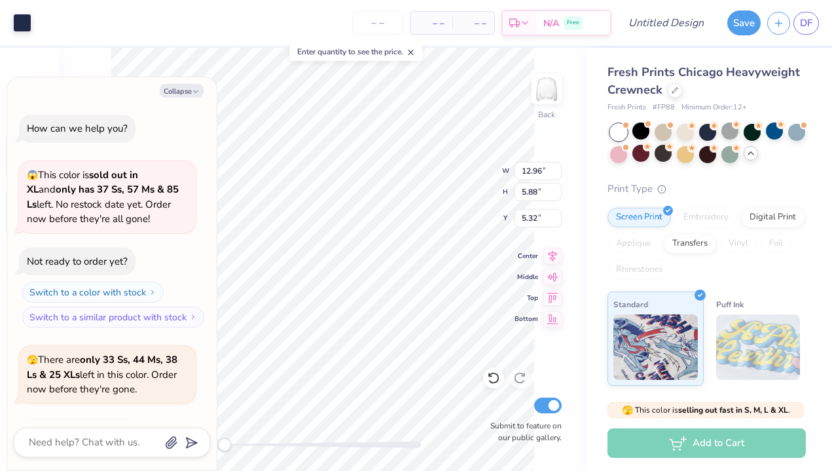
scroll to position [1165, 0]
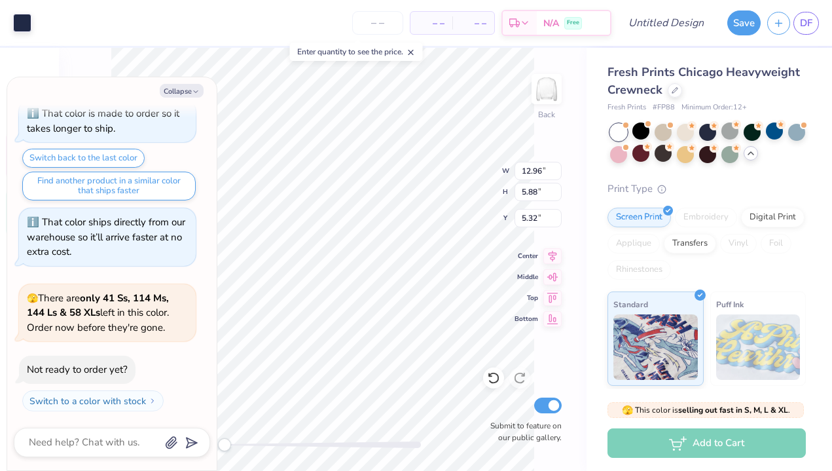
type textarea "x"
type input "10.49"
type input "1.34"
type input "3.60"
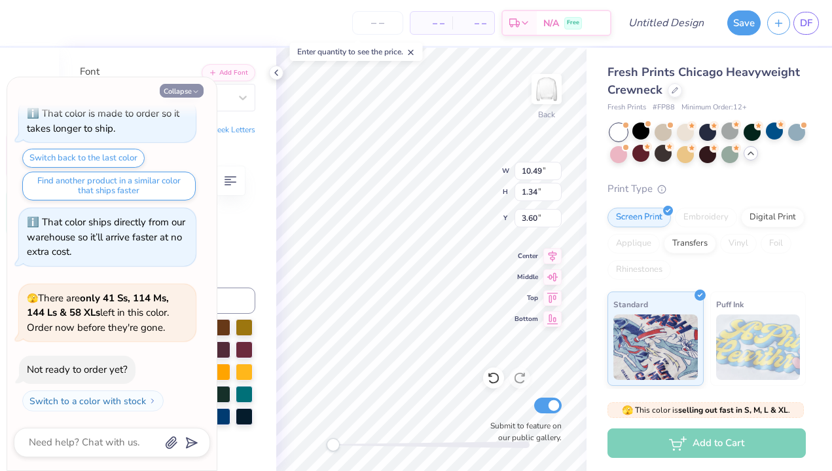
click at [193, 88] on icon "button" at bounding box center [196, 92] width 8 height 8
type textarea "x"
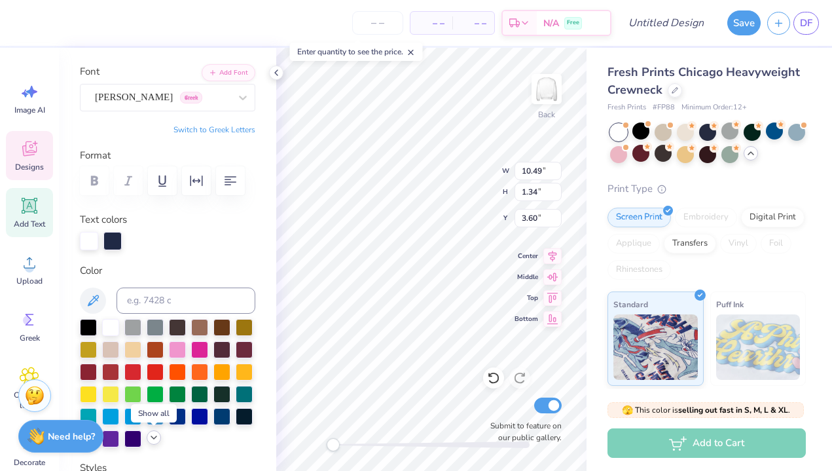
click at [150, 441] on icon at bounding box center [154, 437] width 10 height 10
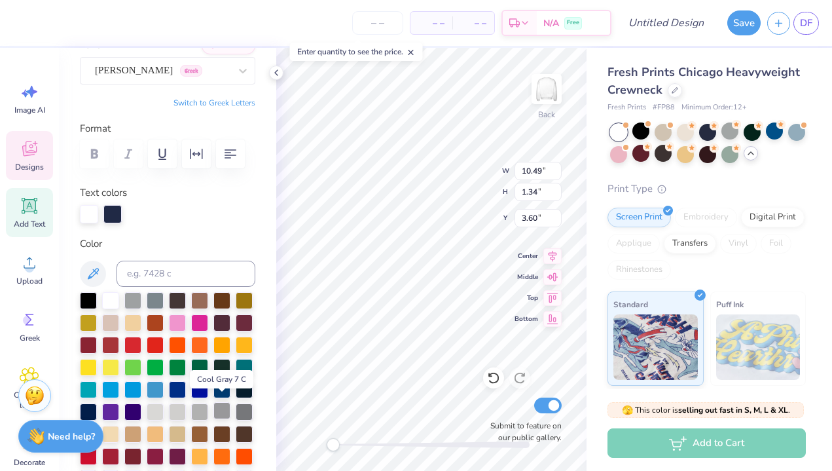
scroll to position [158, 0]
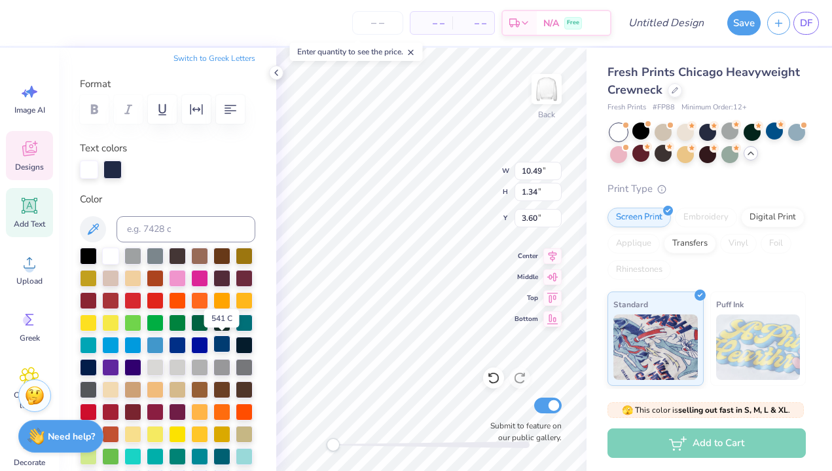
click at [224, 341] on div at bounding box center [222, 343] width 17 height 17
type input "9.46"
type input "0.44"
type input "14.15"
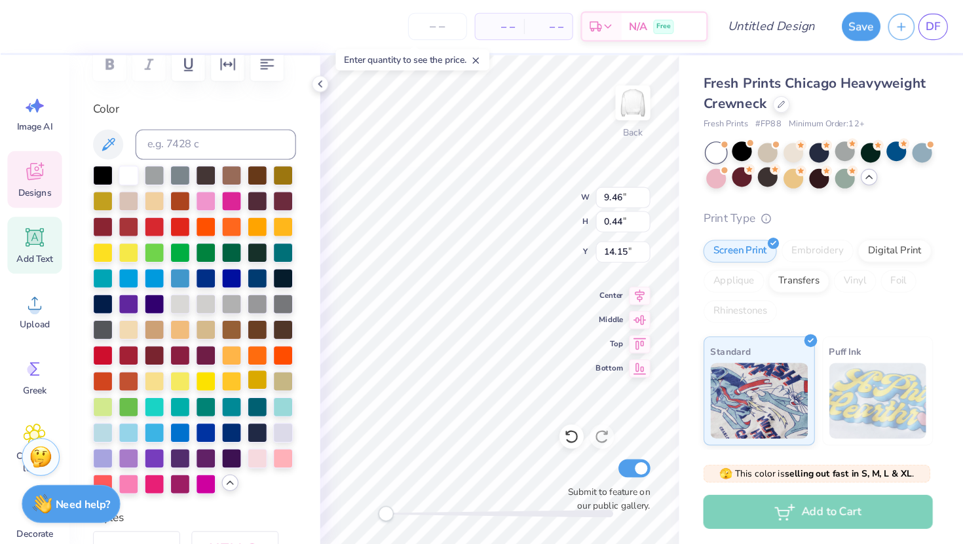
scroll to position [221, 0]
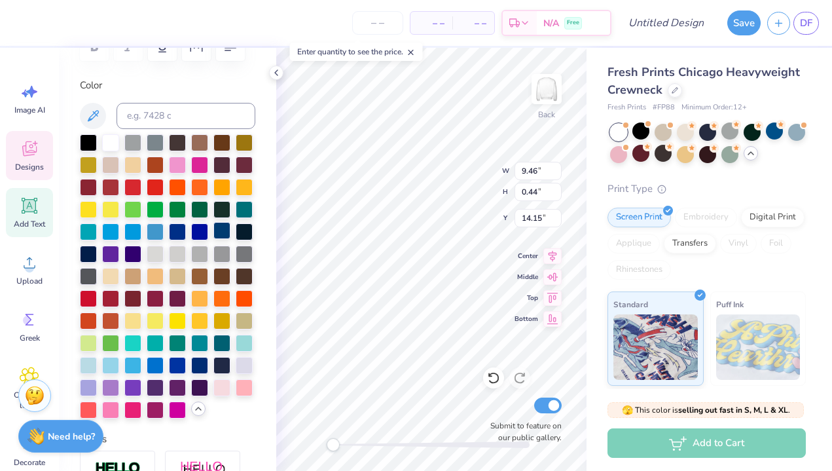
click at [227, 231] on div at bounding box center [222, 230] width 17 height 17
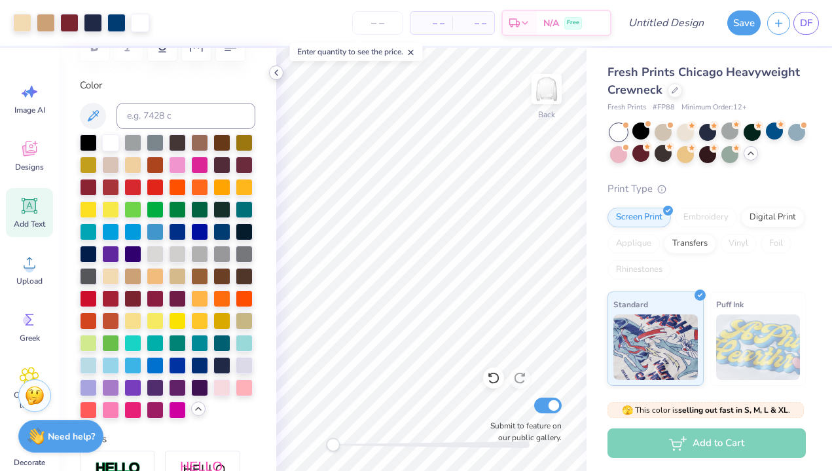
click at [277, 73] on icon at bounding box center [276, 72] width 10 height 10
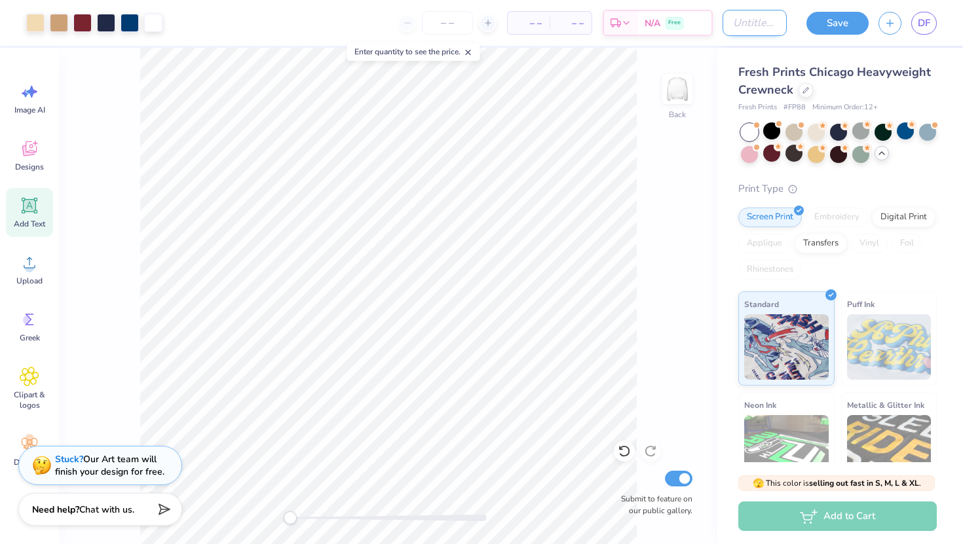
click at [732, 32] on input "Design Title" at bounding box center [754, 23] width 64 height 26
type input "bear two"
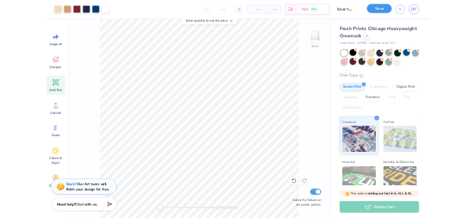
scroll to position [0, 0]
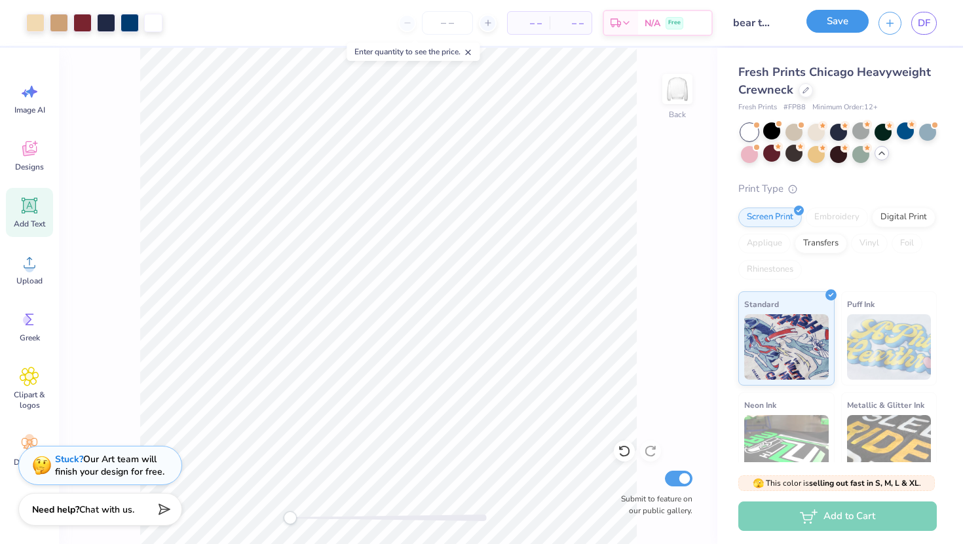
click at [832, 16] on button "Save" at bounding box center [837, 21] width 62 height 23
